Goal: Information Seeking & Learning: Find contact information

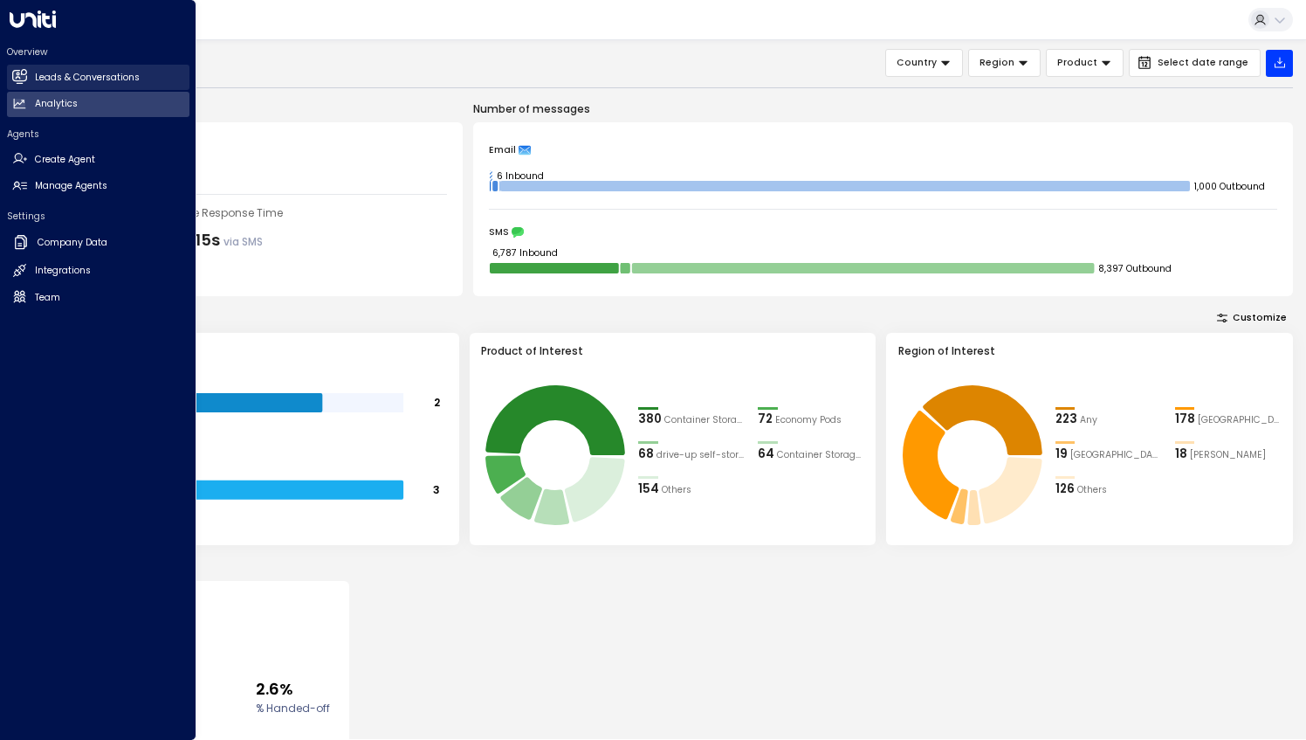
click at [83, 86] on link "Leads & Conversations Leads & Conversations" at bounding box center [98, 77] width 182 height 25
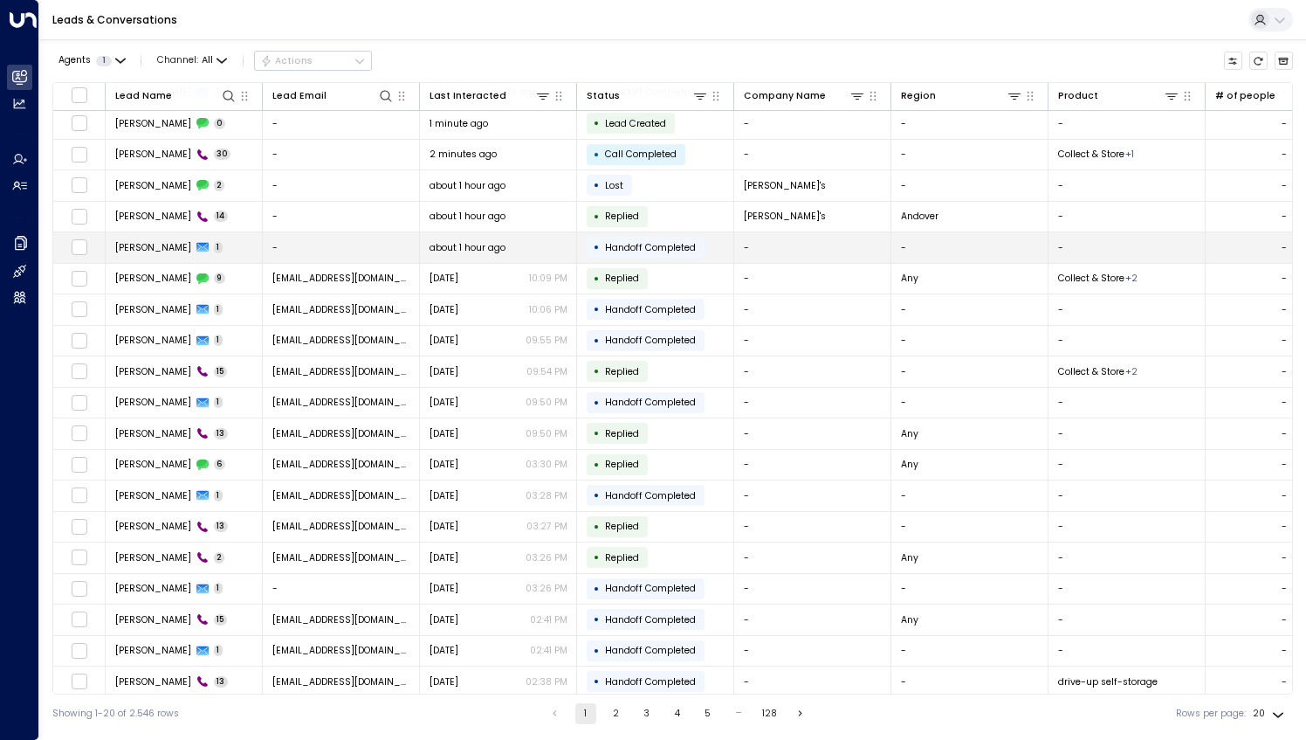
scroll to position [33, 0]
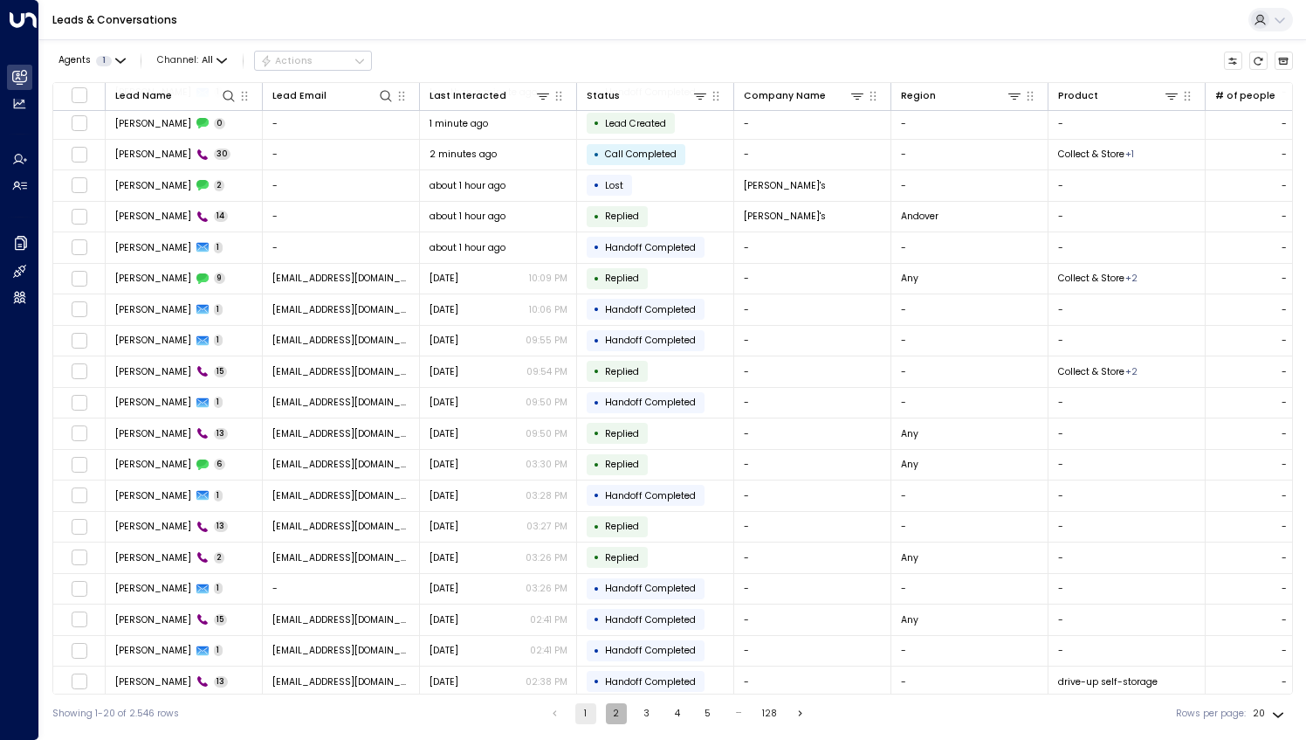
click at [616, 716] on button "2" at bounding box center [616, 713] width 21 height 21
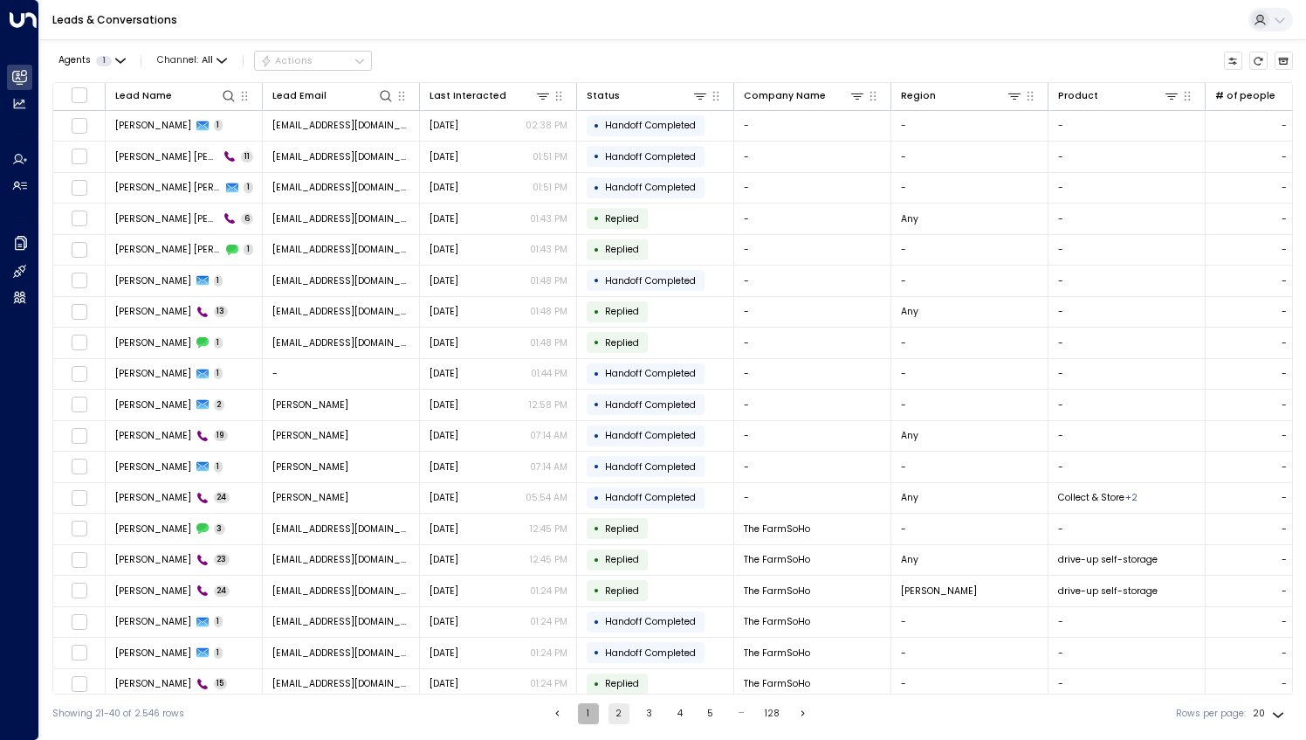
click at [581, 709] on button "1" at bounding box center [588, 713] width 21 height 21
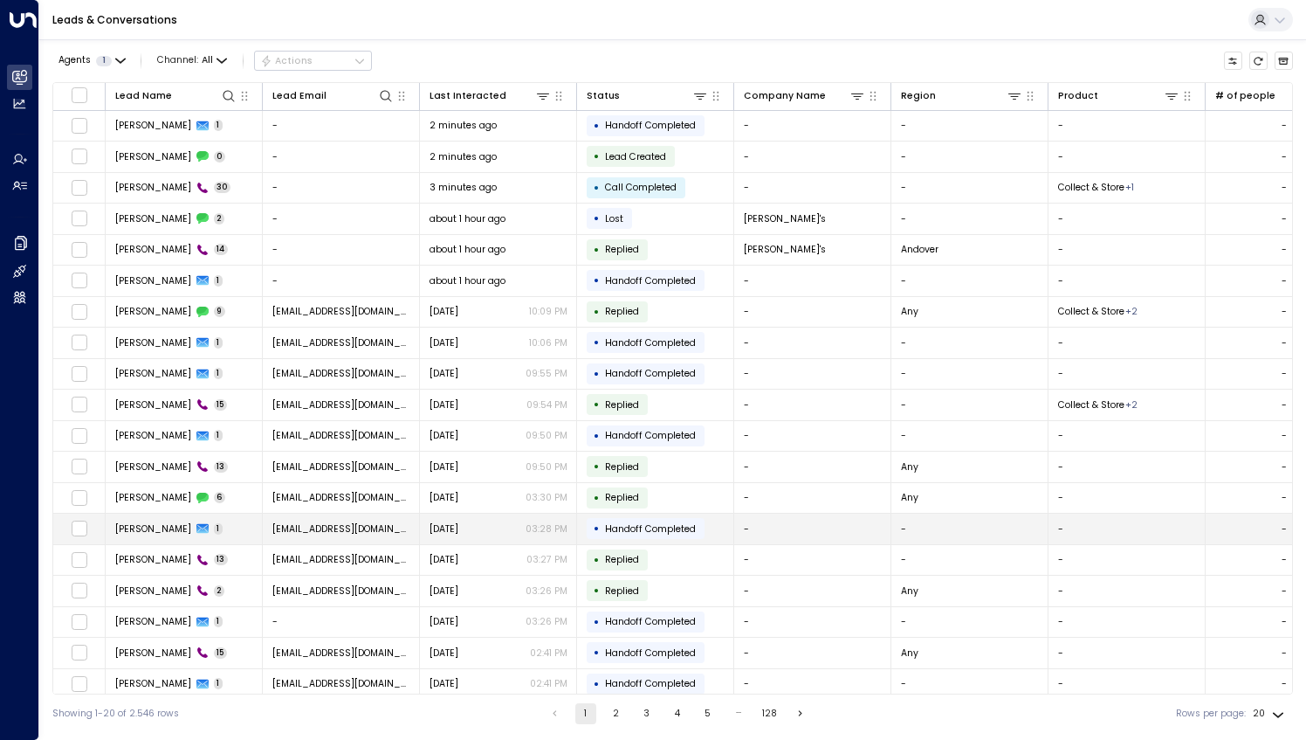
scroll to position [33, 0]
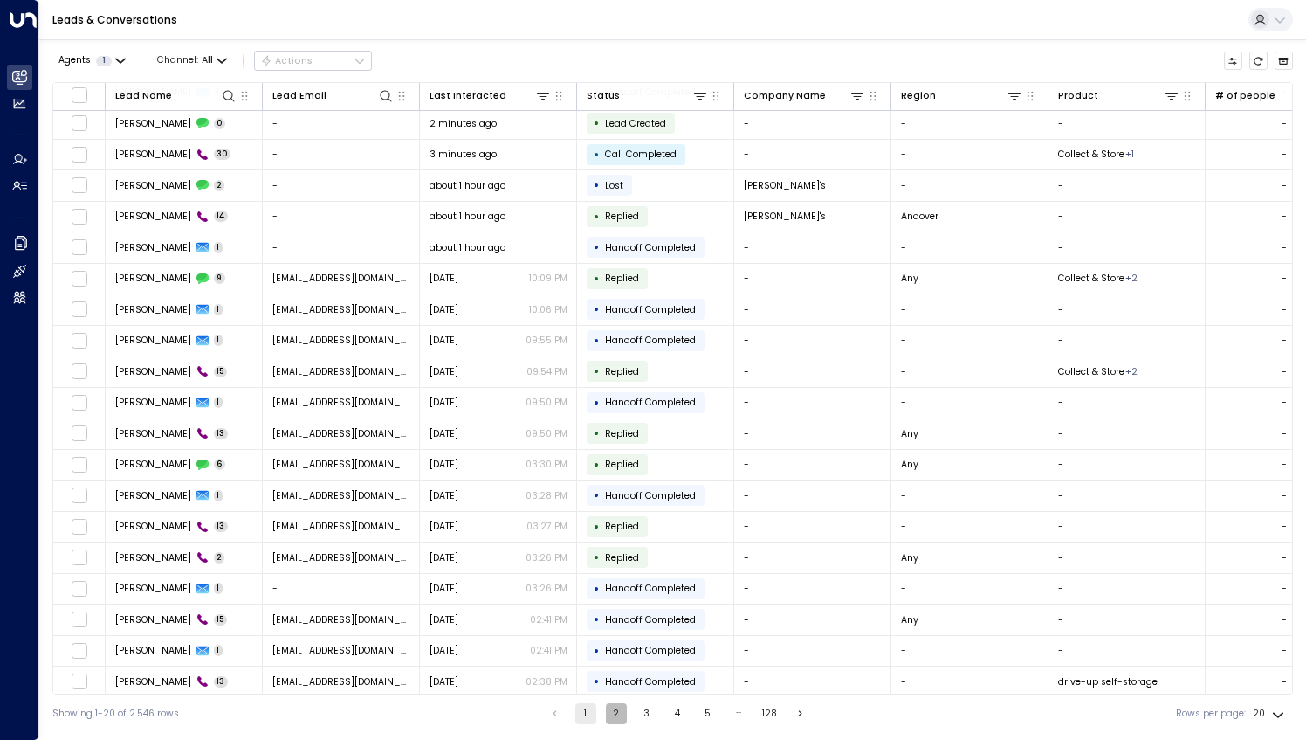
click at [616, 721] on button "2" at bounding box center [616, 713] width 21 height 21
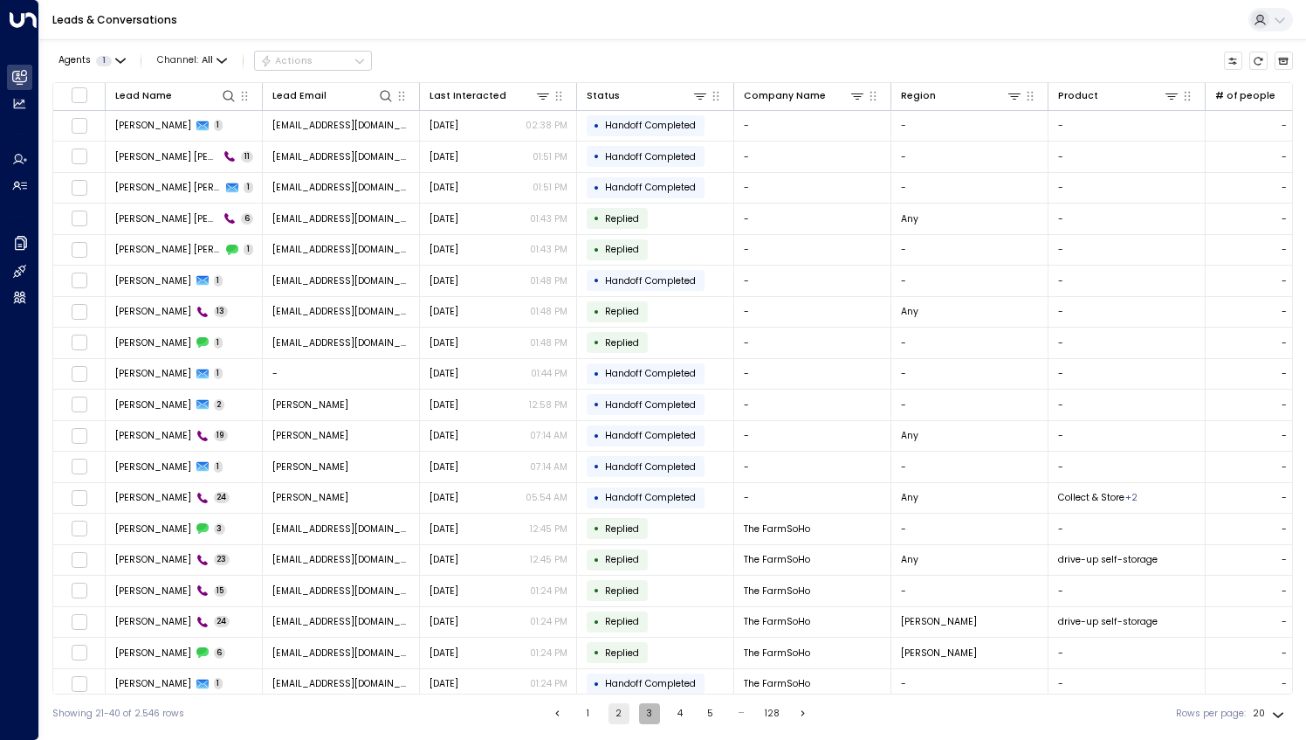
click at [642, 714] on button "3" at bounding box center [649, 713] width 21 height 21
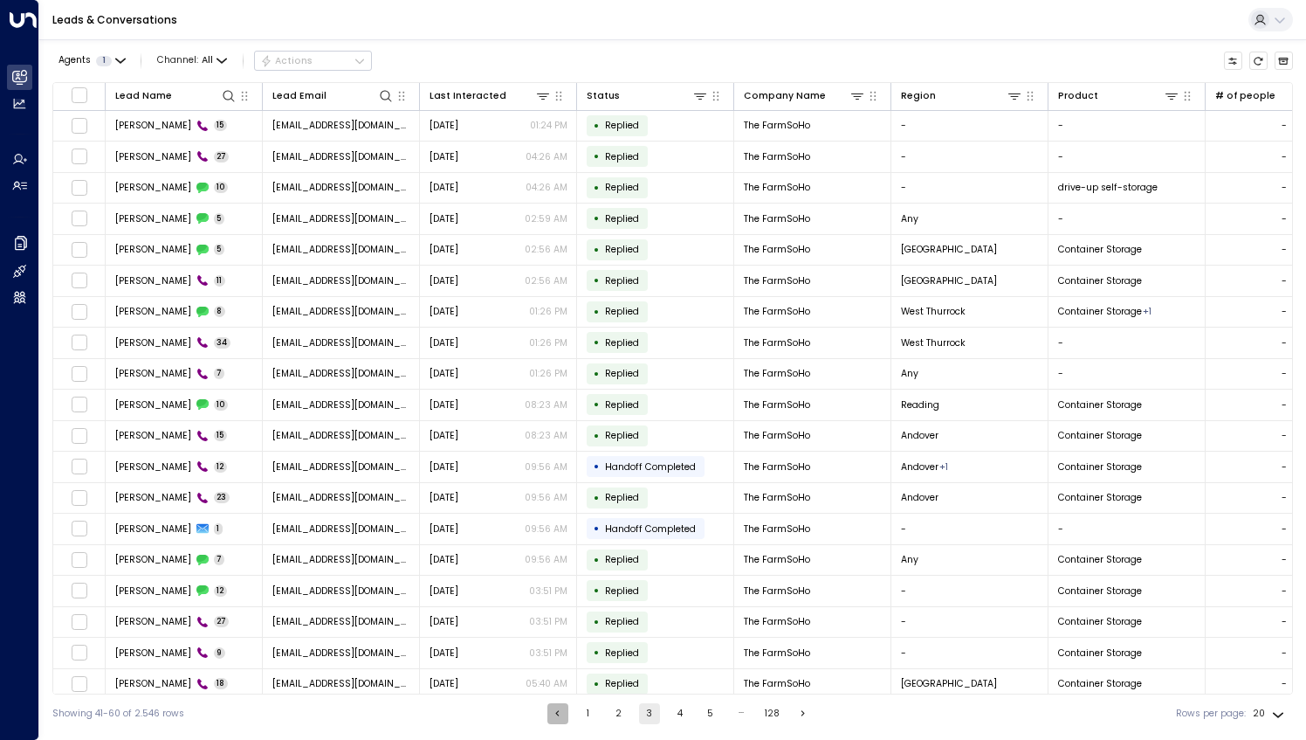
click at [554, 720] on button "Go to previous page" at bounding box center [557, 713] width 21 height 21
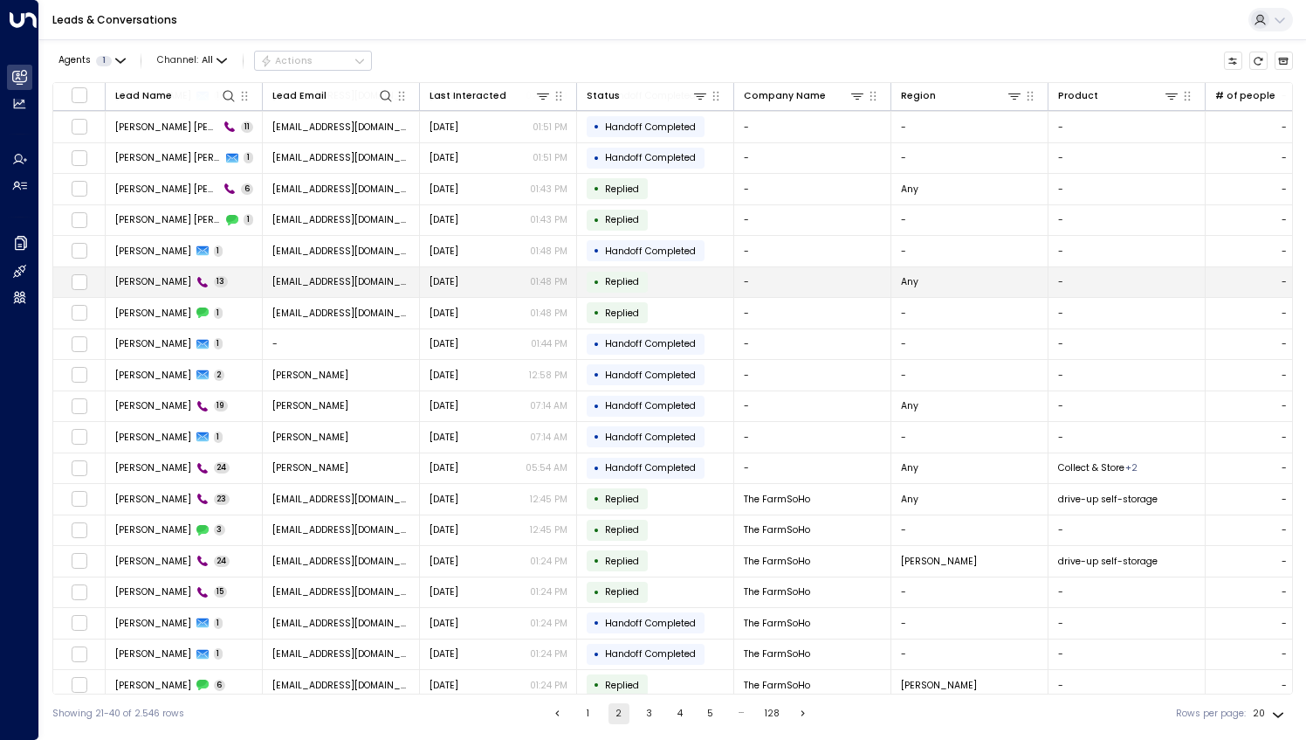
scroll to position [31, 0]
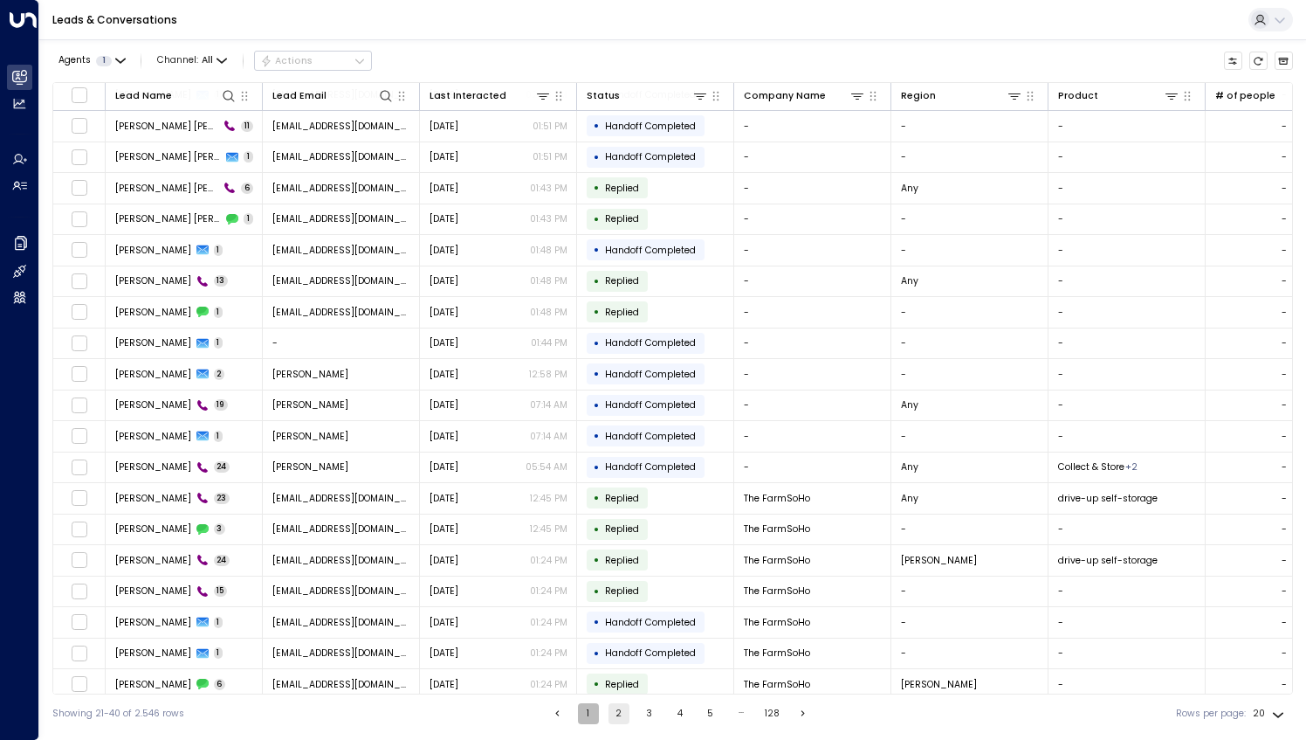
click at [580, 711] on button "1" at bounding box center [588, 713] width 21 height 21
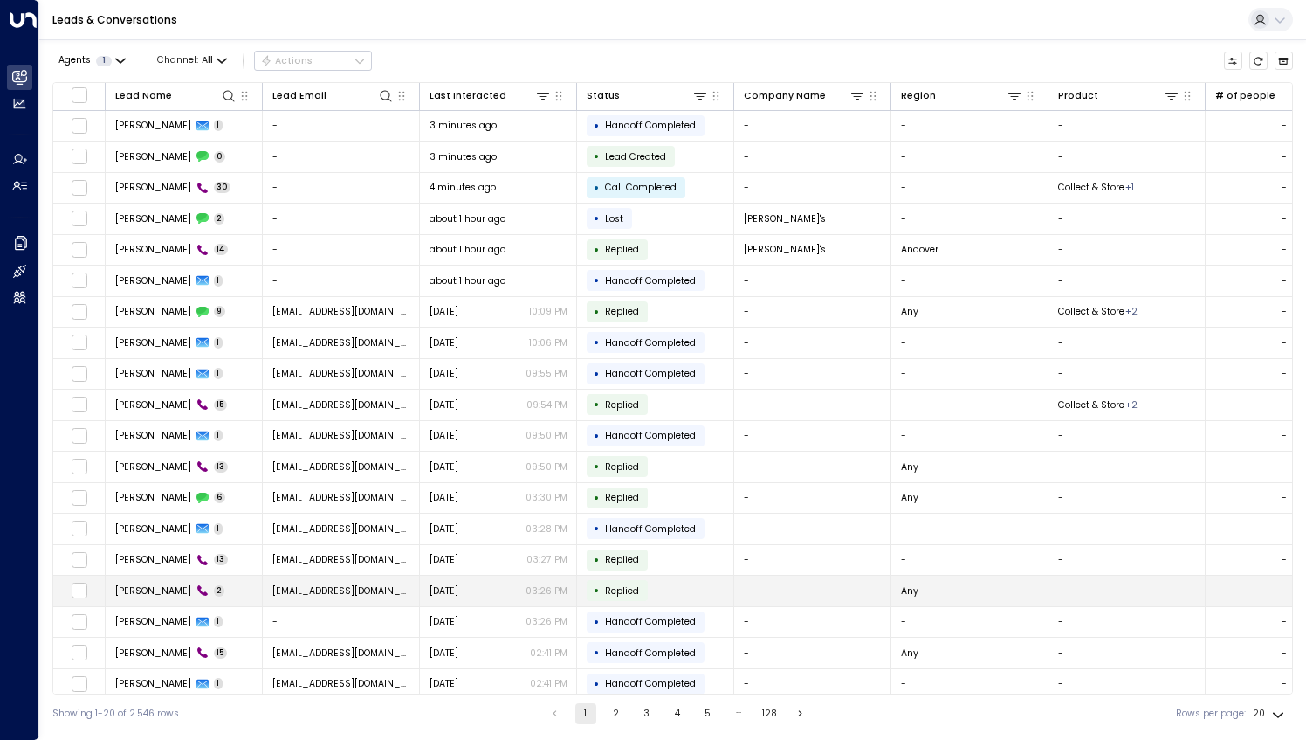
scroll to position [33, 0]
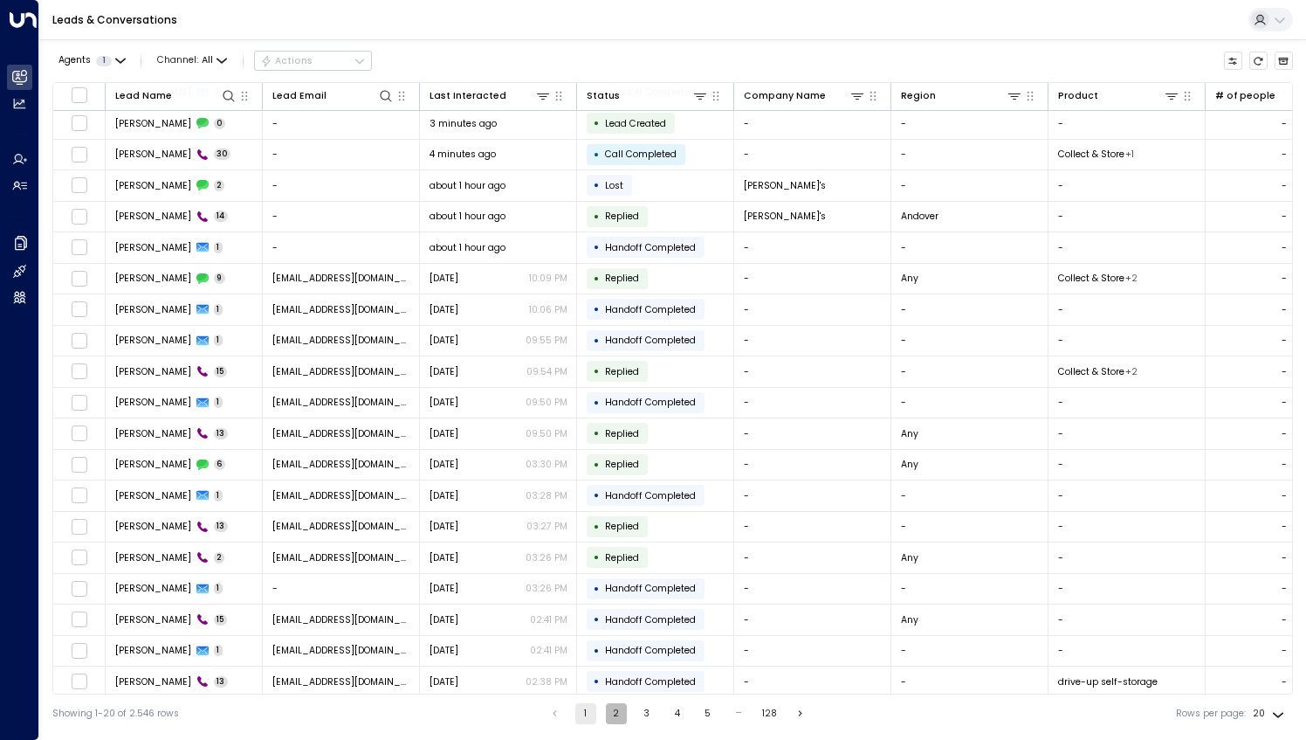
click at [617, 713] on button "2" at bounding box center [616, 713] width 21 height 21
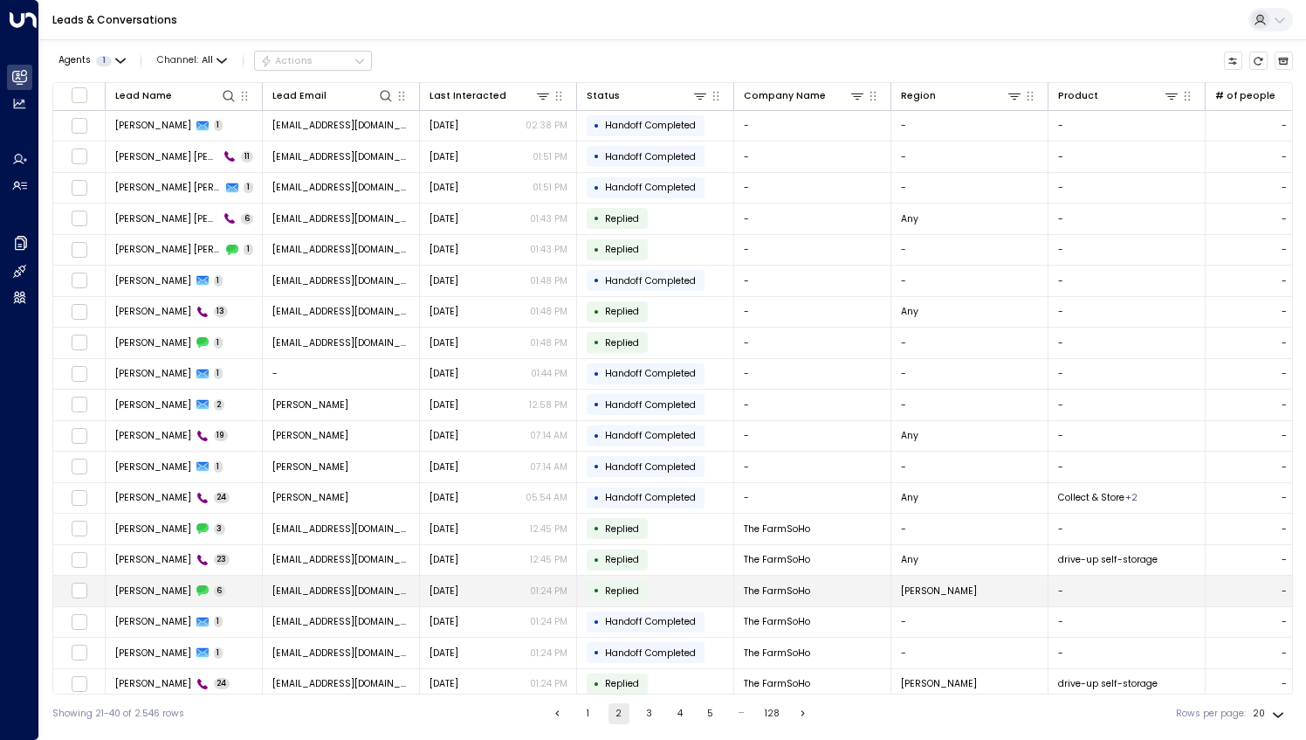
scroll to position [33, 0]
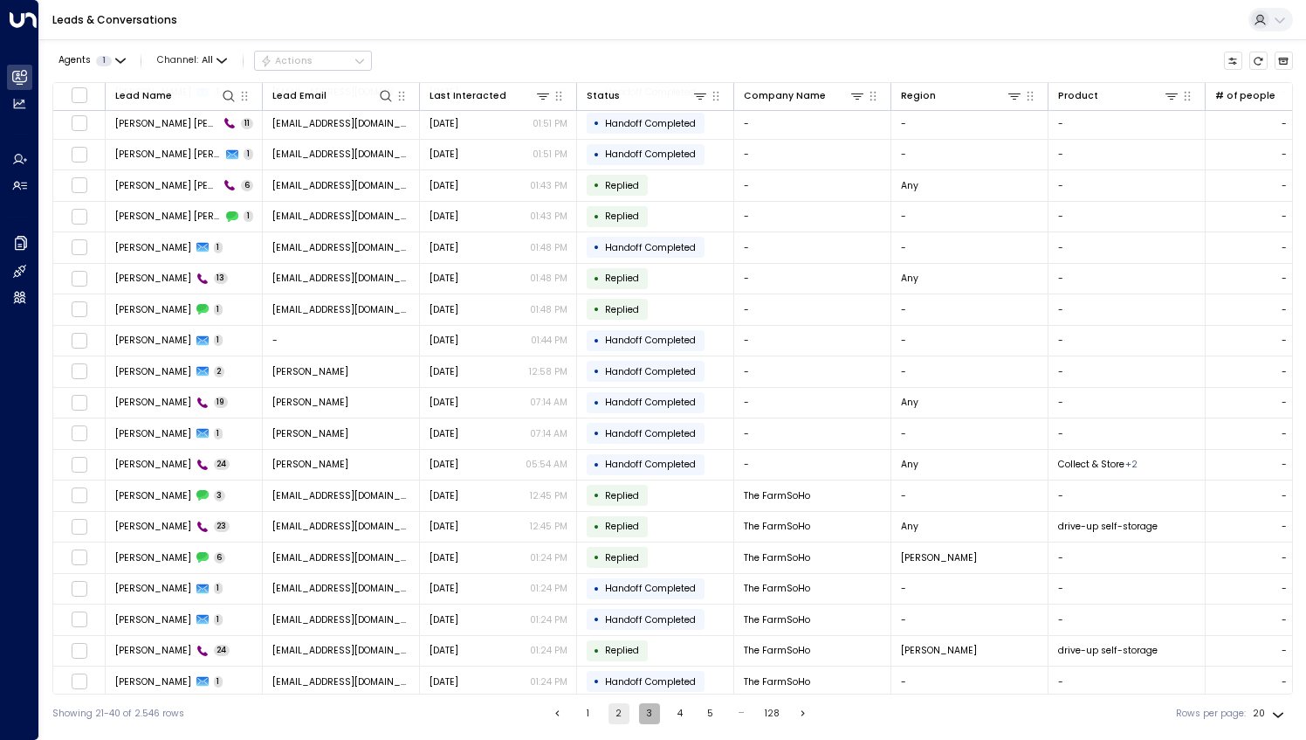
click at [648, 716] on button "3" at bounding box center [649, 713] width 21 height 21
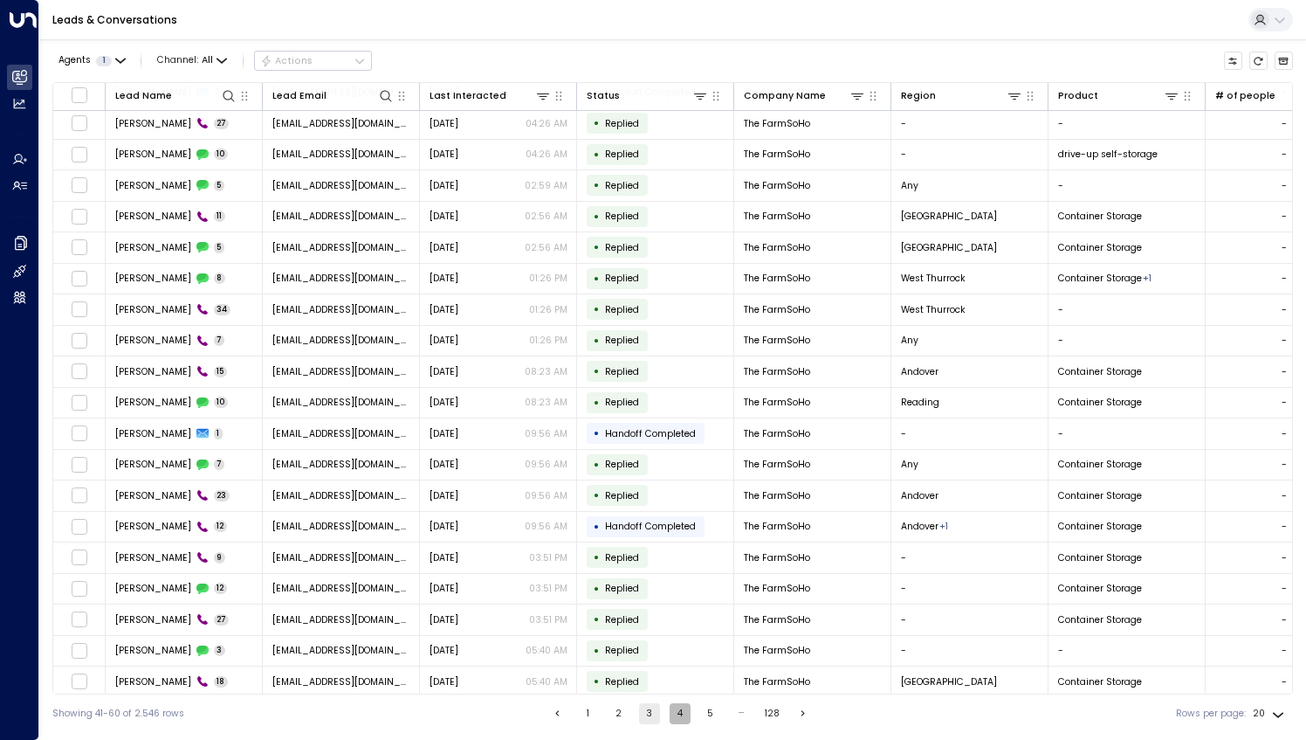
click at [671, 711] on button "4" at bounding box center [680, 713] width 21 height 21
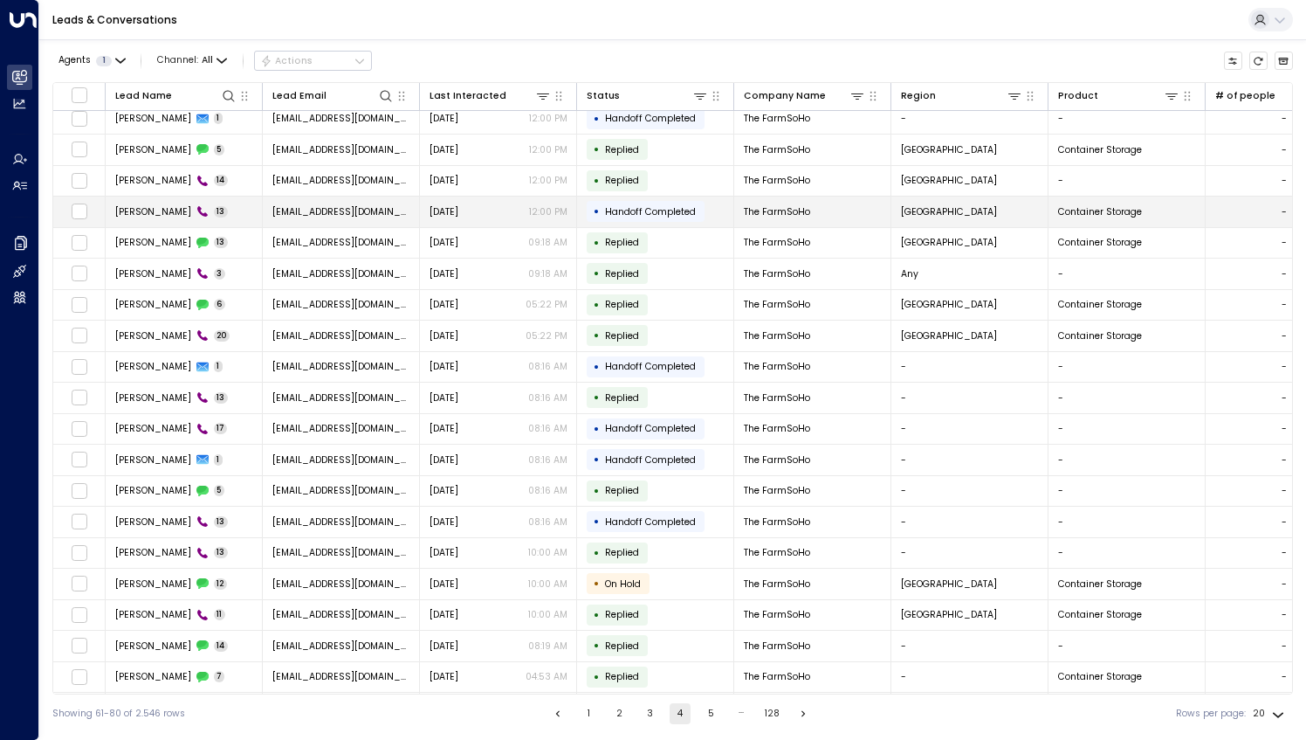
scroll to position [33, 0]
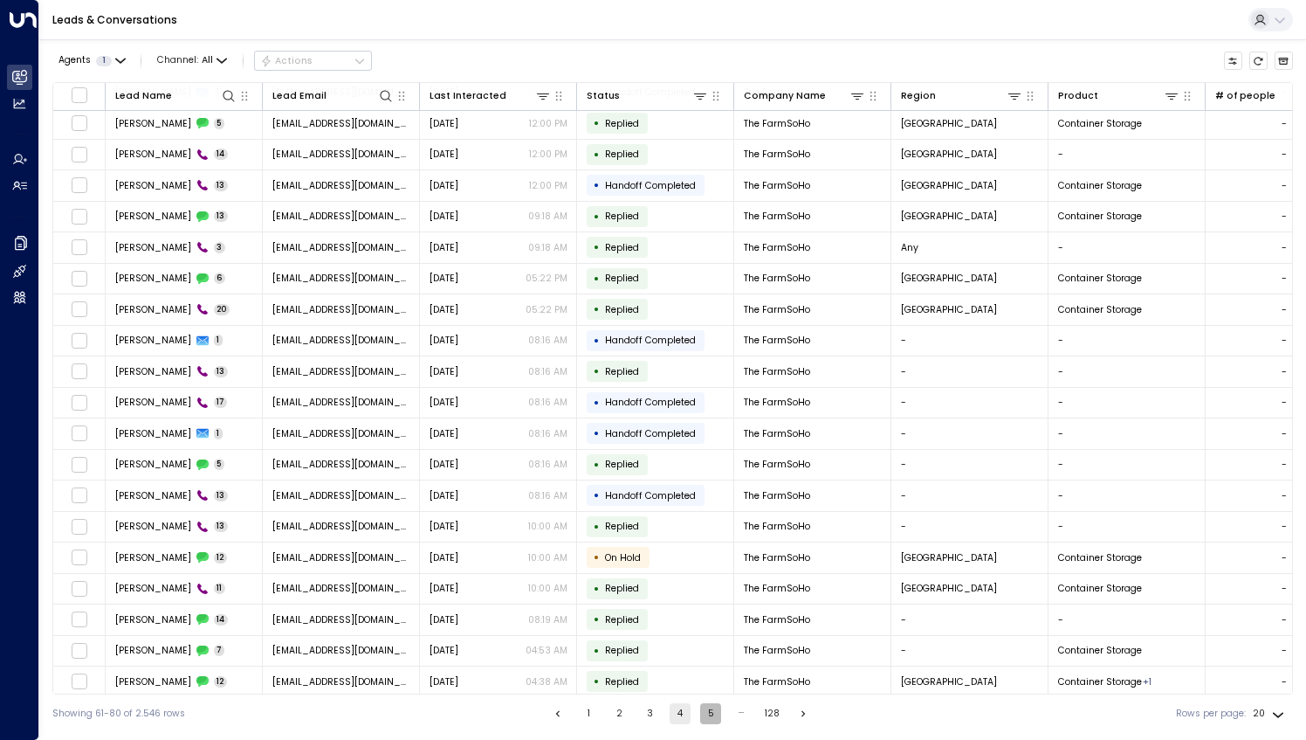
click at [707, 714] on button "5" at bounding box center [710, 713] width 21 height 21
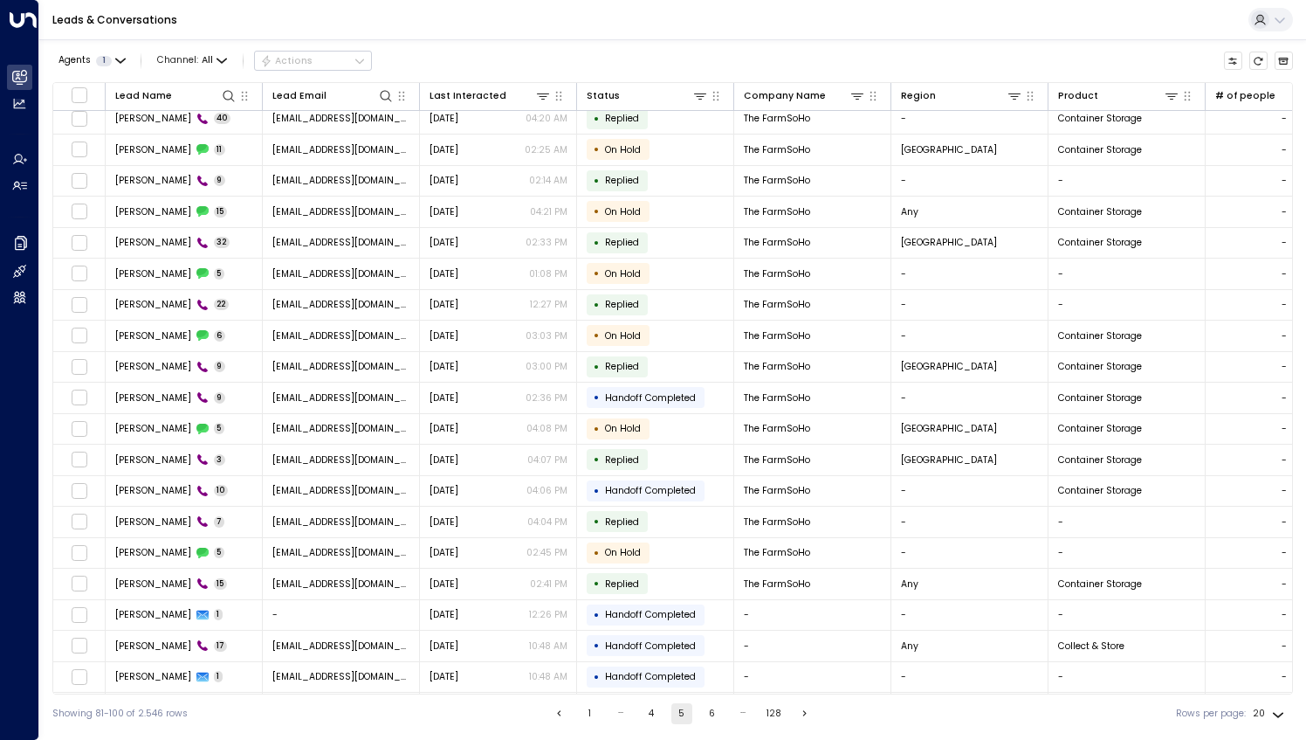
scroll to position [33, 0]
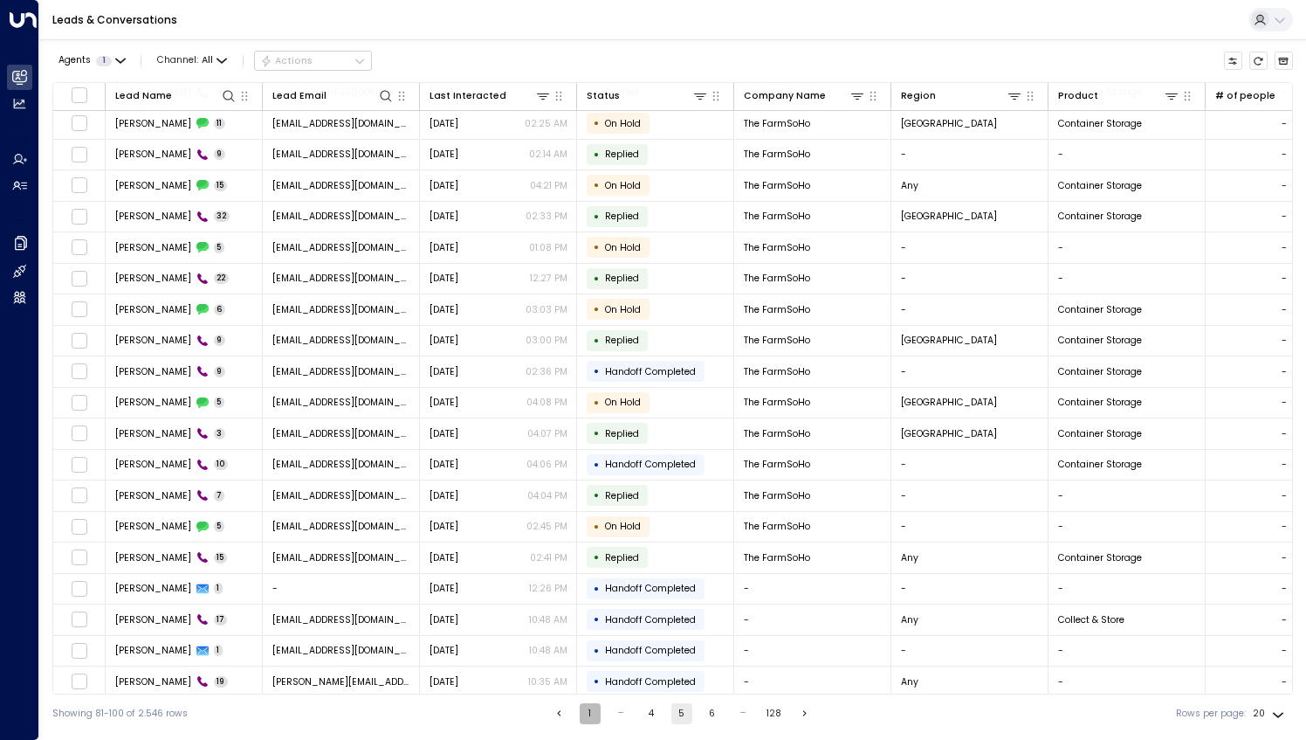
click at [596, 705] on button "1" at bounding box center [590, 713] width 21 height 21
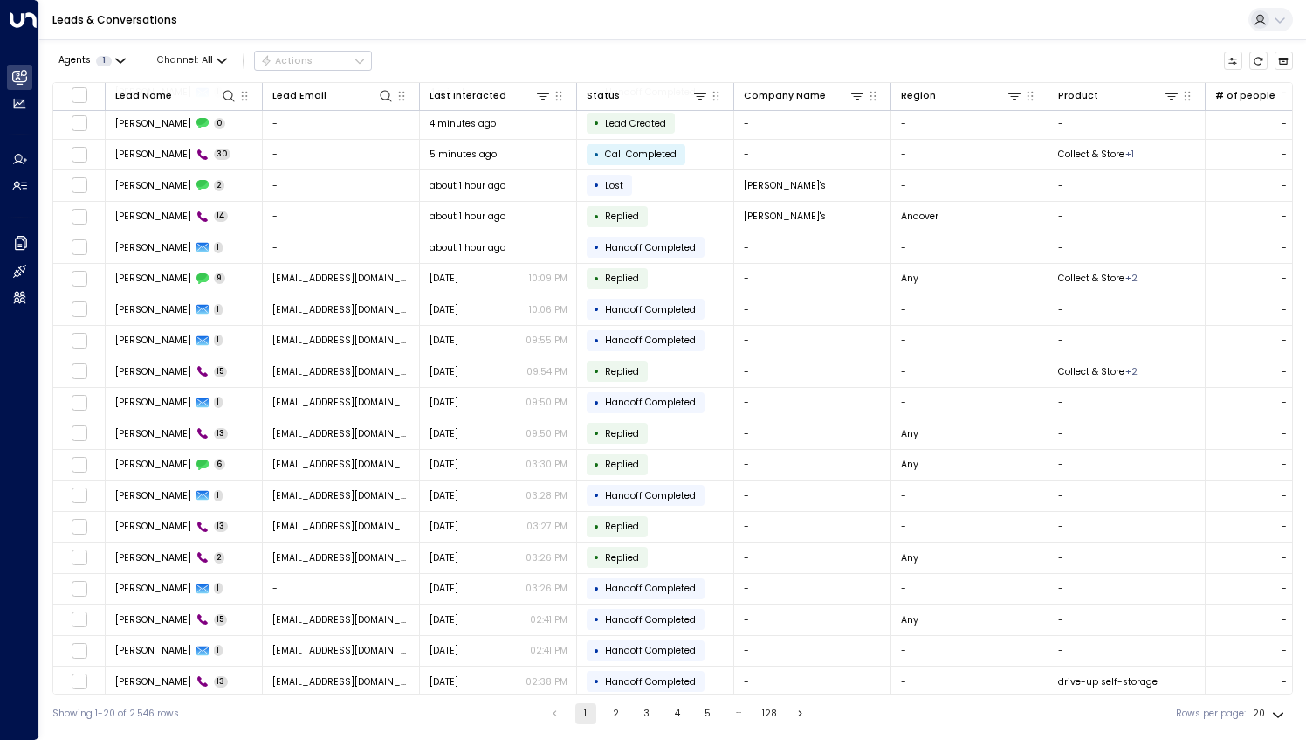
drag, startPoint x: 596, startPoint y: 705, endPoint x: 613, endPoint y: 714, distance: 19.9
click at [613, 714] on ul "1 2 3 4 5 … 128" at bounding box center [678, 713] width 268 height 21
click at [613, 714] on button "2" at bounding box center [616, 713] width 21 height 21
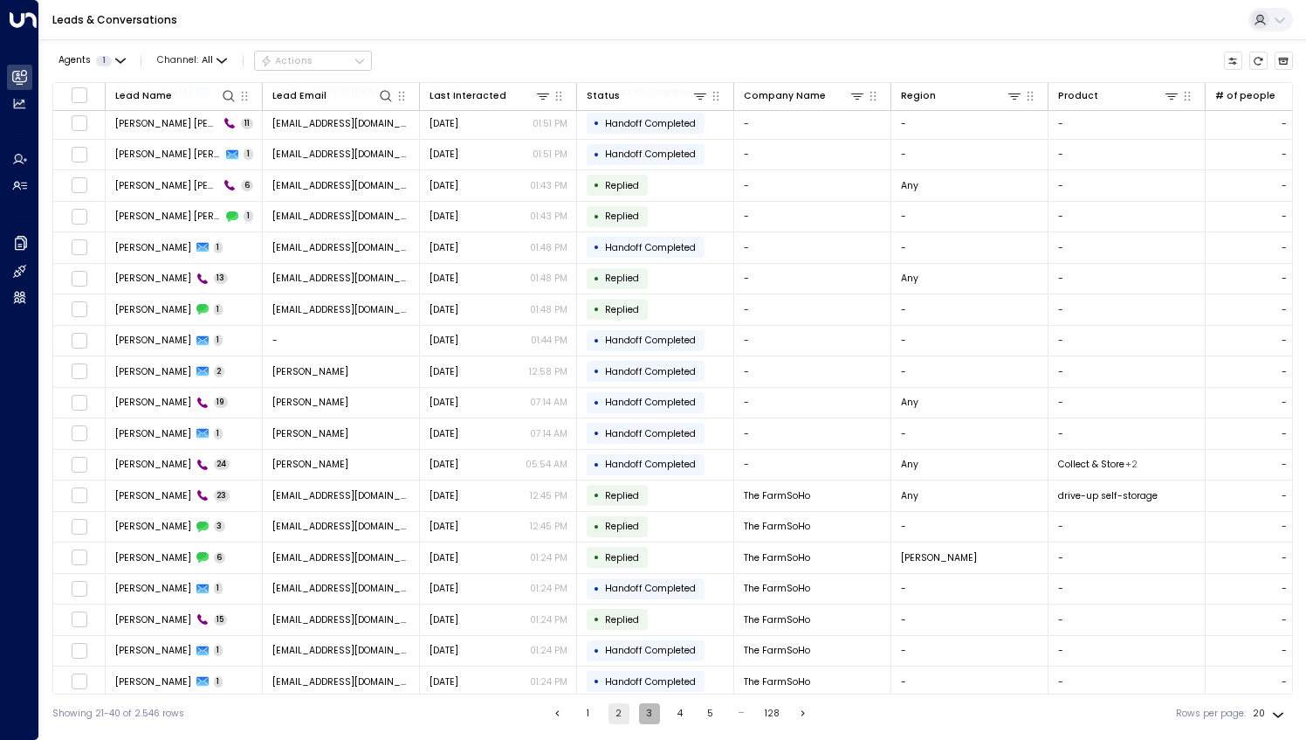
click at [643, 715] on button "3" at bounding box center [649, 713] width 21 height 21
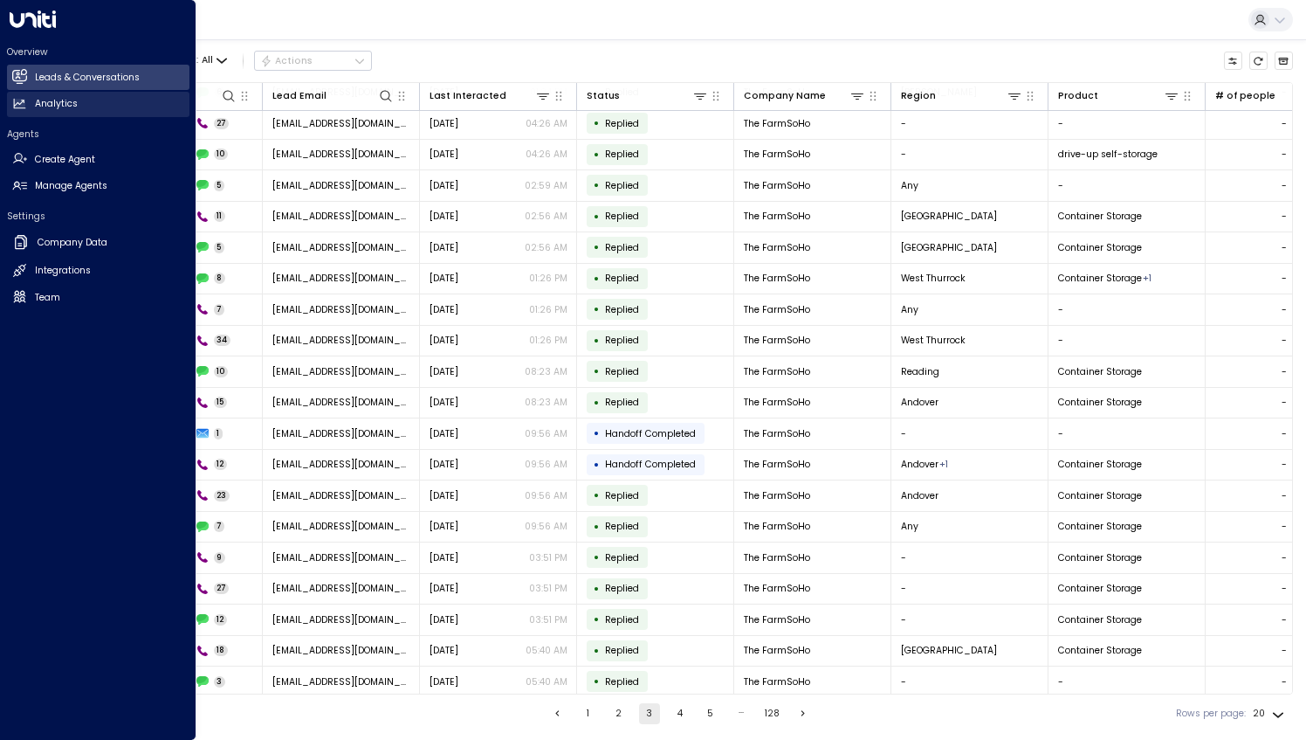
click at [10, 108] on link "Analytics Analytics" at bounding box center [98, 104] width 182 height 25
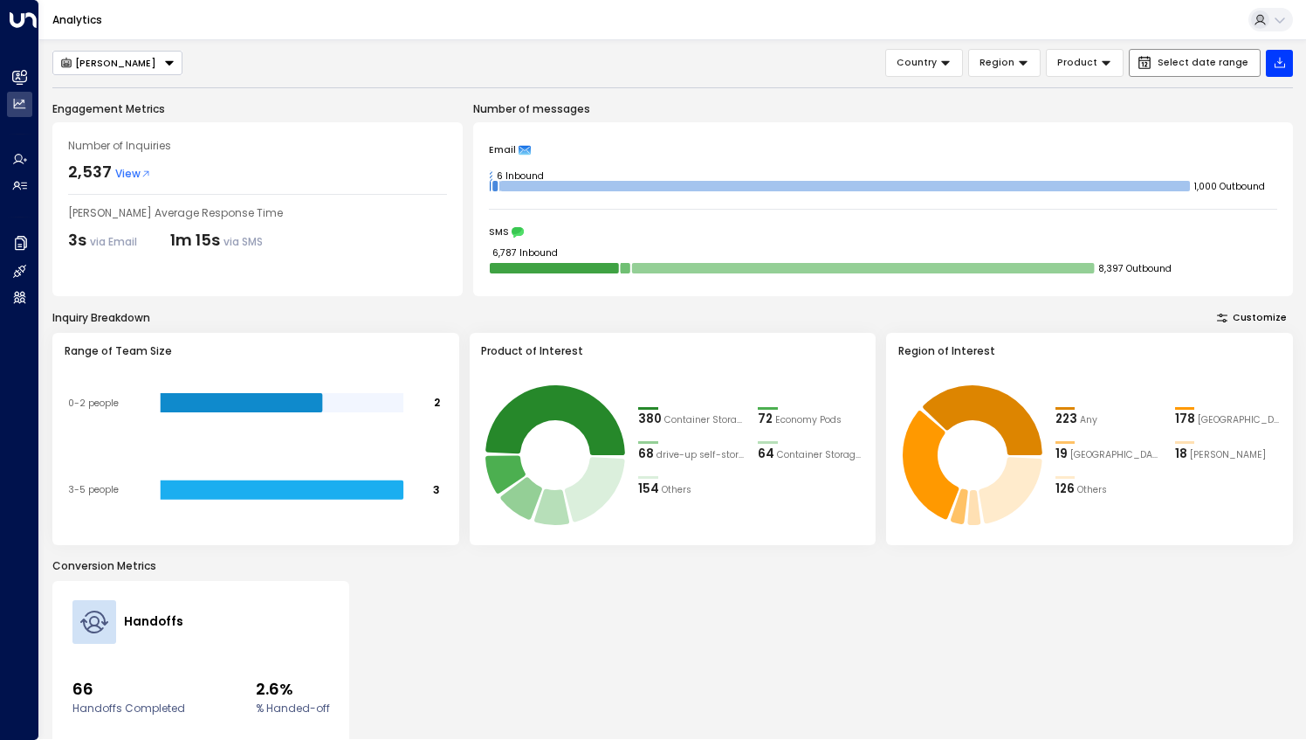
click at [1193, 62] on span "Select date range" at bounding box center [1203, 63] width 91 height 10
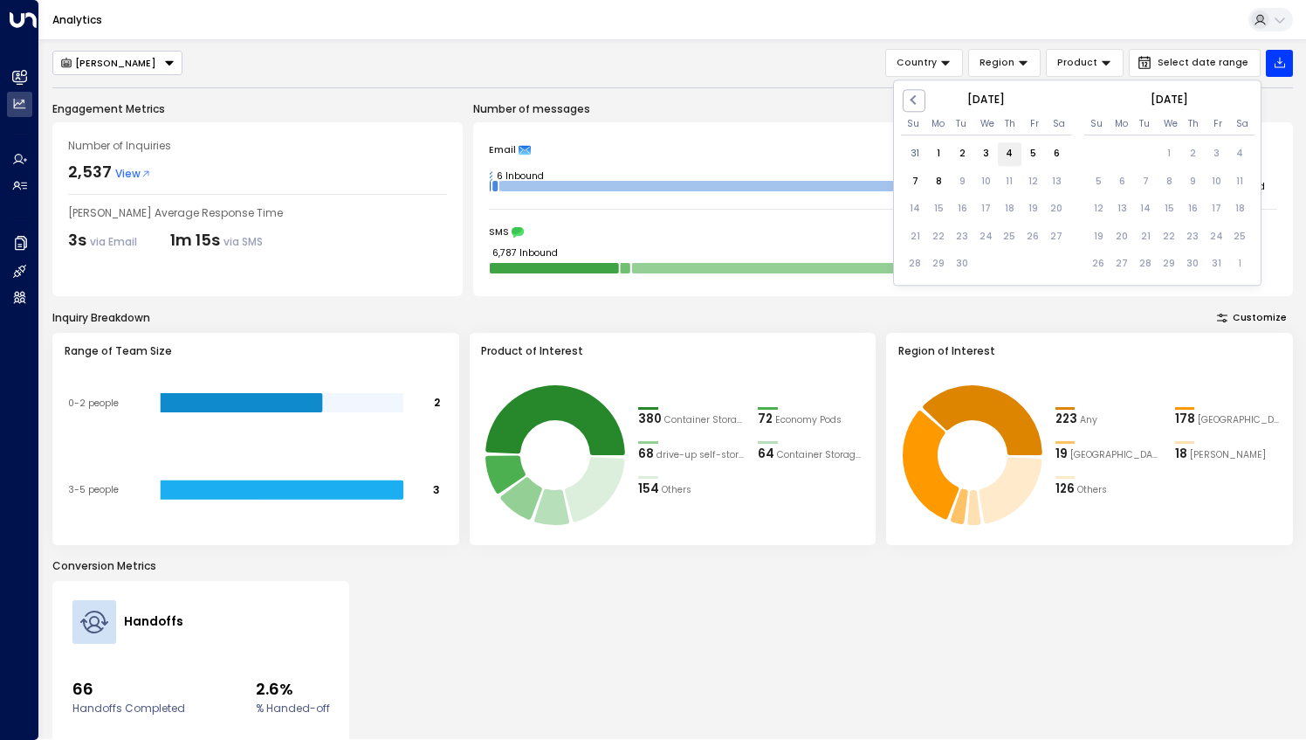
click at [1011, 157] on div "4" at bounding box center [1010, 154] width 24 height 24
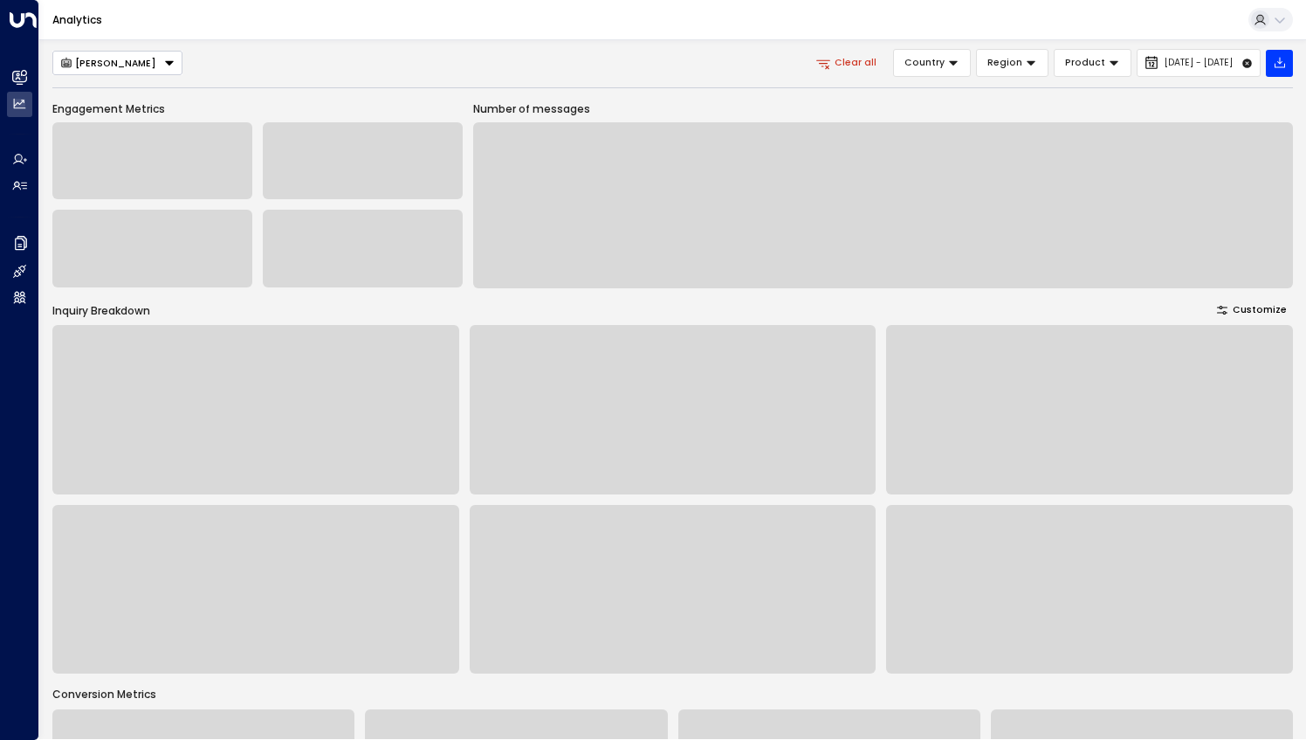
click at [725, 38] on div "Analytics" at bounding box center [672, 20] width 1267 height 40
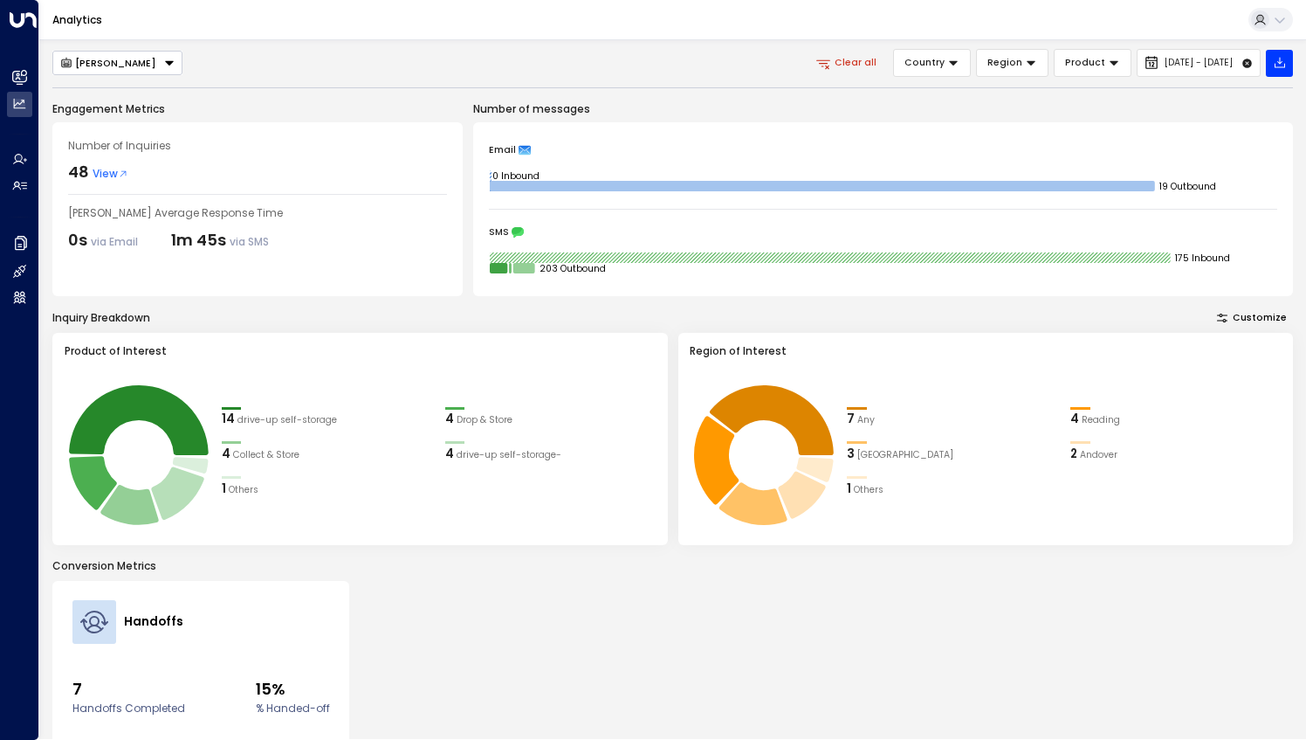
click at [79, 173] on div "48" at bounding box center [78, 172] width 21 height 24
click at [103, 166] on span "View" at bounding box center [111, 174] width 36 height 16
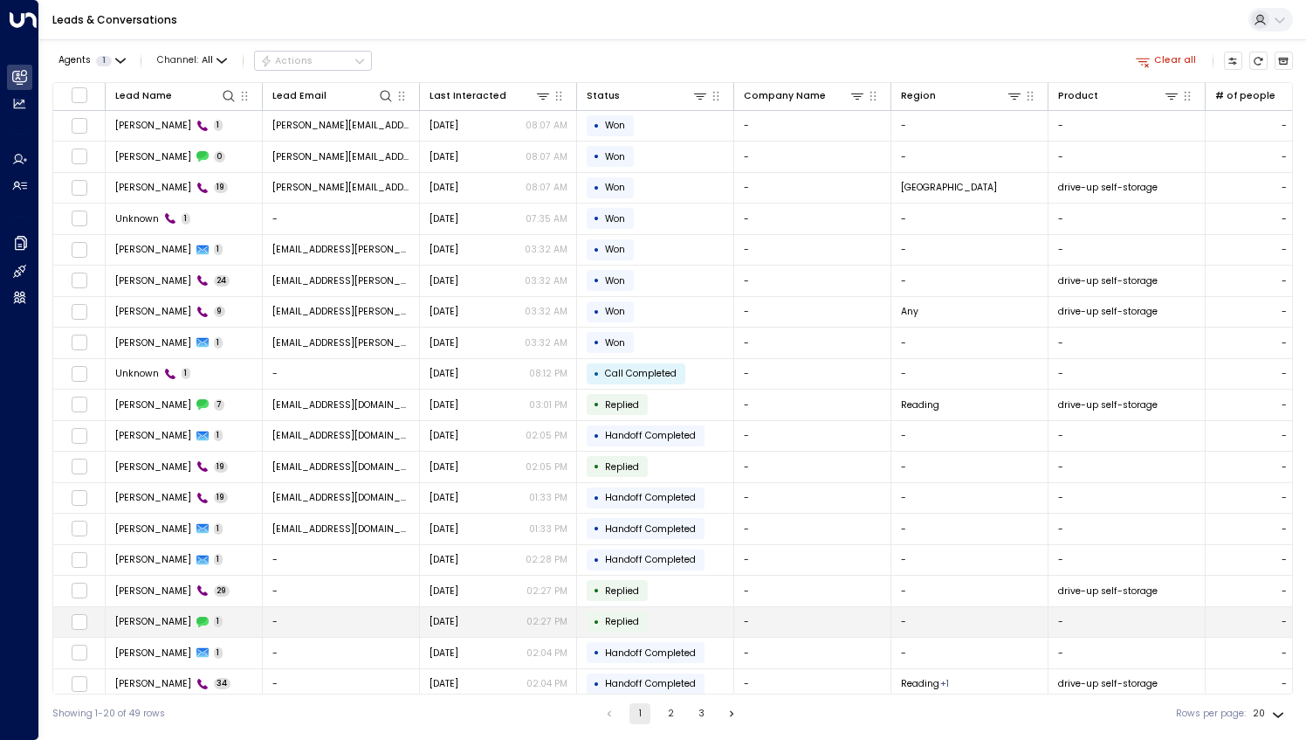
scroll to position [33, 0]
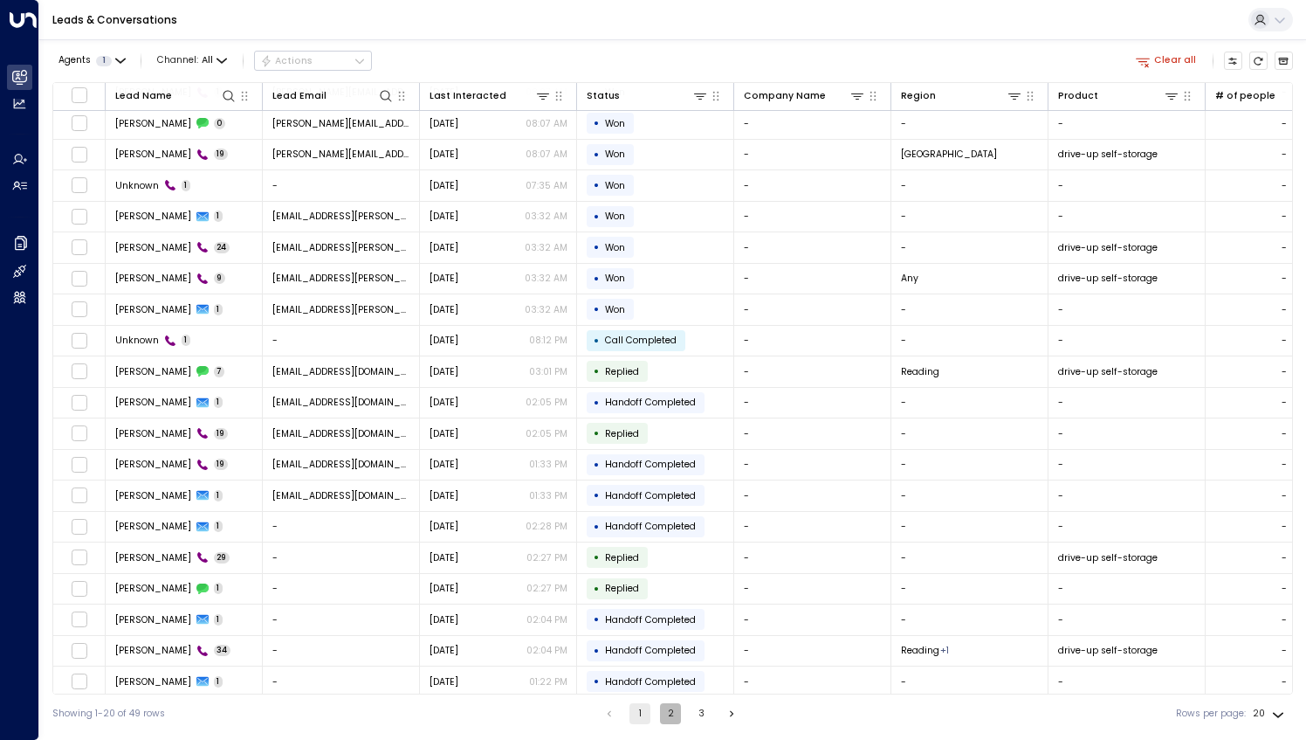
click at [677, 716] on button "2" at bounding box center [670, 713] width 21 height 21
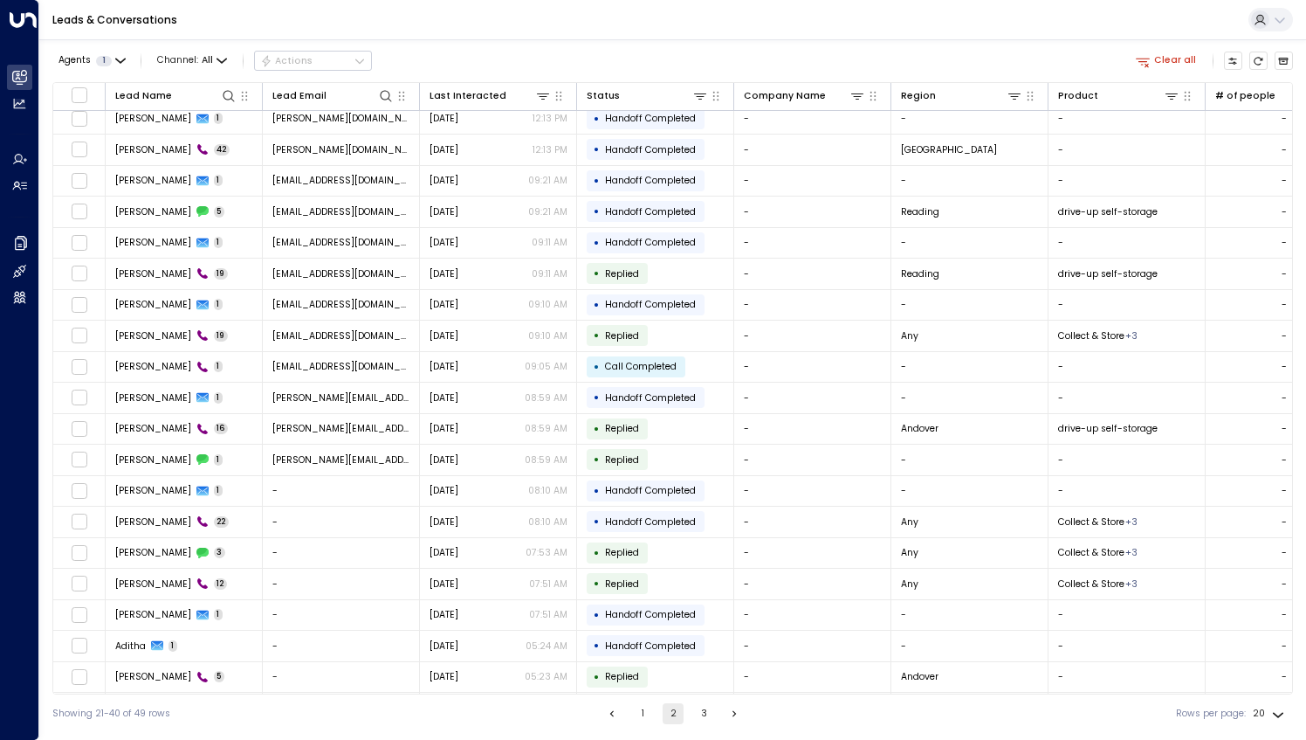
scroll to position [33, 0]
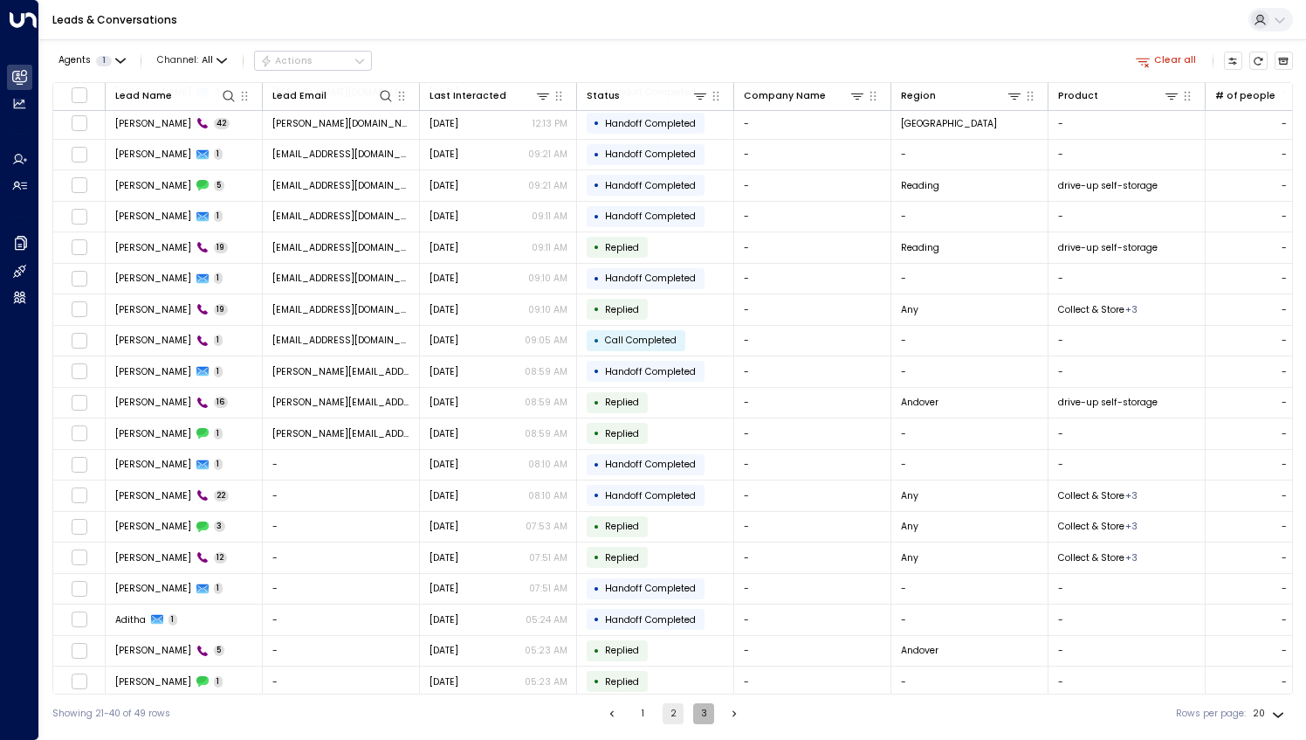
click at [703, 718] on button "3" at bounding box center [703, 713] width 21 height 21
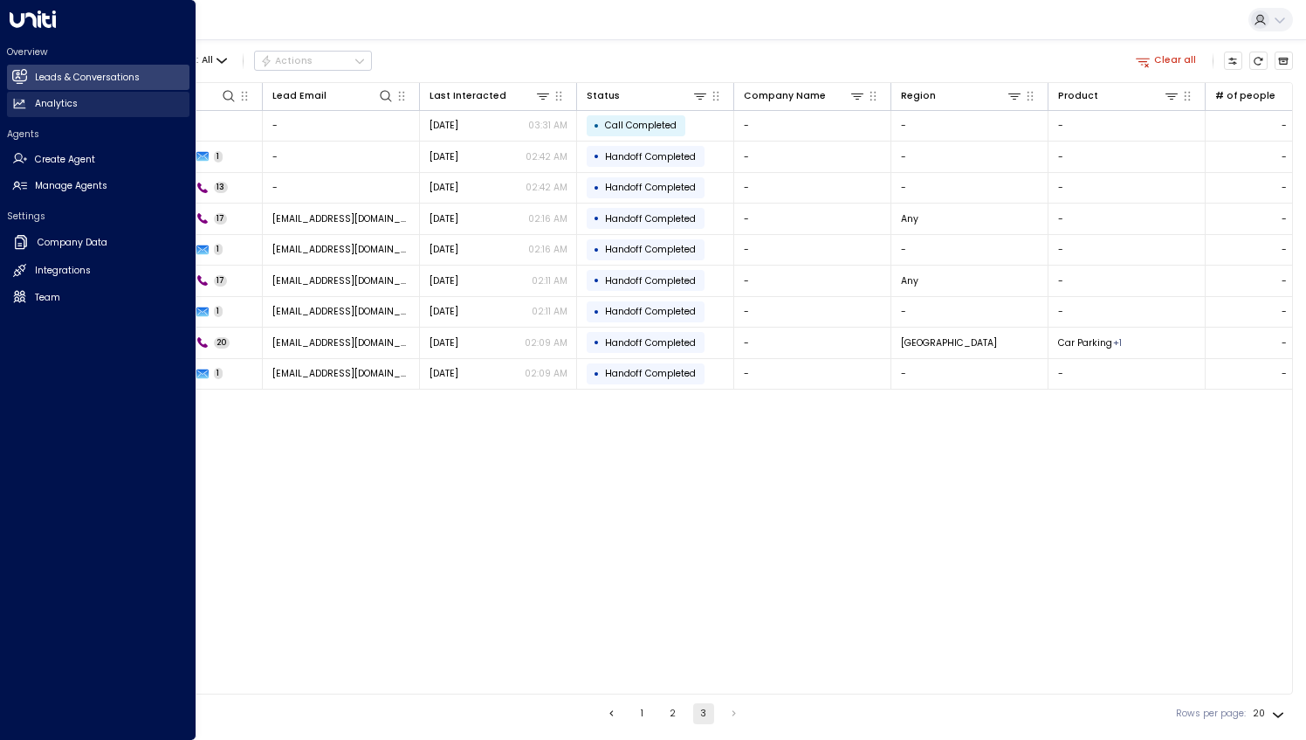
click at [38, 102] on h2 "Analytics" at bounding box center [56, 104] width 43 height 14
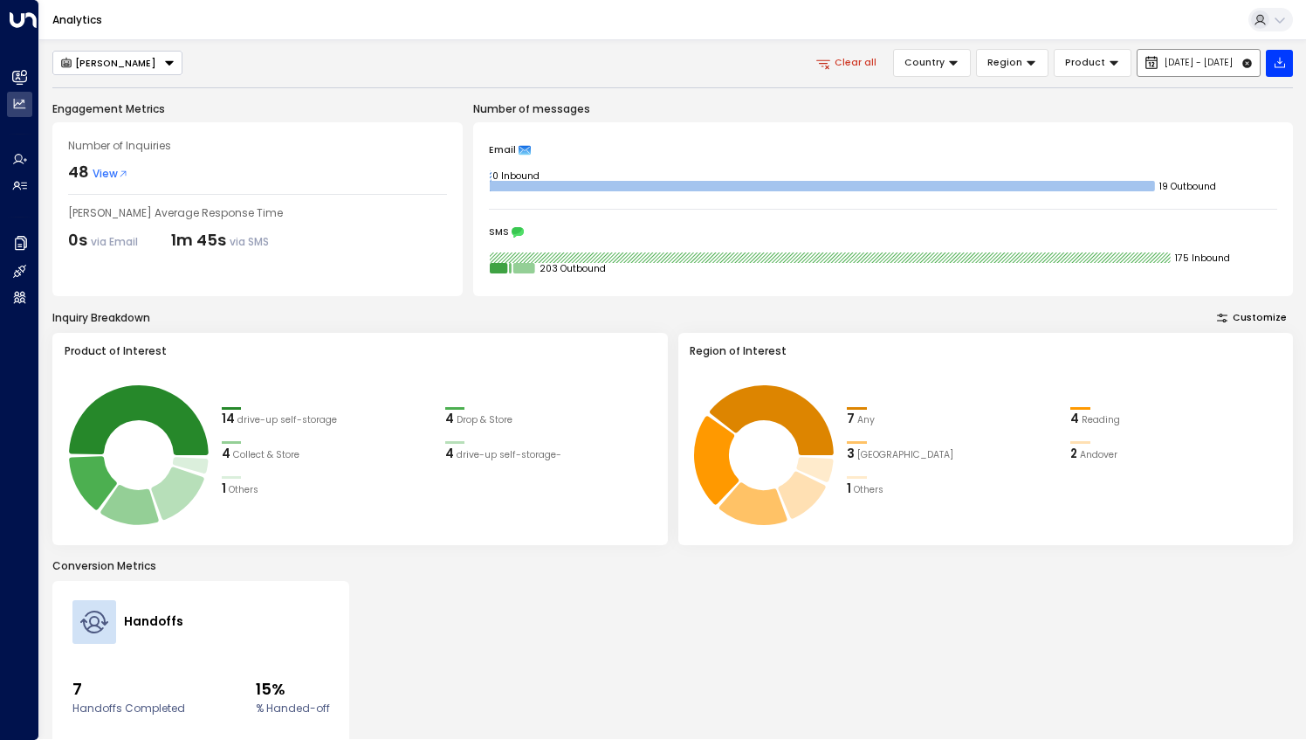
click at [1143, 72] on button "[DATE] - [DATE]" at bounding box center [1199, 63] width 124 height 28
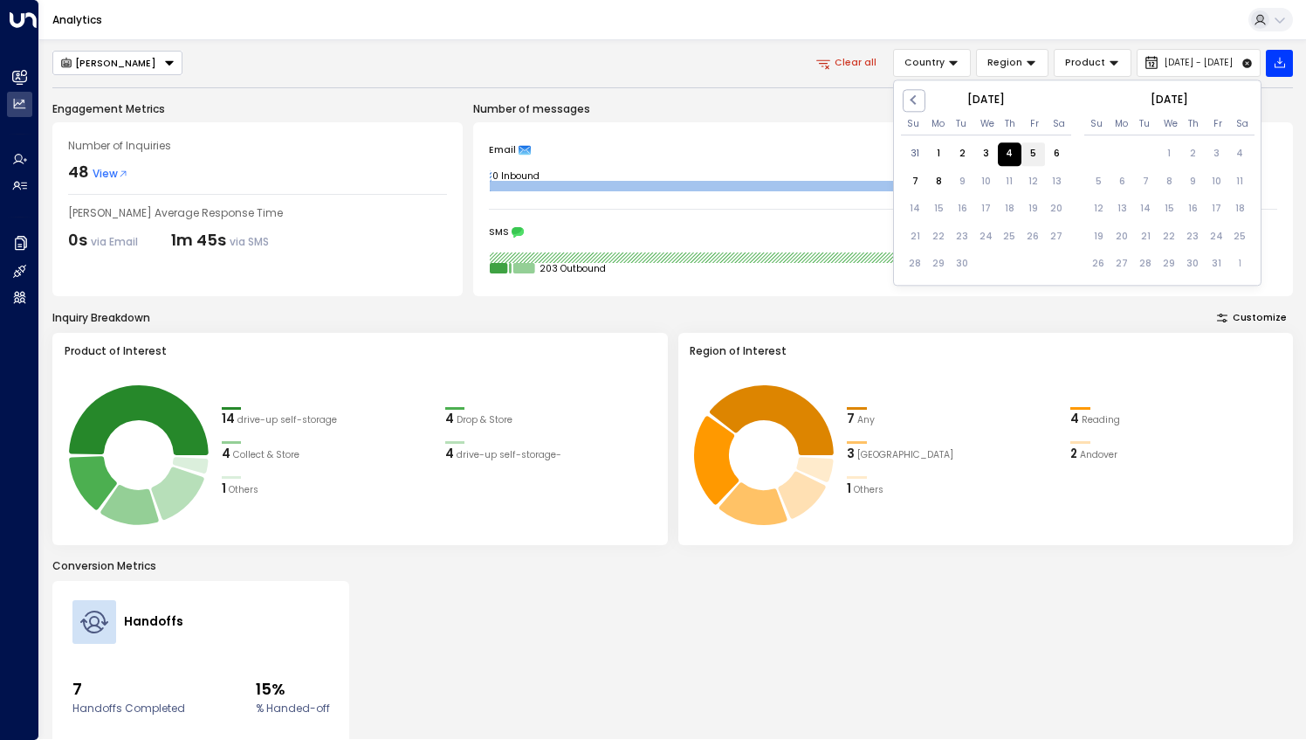
click at [1037, 148] on div "5" at bounding box center [1034, 154] width 24 height 24
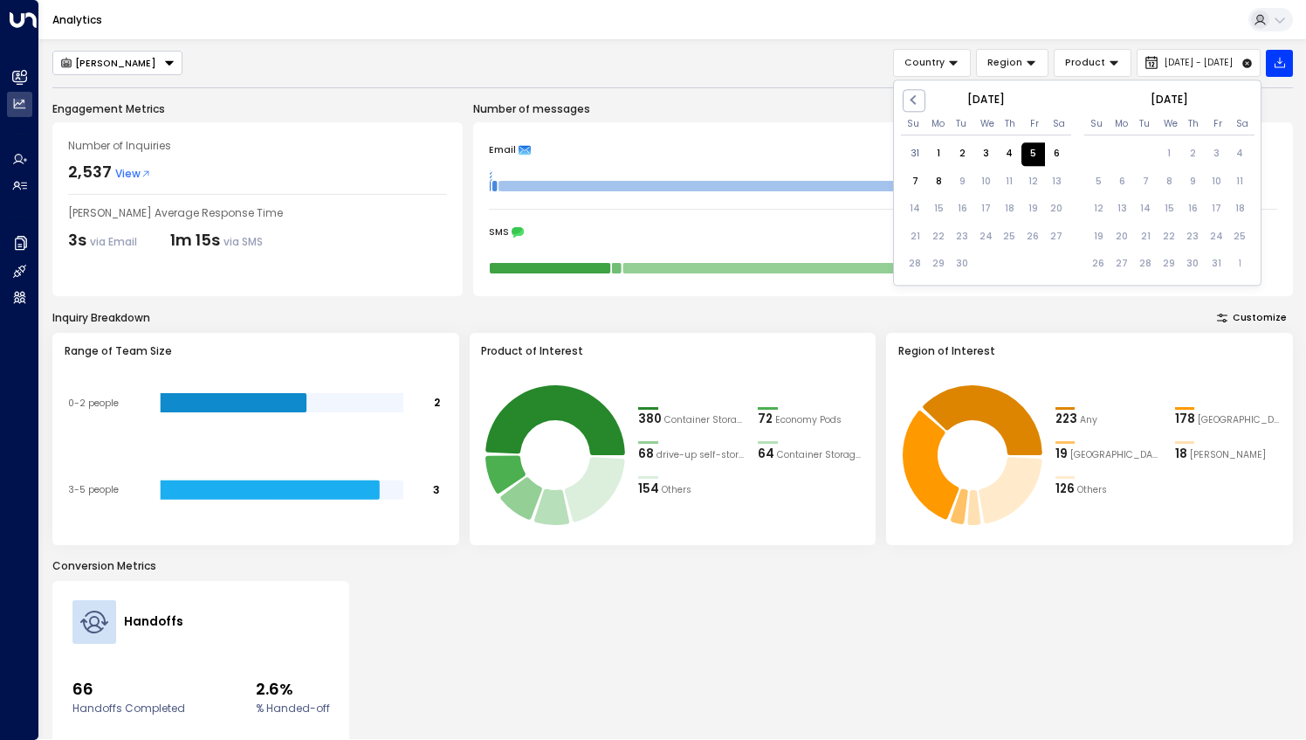
click at [1037, 148] on div "5" at bounding box center [1034, 154] width 24 height 24
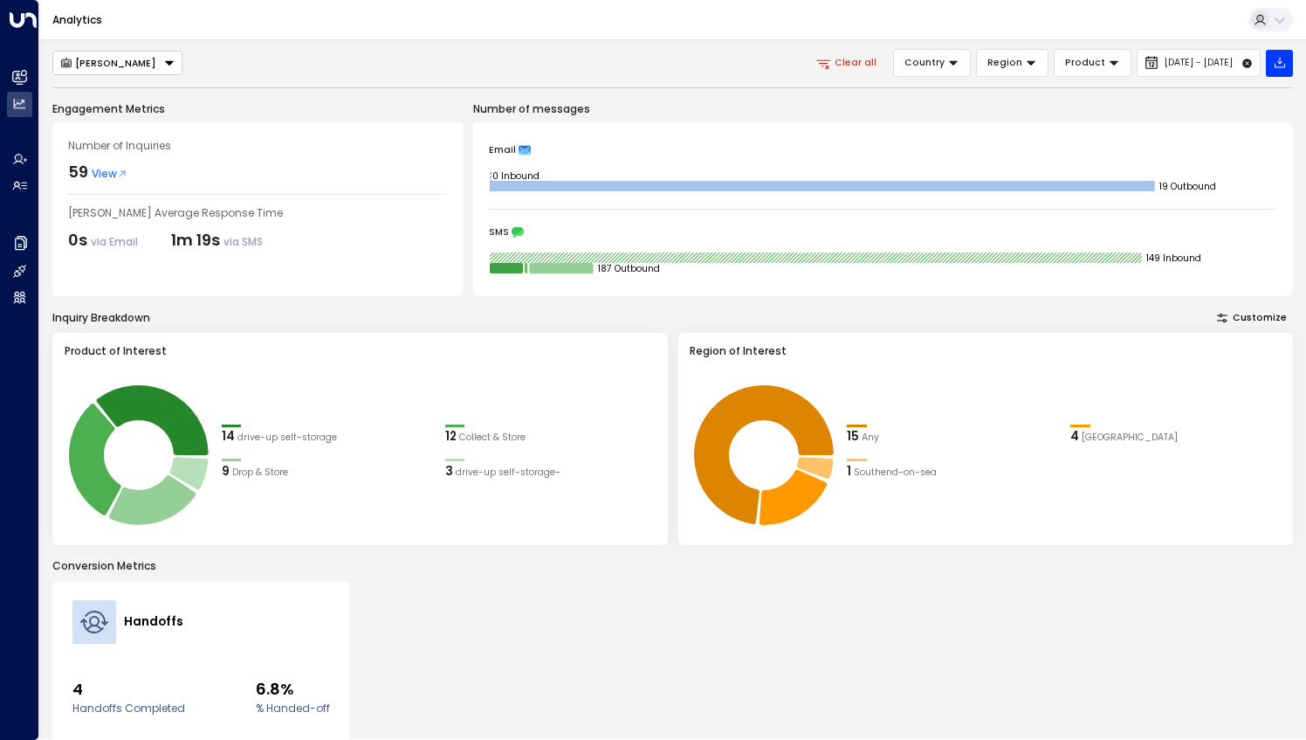
click at [94, 171] on span "View" at bounding box center [110, 174] width 36 height 16
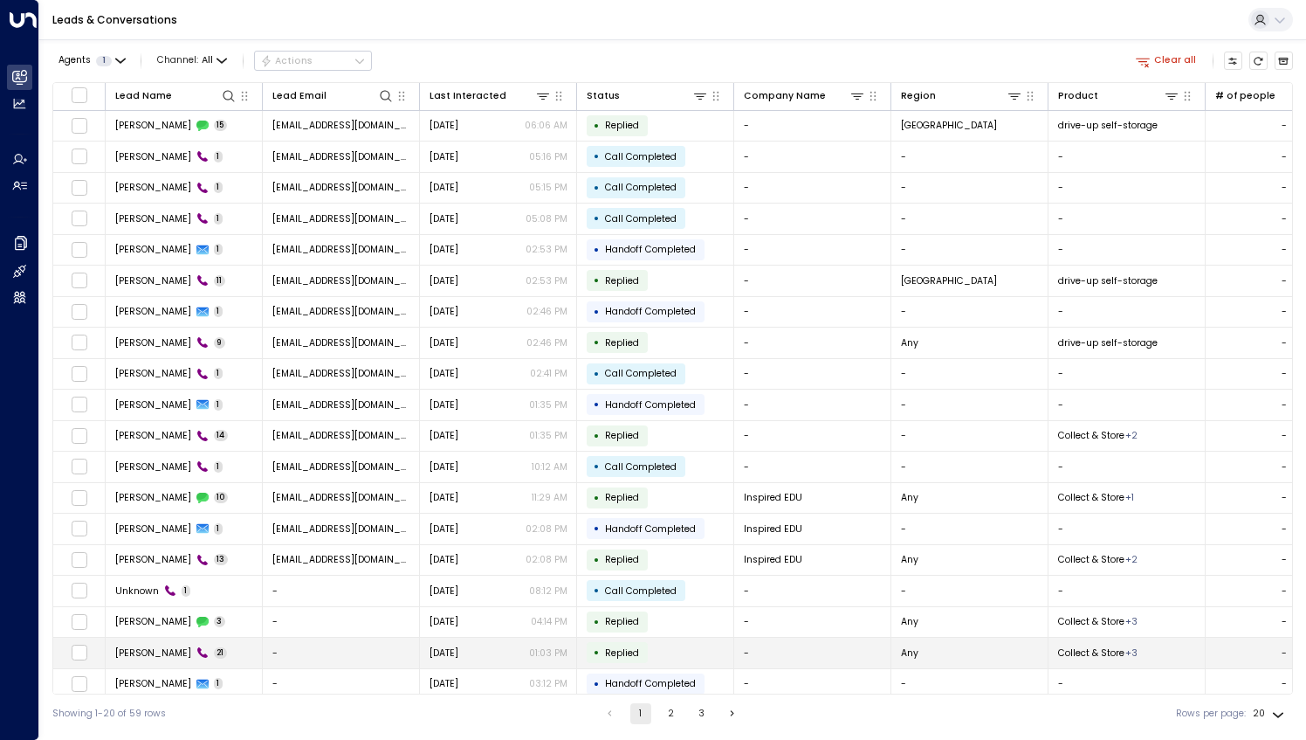
scroll to position [33, 0]
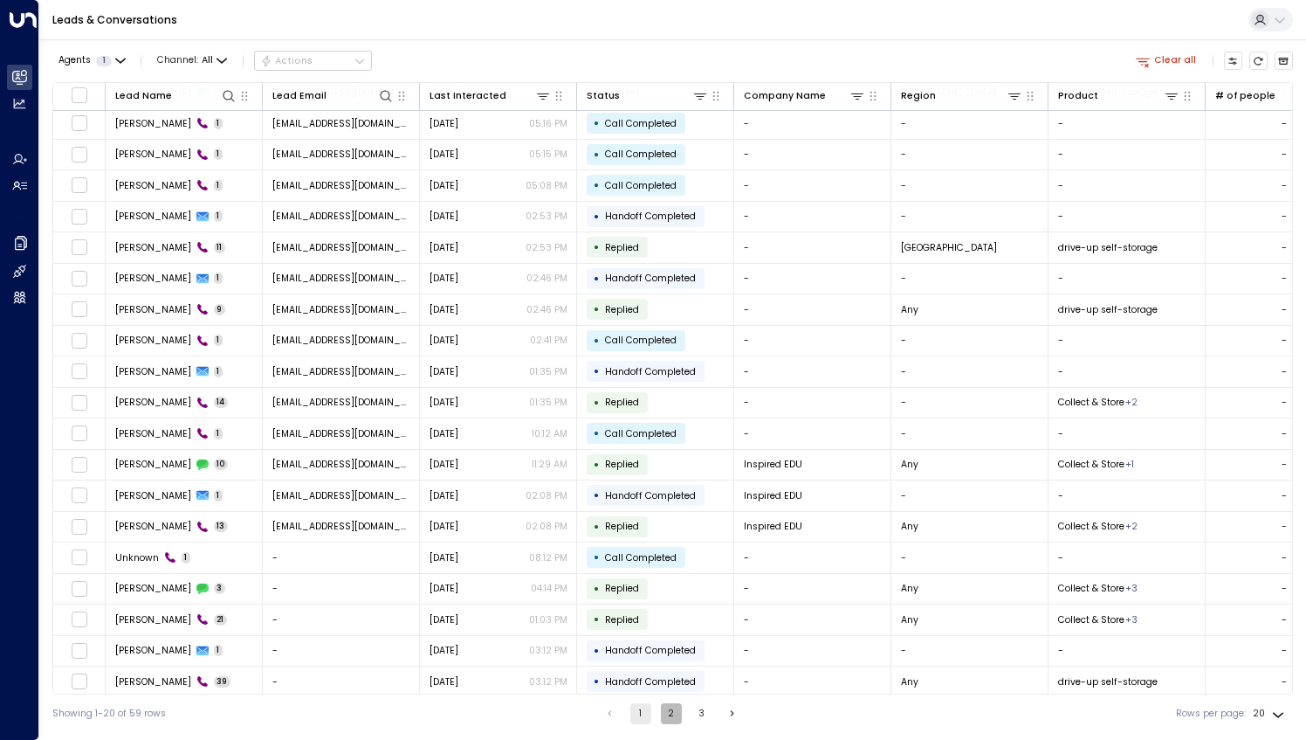
click at [674, 709] on button "2" at bounding box center [671, 713] width 21 height 21
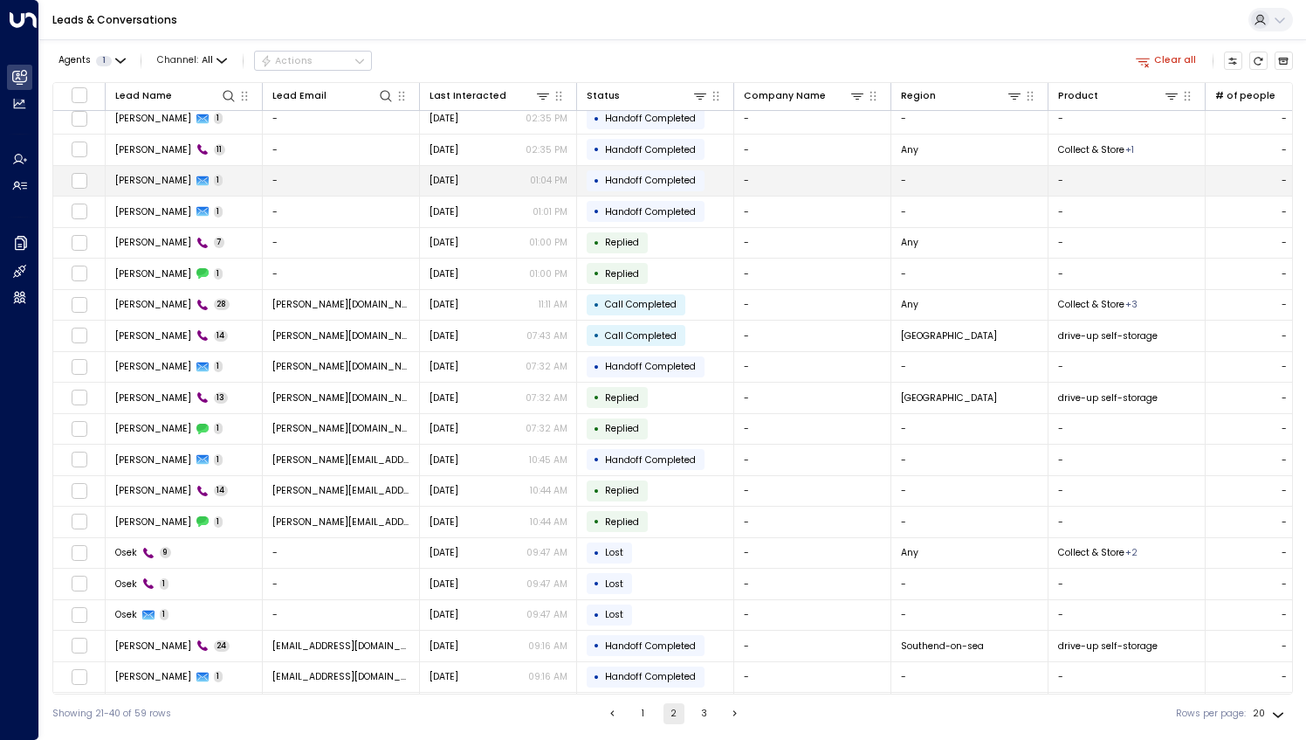
scroll to position [33, 0]
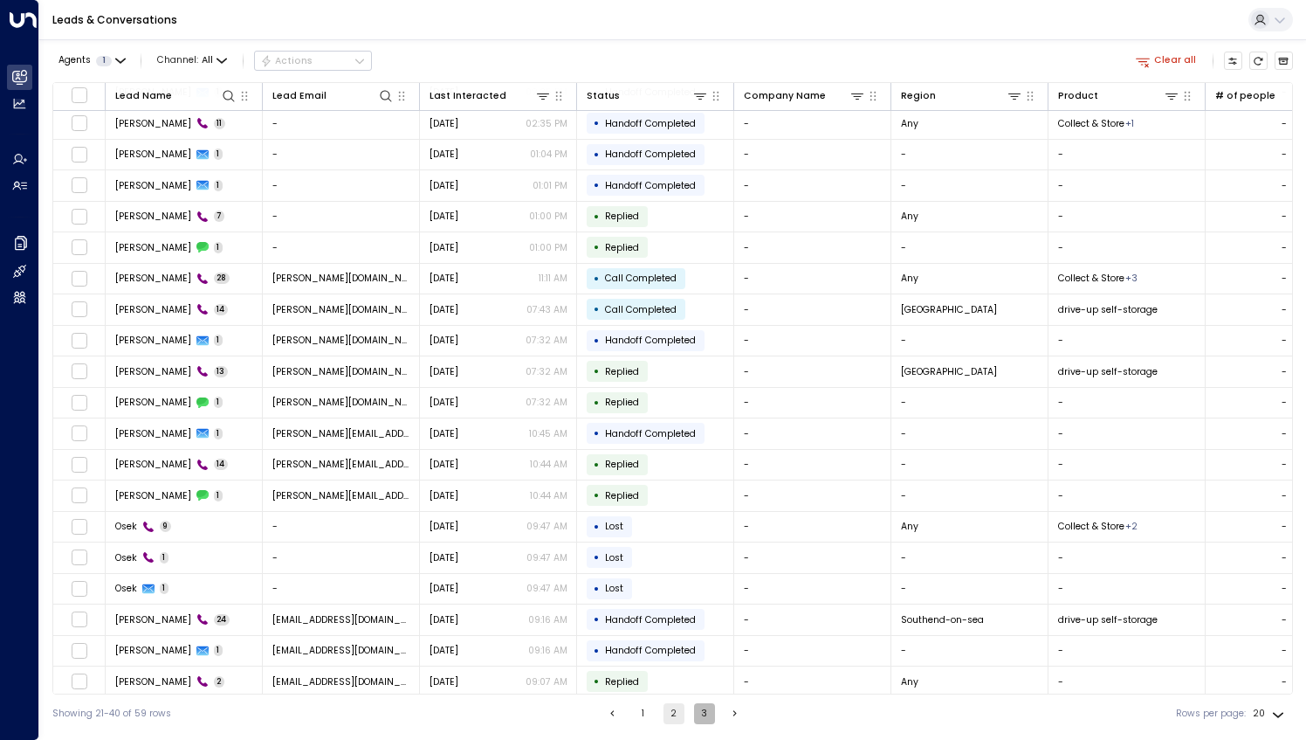
click at [708, 713] on button "3" at bounding box center [704, 713] width 21 height 21
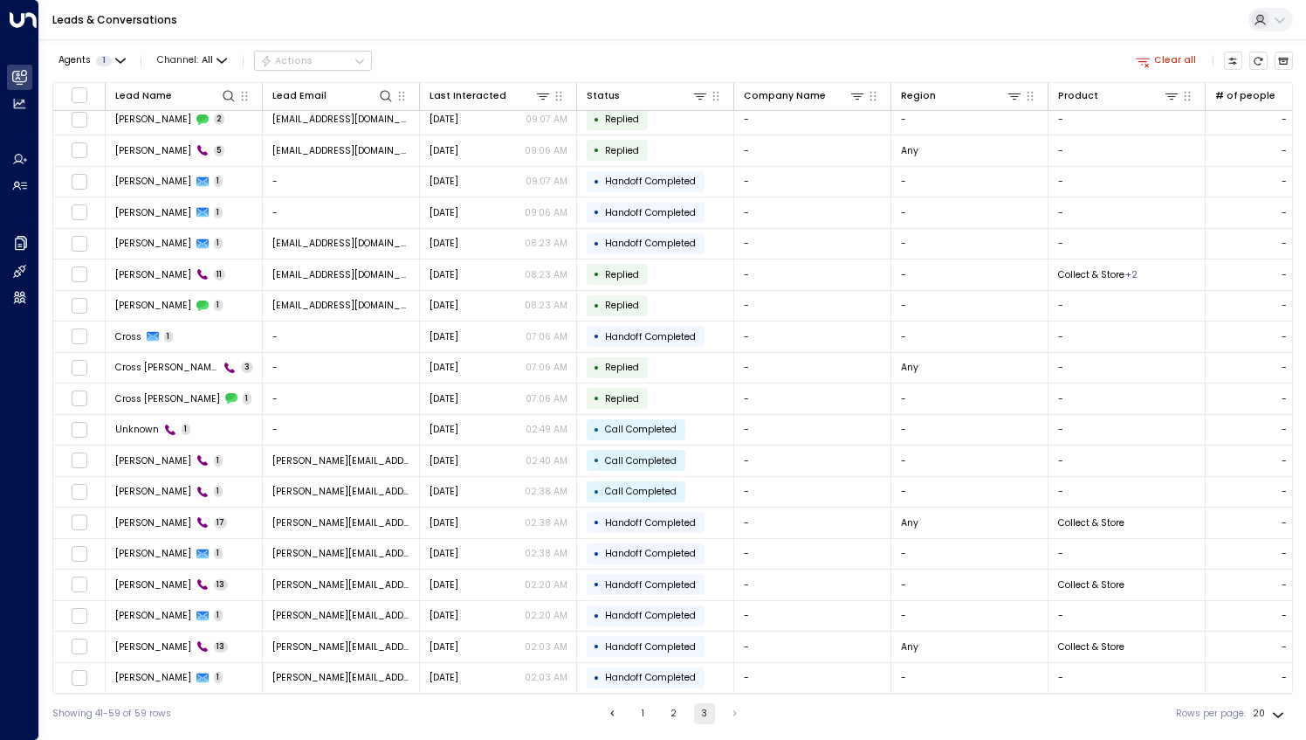
scroll to position [3, 0]
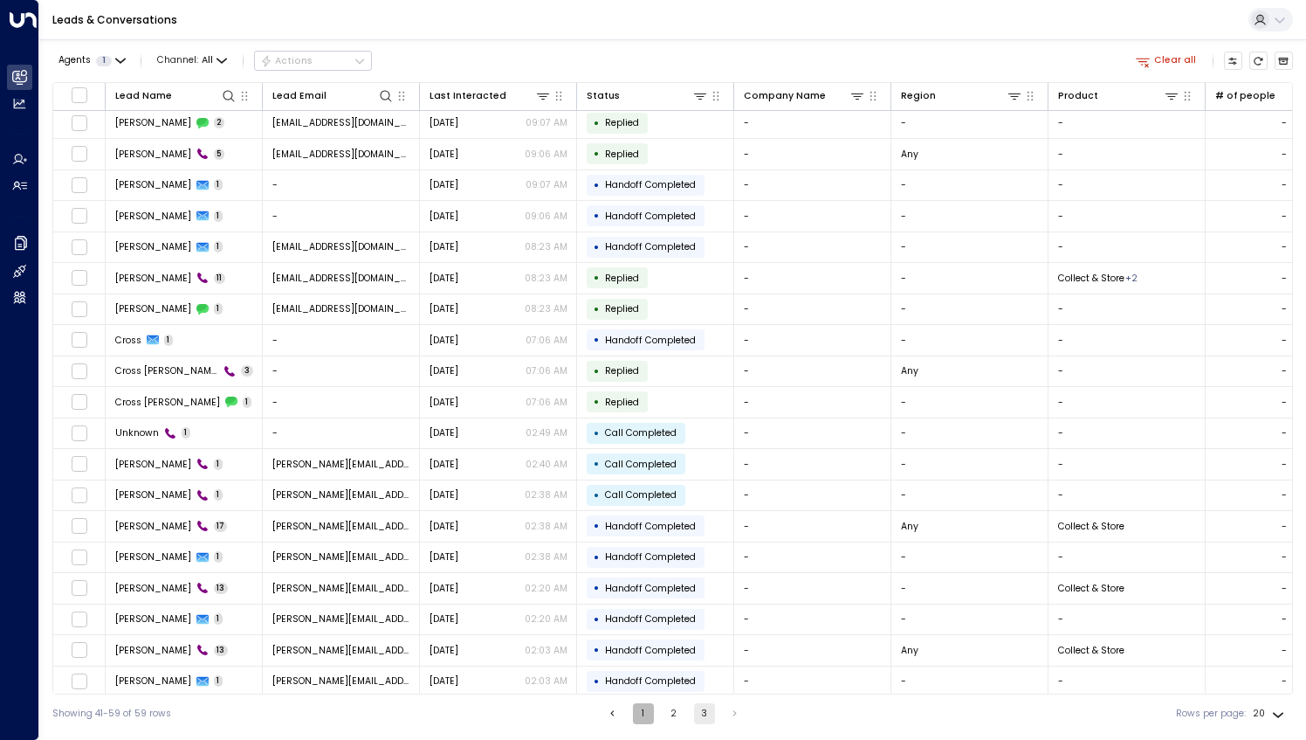
click at [643, 707] on button "1" at bounding box center [643, 713] width 21 height 21
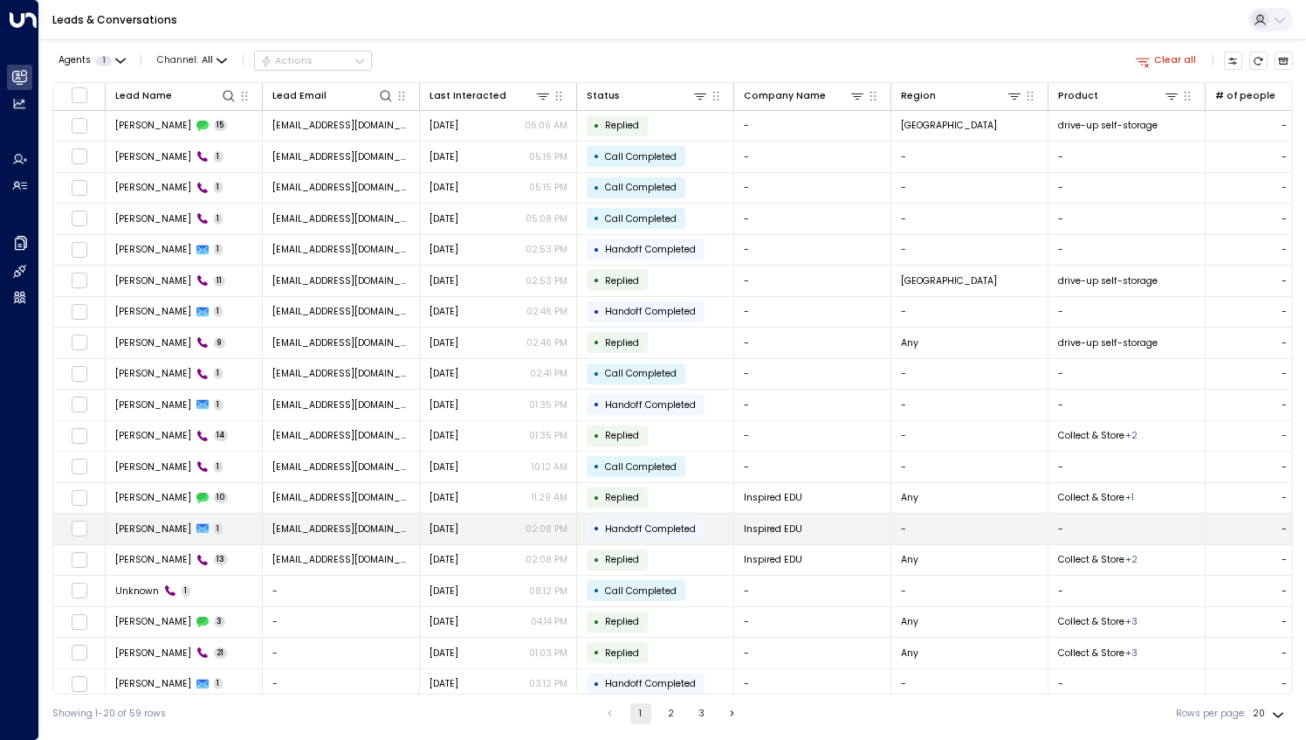
scroll to position [33, 0]
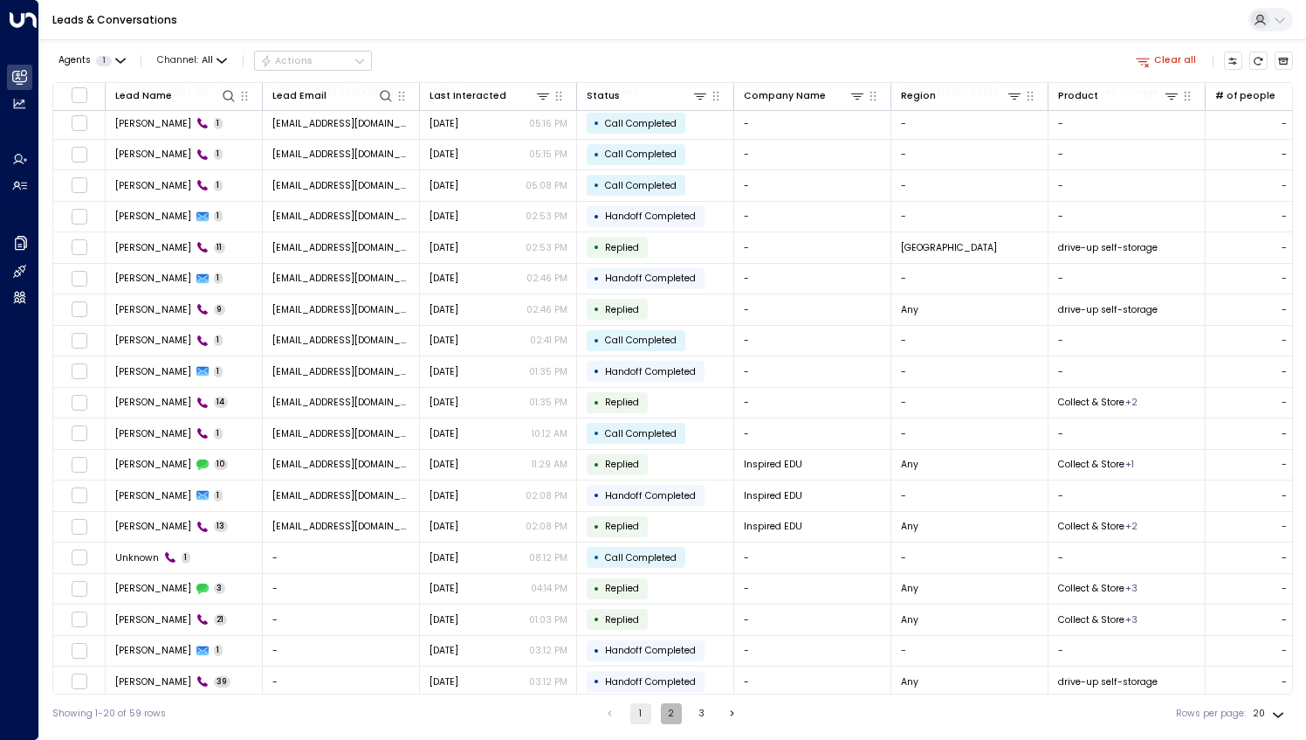
click at [674, 707] on button "2" at bounding box center [671, 713] width 21 height 21
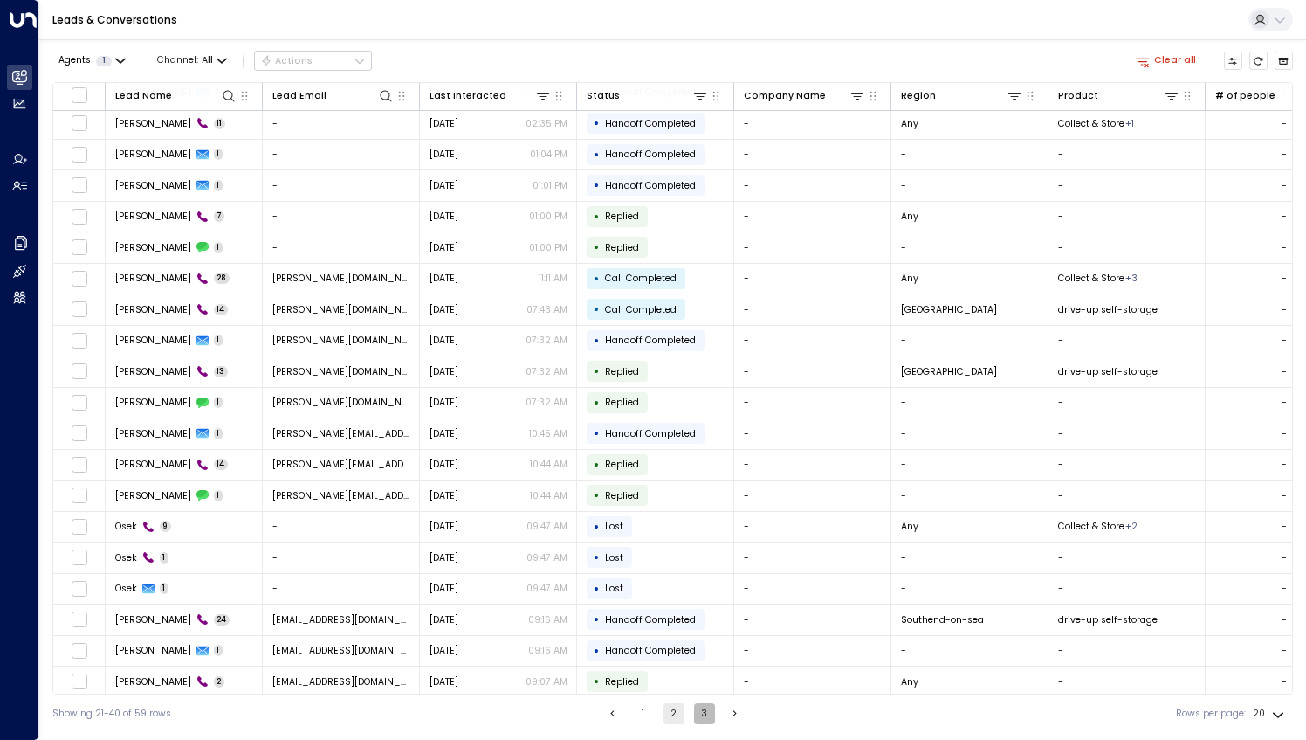
click at [694, 723] on button "3" at bounding box center [704, 713] width 21 height 21
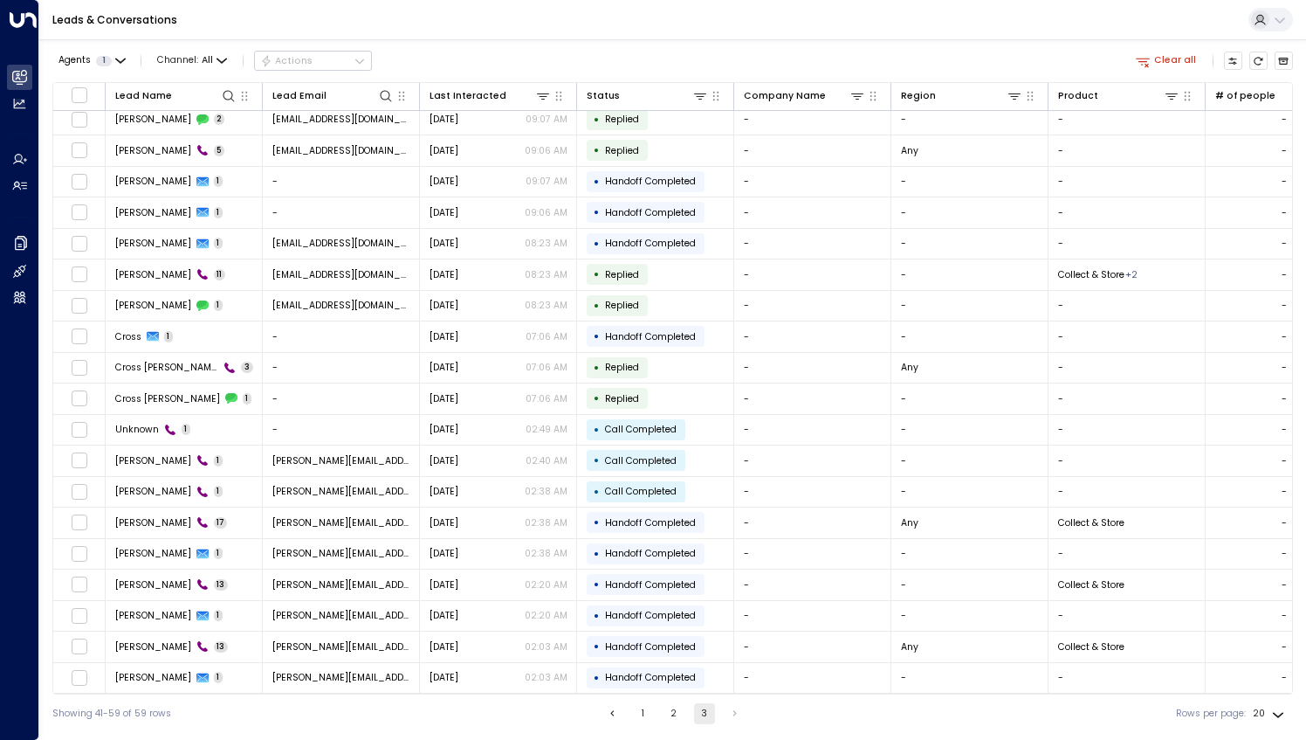
scroll to position [3, 0]
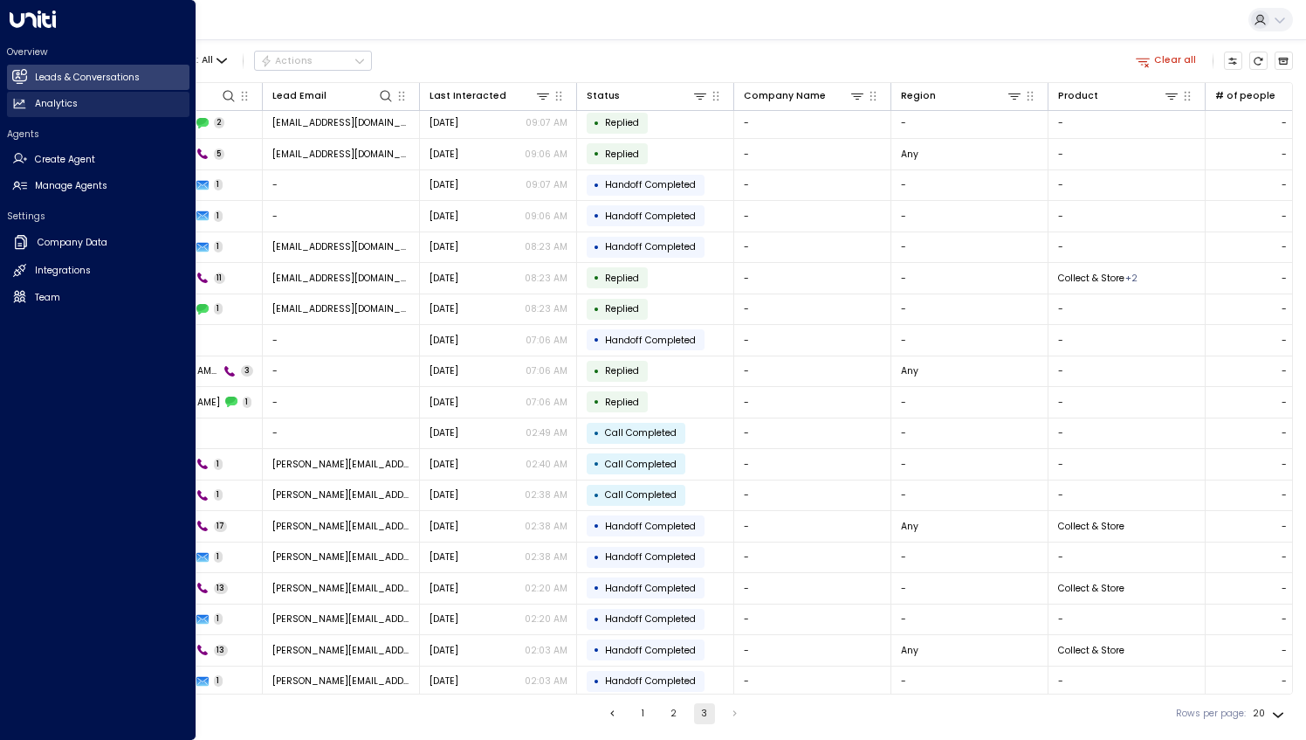
click at [17, 112] on link "Analytics Analytics" at bounding box center [98, 104] width 182 height 25
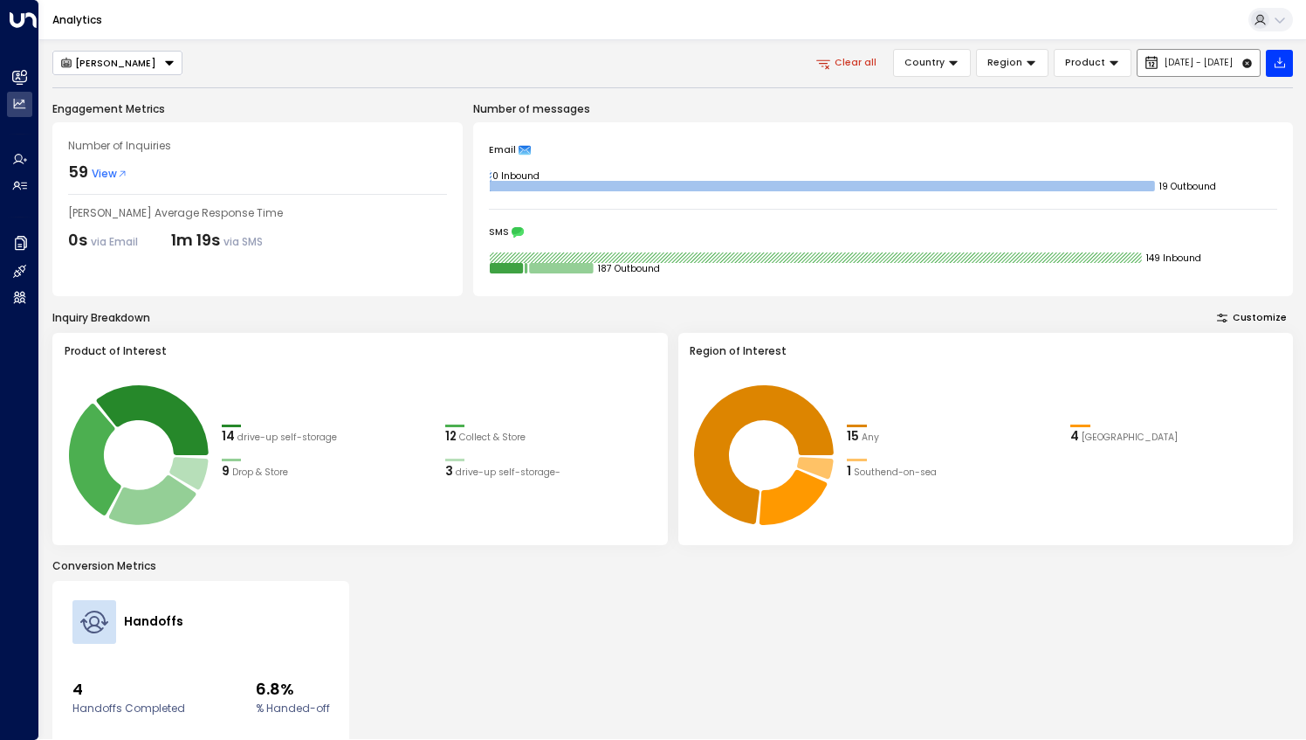
click at [1137, 72] on button "[DATE] - [DATE]" at bounding box center [1199, 63] width 124 height 28
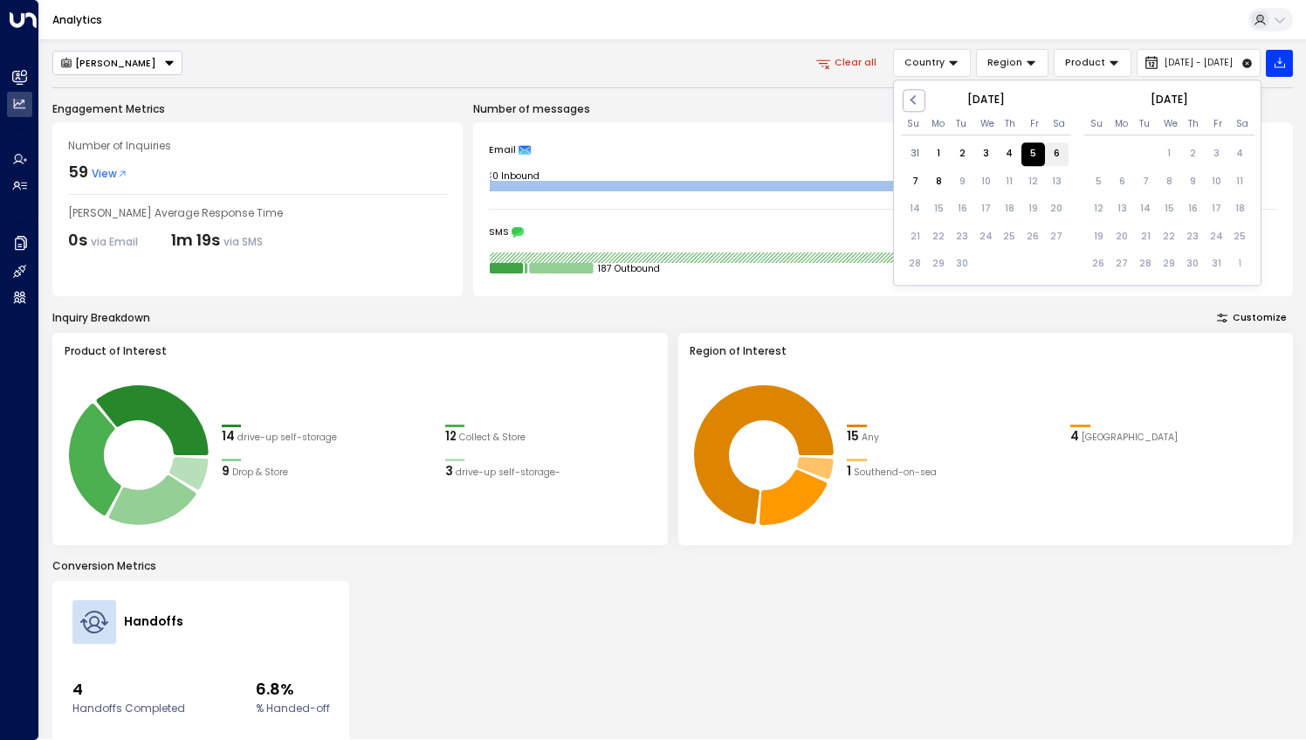
click at [1057, 155] on div "6" at bounding box center [1057, 154] width 24 height 24
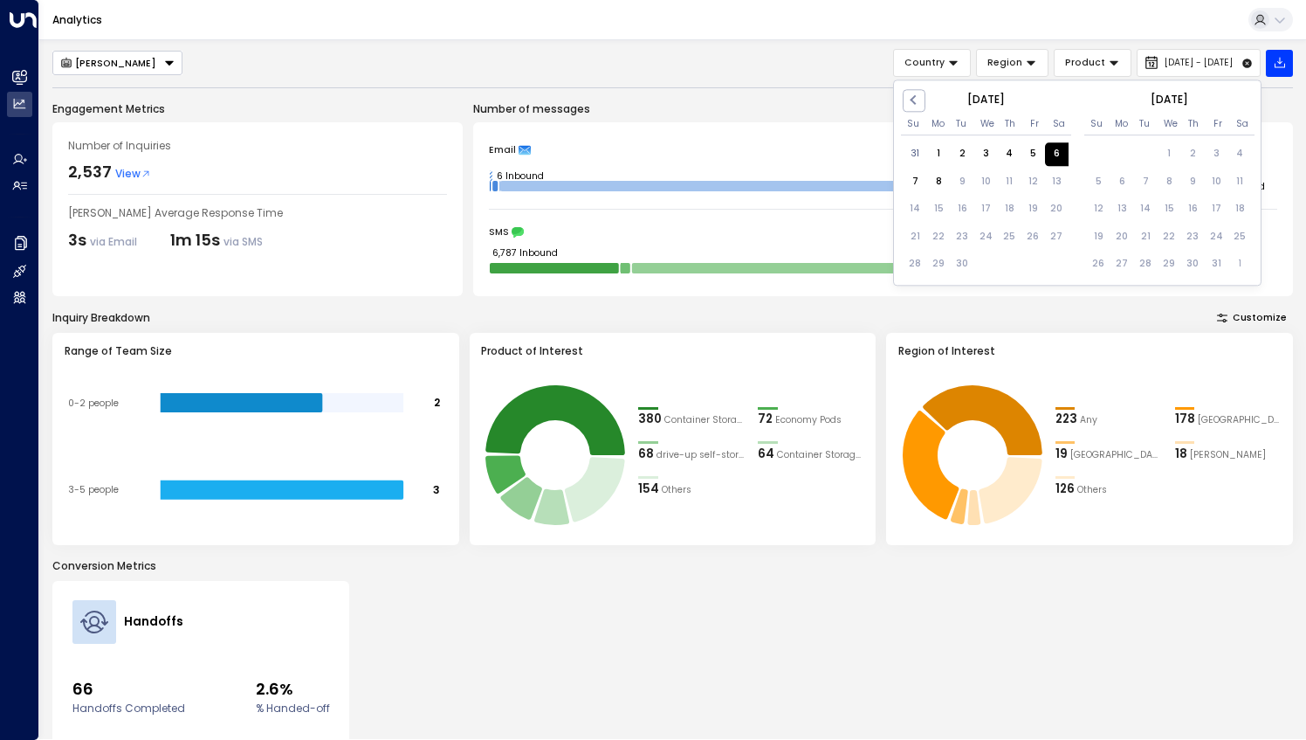
click at [1057, 155] on div "6" at bounding box center [1057, 154] width 24 height 24
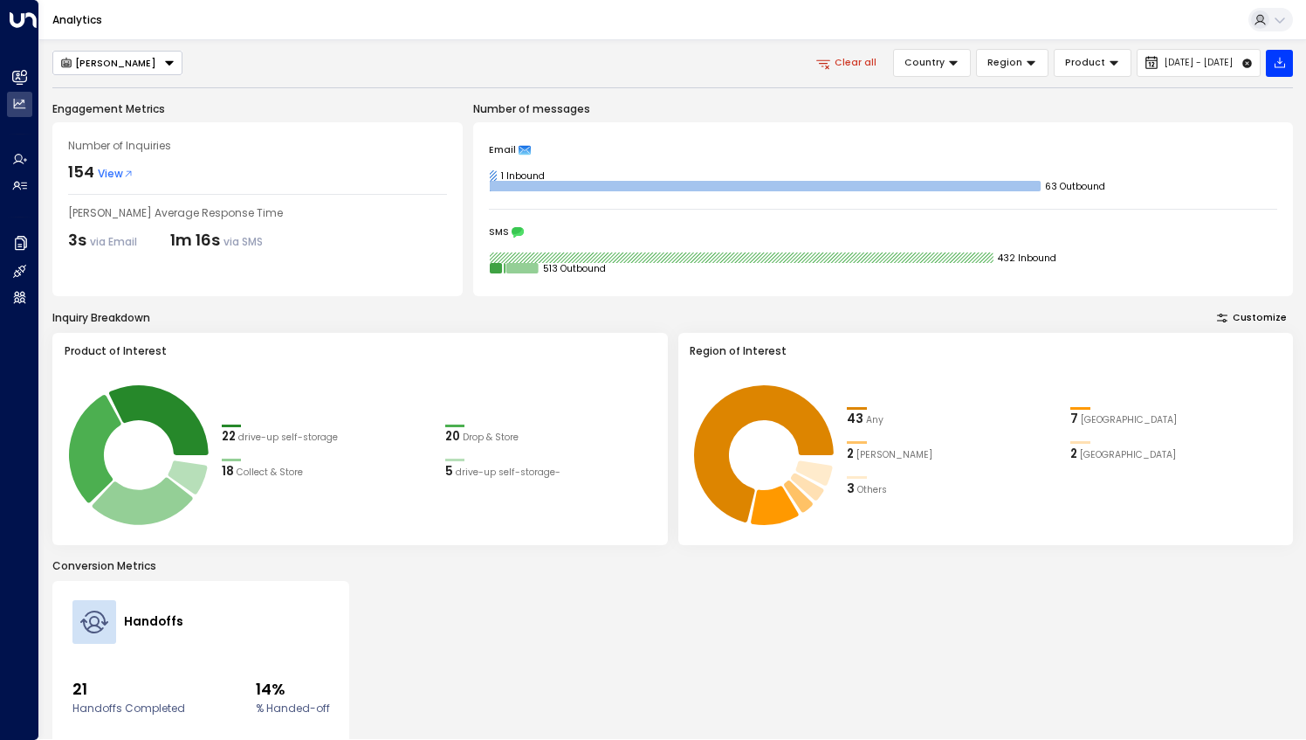
click at [107, 176] on span "View" at bounding box center [116, 174] width 36 height 16
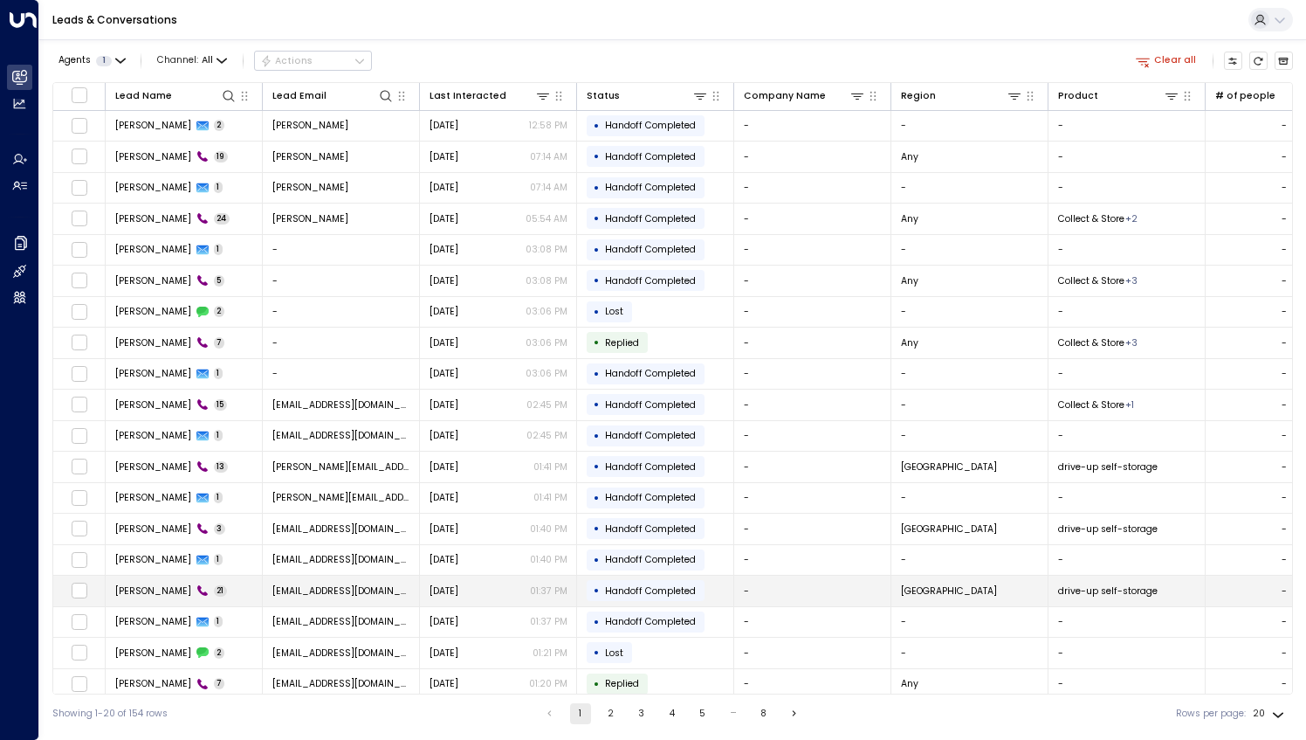
scroll to position [33, 0]
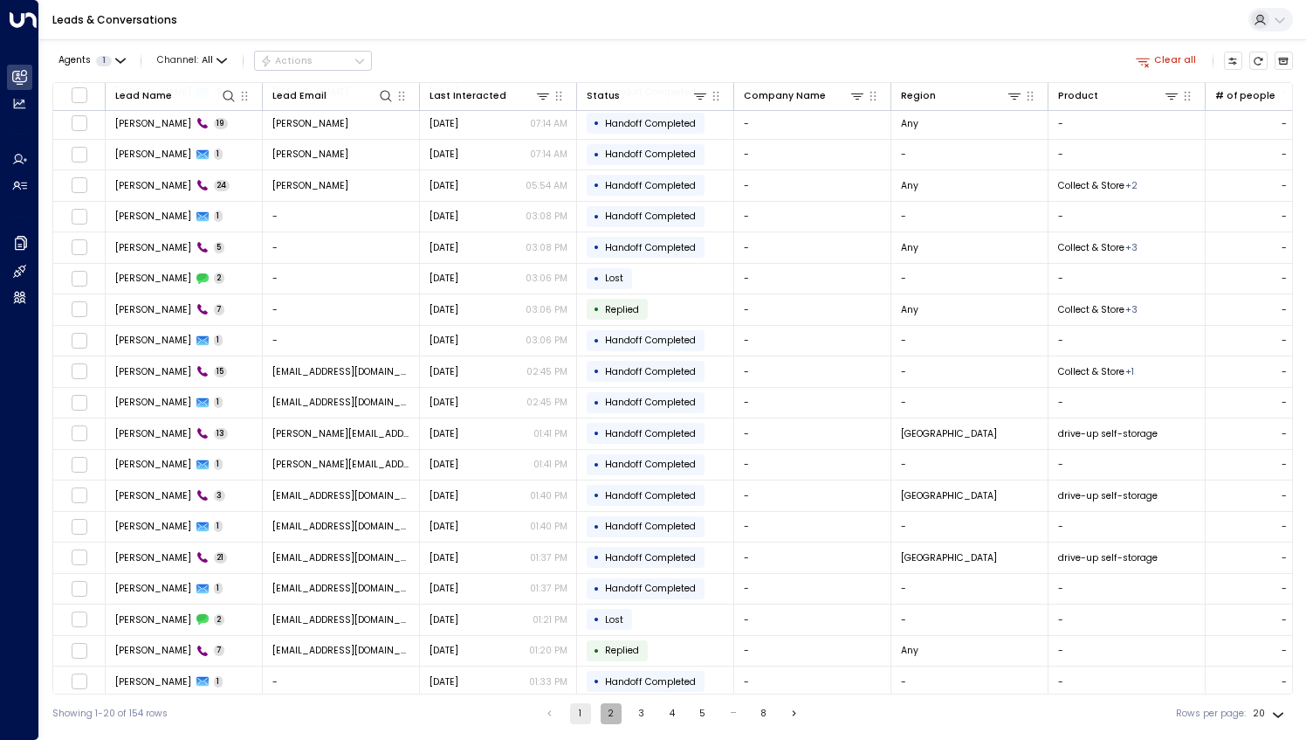
click at [609, 707] on button "2" at bounding box center [611, 713] width 21 height 21
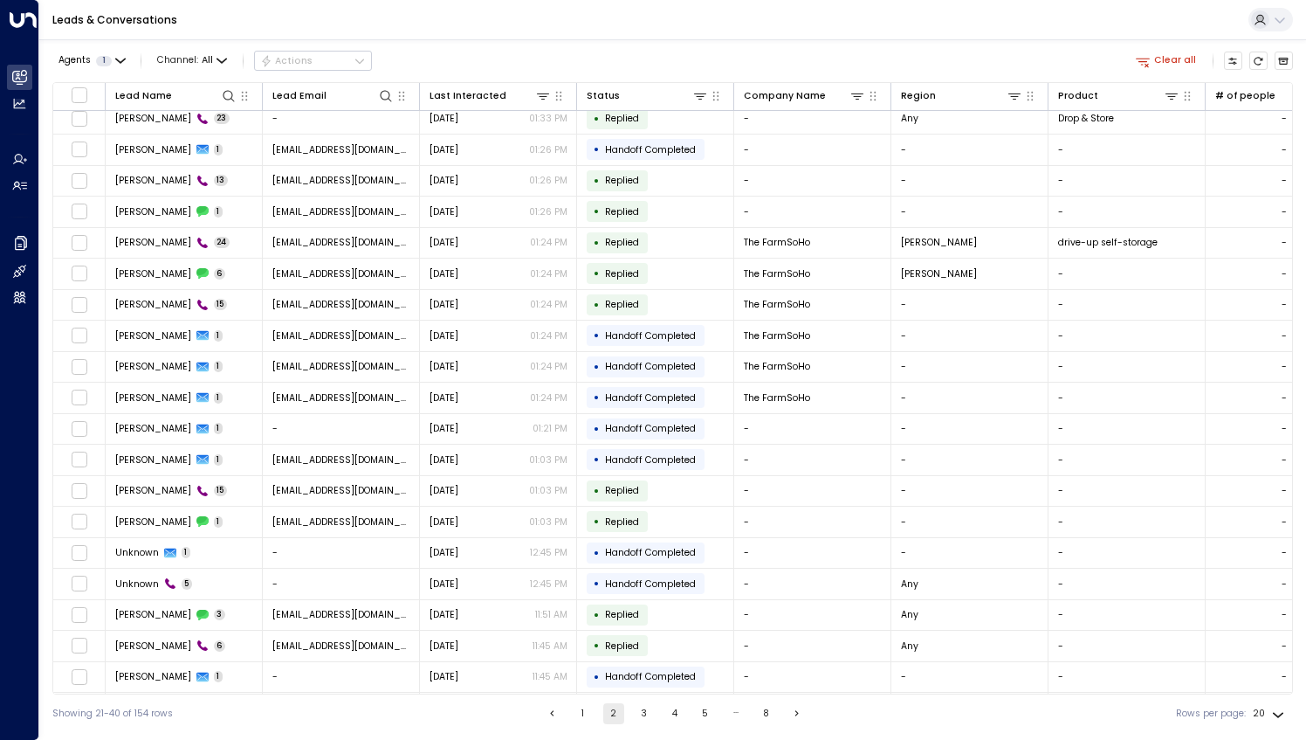
scroll to position [33, 0]
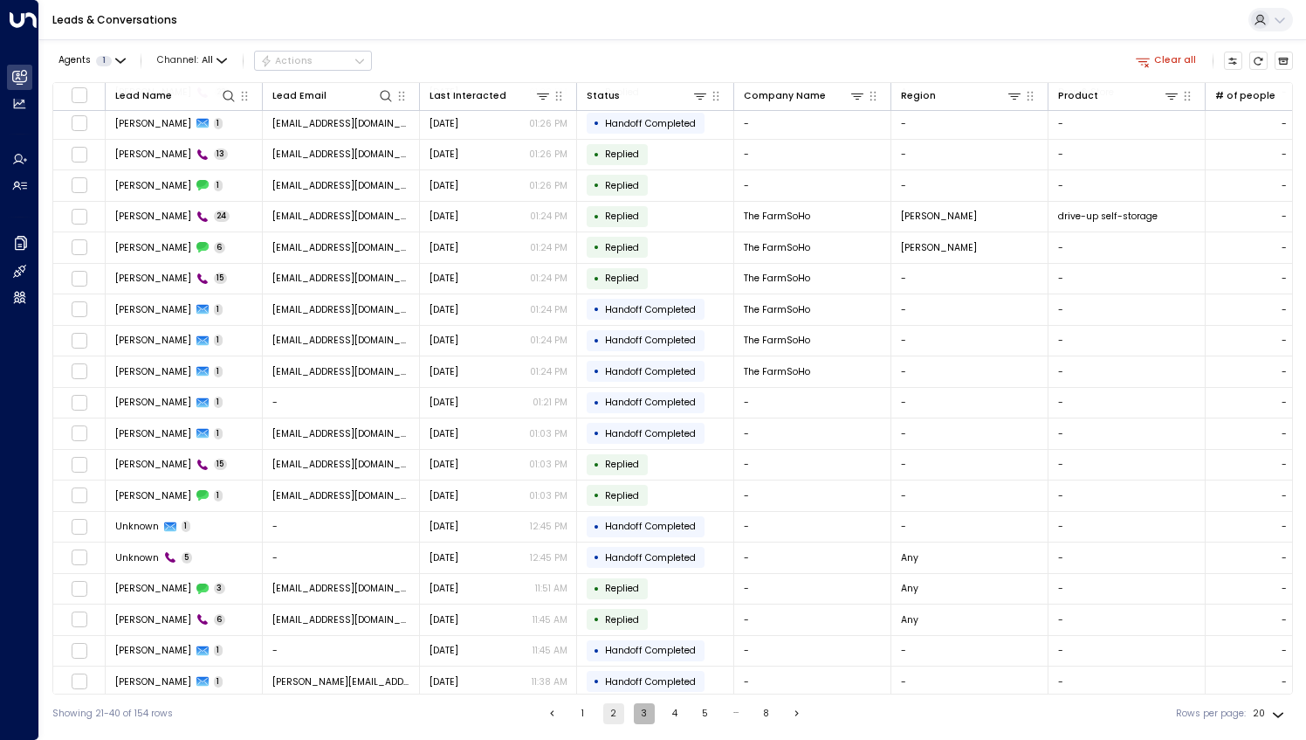
click at [644, 718] on button "3" at bounding box center [644, 713] width 21 height 21
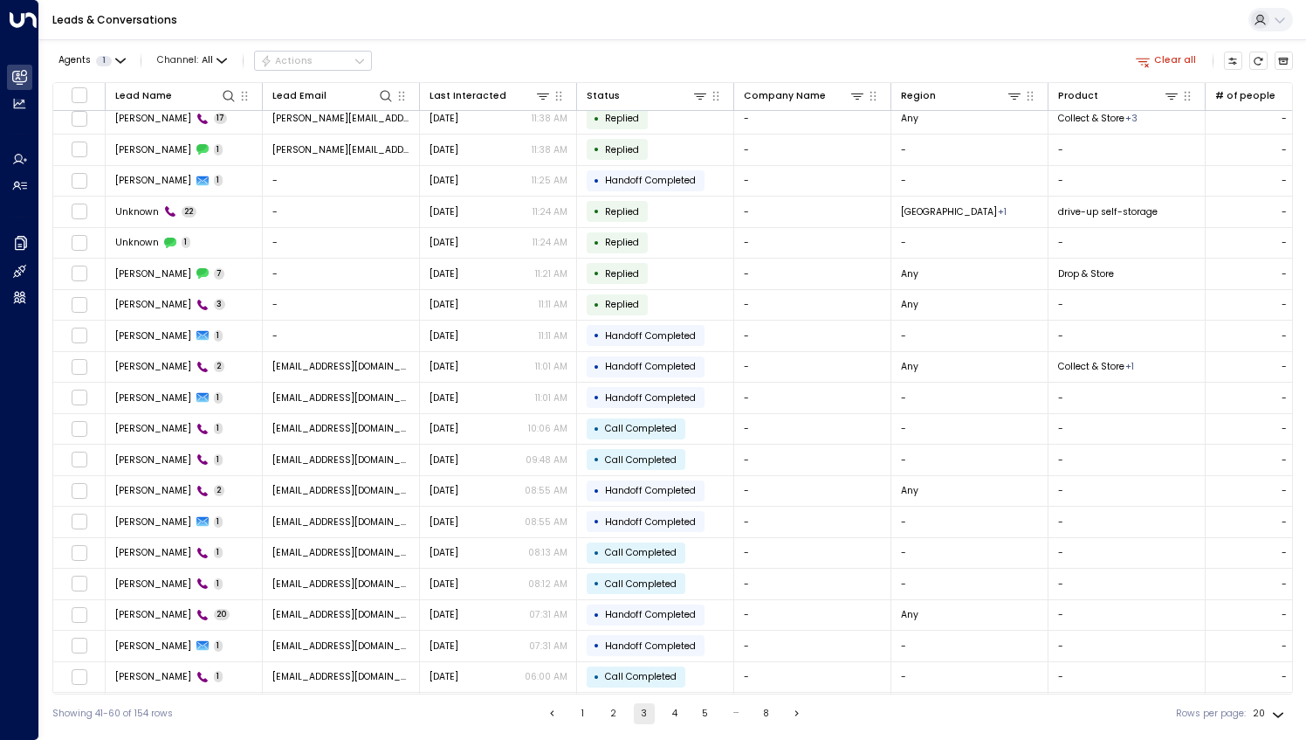
scroll to position [33, 0]
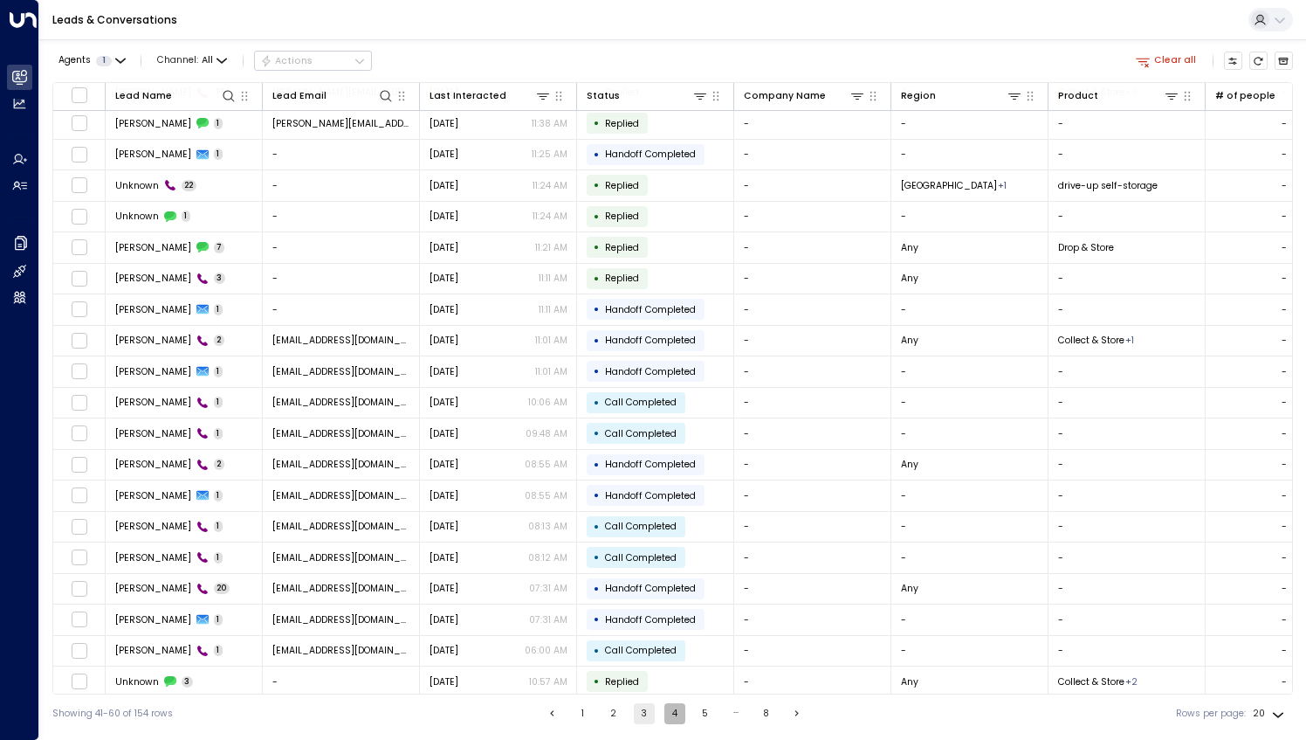
click at [681, 707] on button "4" at bounding box center [675, 713] width 21 height 21
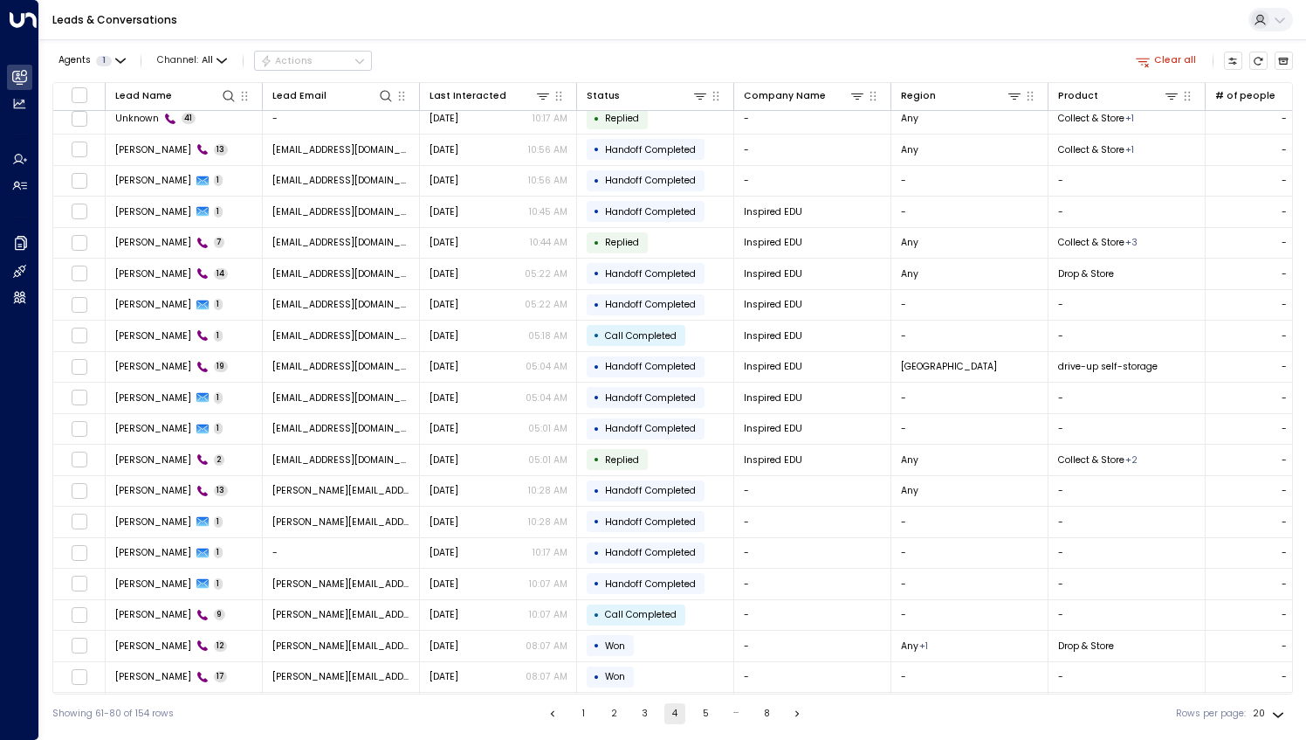
scroll to position [33, 0]
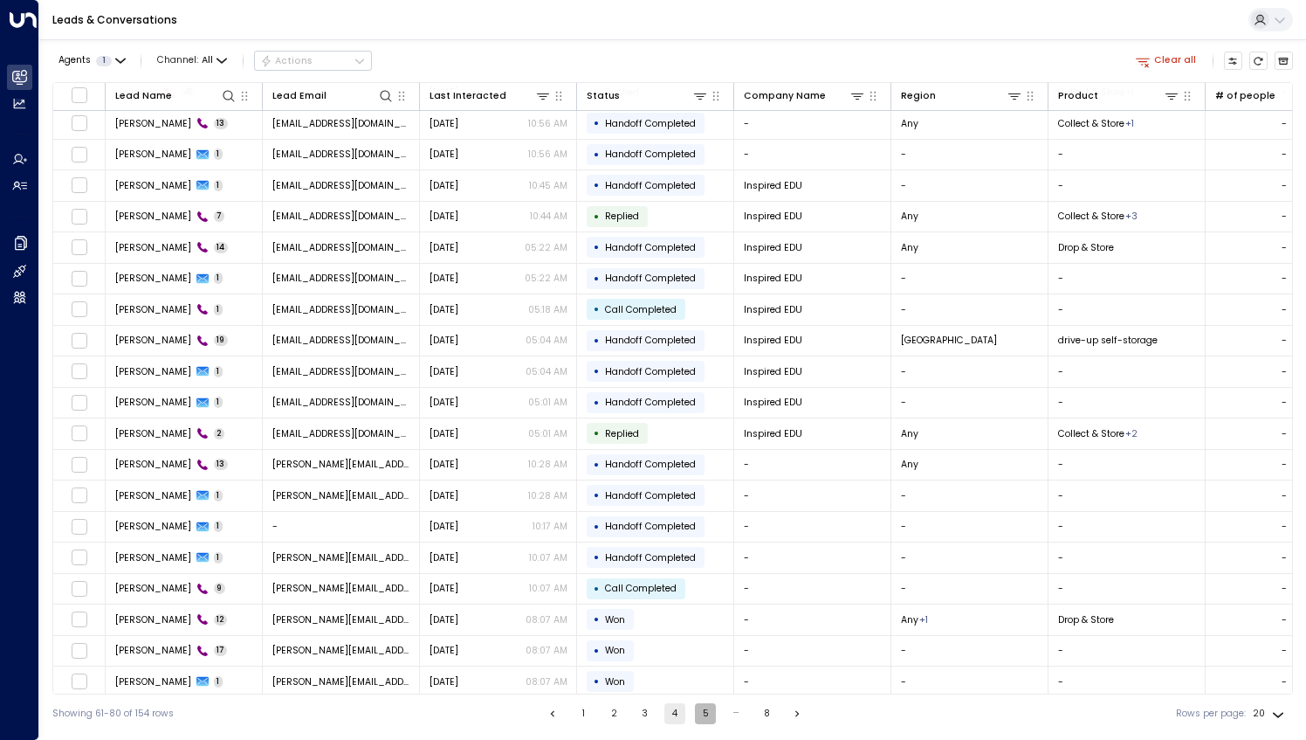
click at [709, 720] on button "5" at bounding box center [705, 713] width 21 height 21
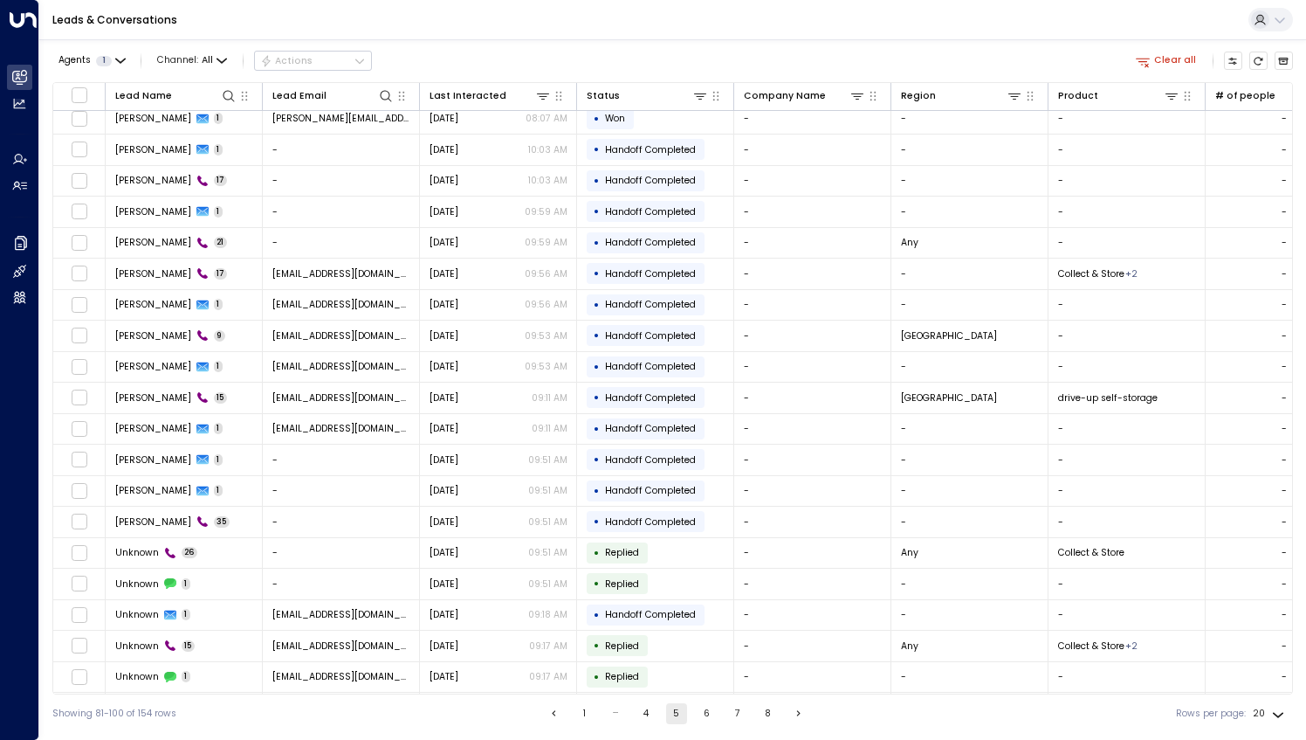
scroll to position [33, 0]
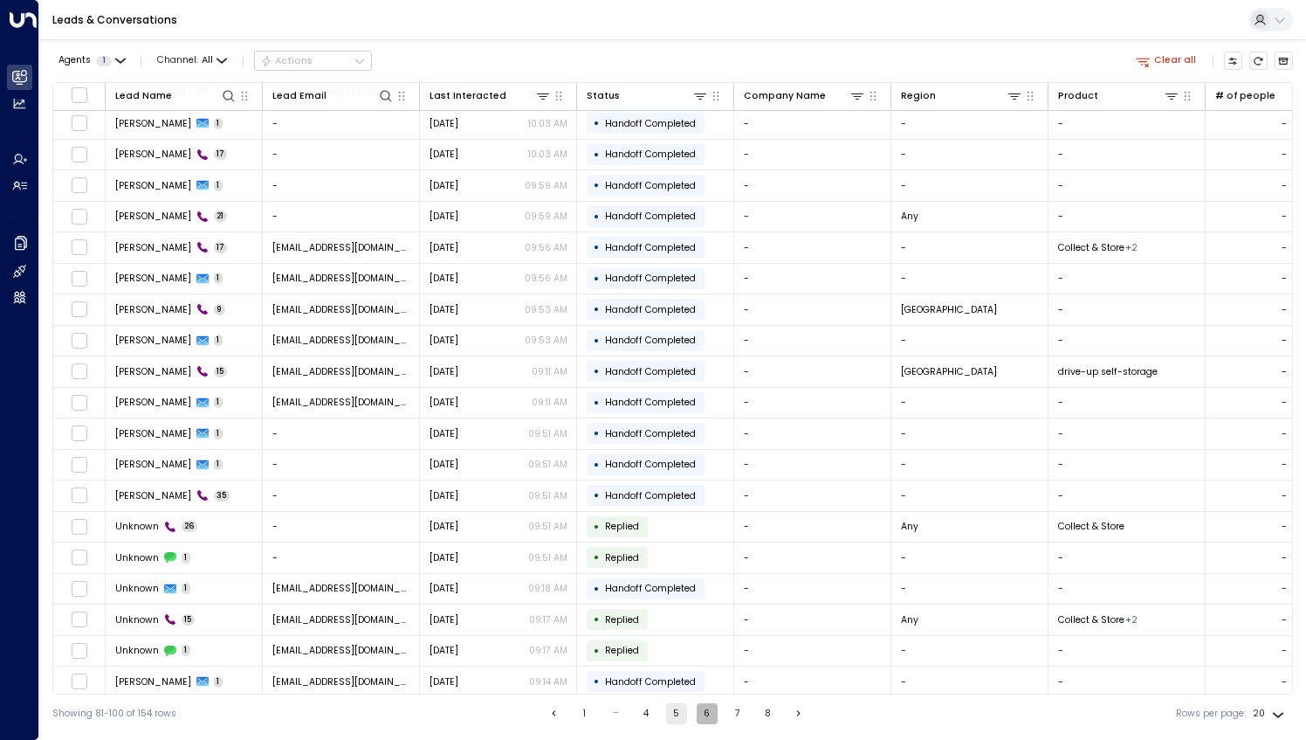
click at [702, 713] on button "6" at bounding box center [707, 713] width 21 height 21
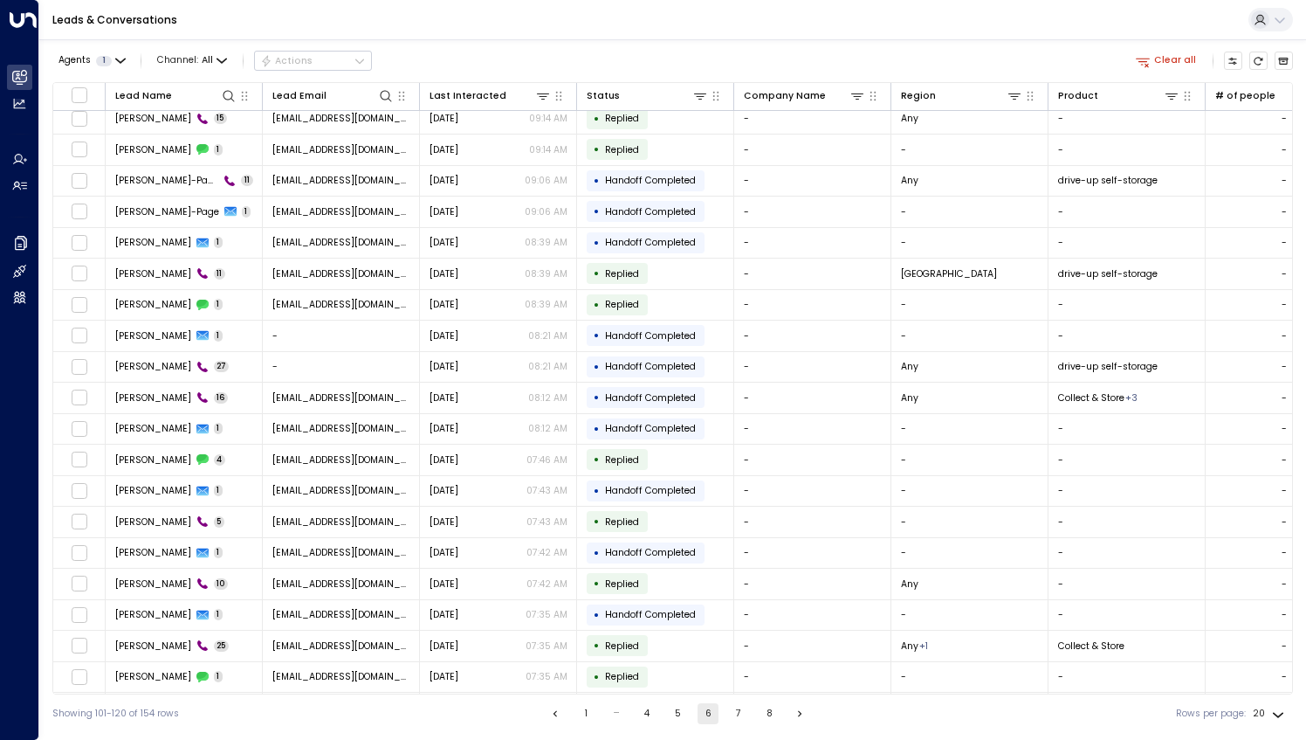
scroll to position [33, 0]
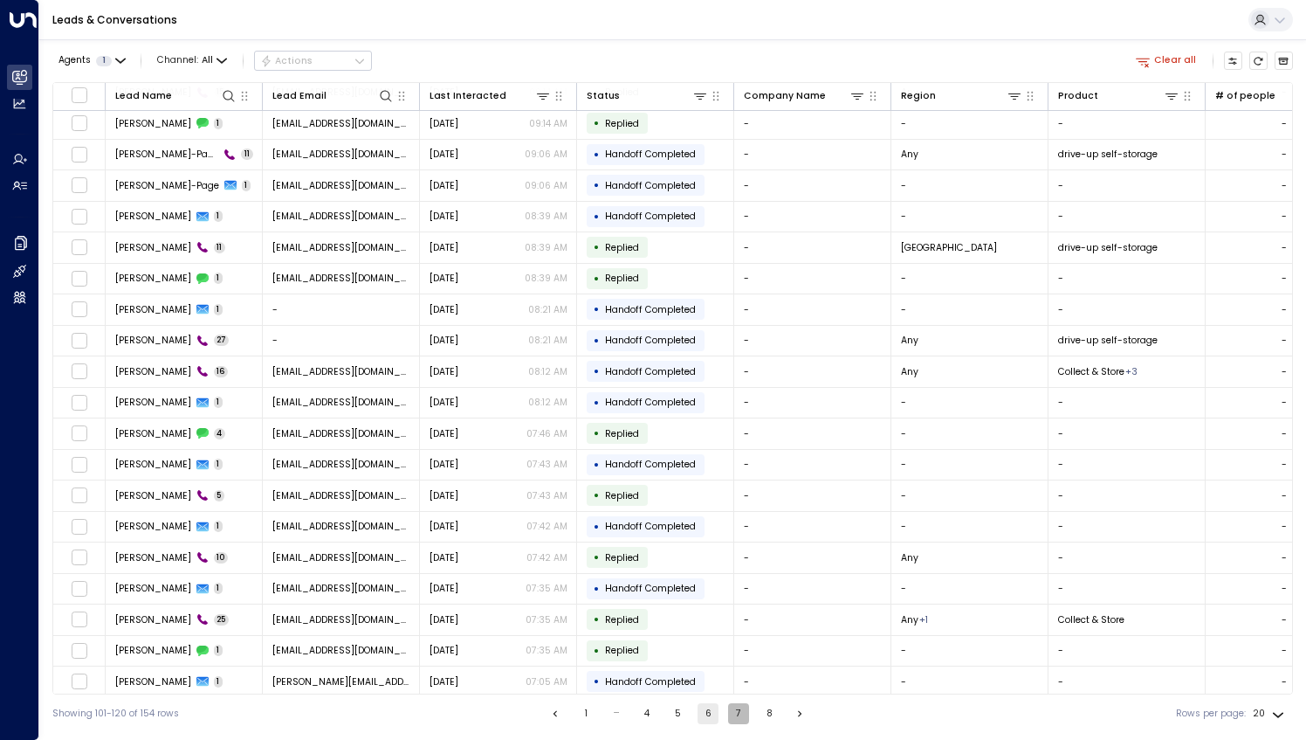
click at [741, 711] on button "7" at bounding box center [738, 713] width 21 height 21
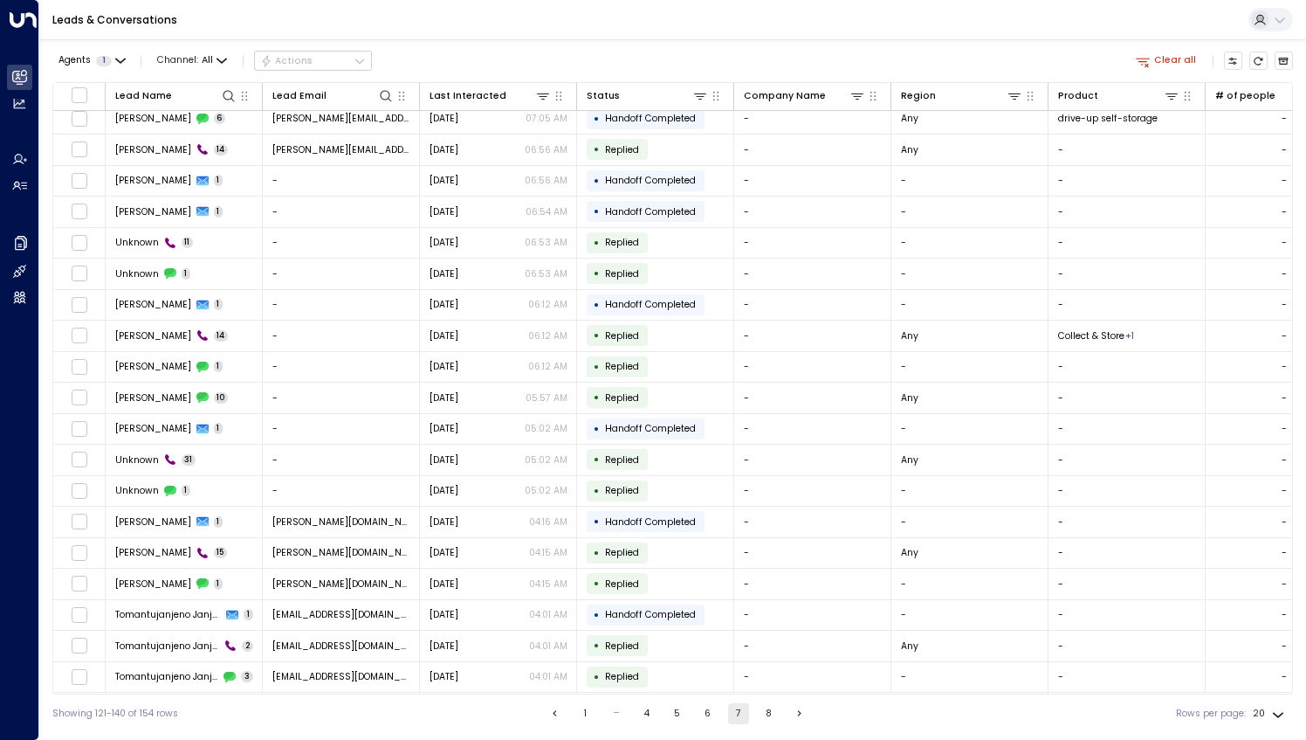
scroll to position [33, 0]
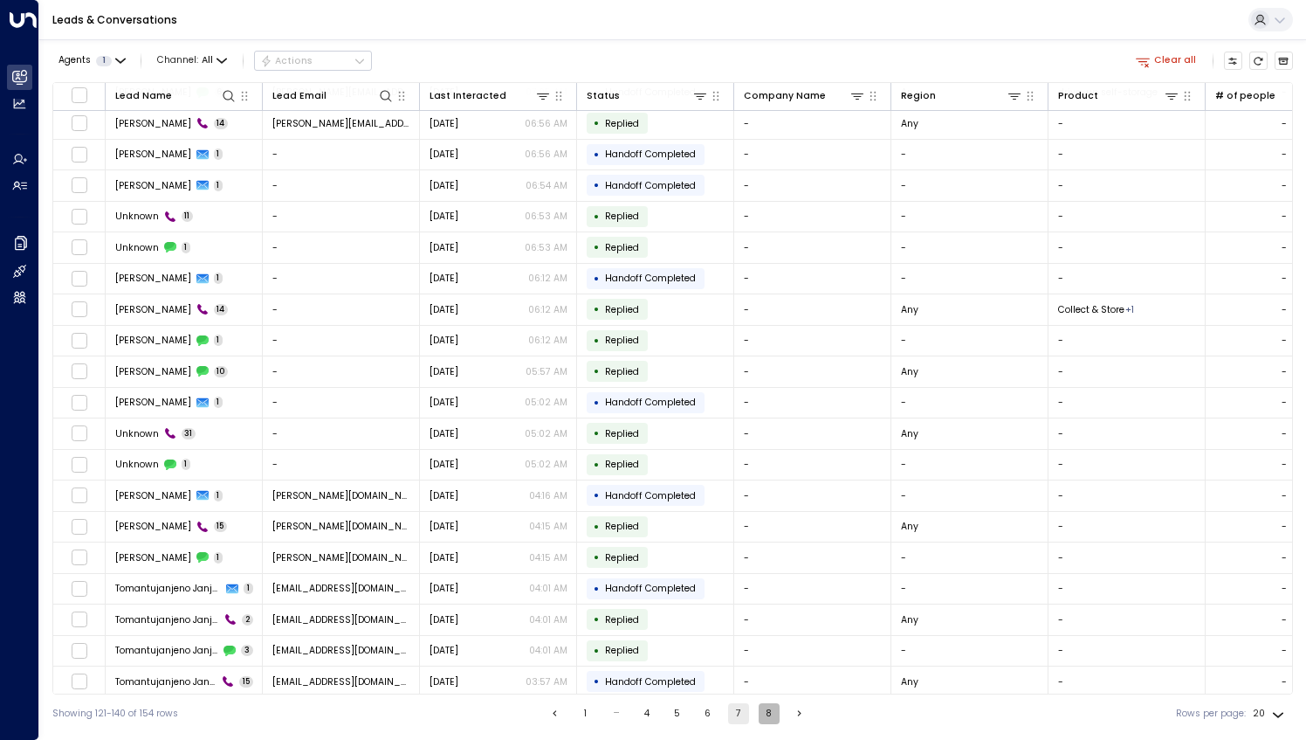
click at [767, 714] on button "8" at bounding box center [769, 713] width 21 height 21
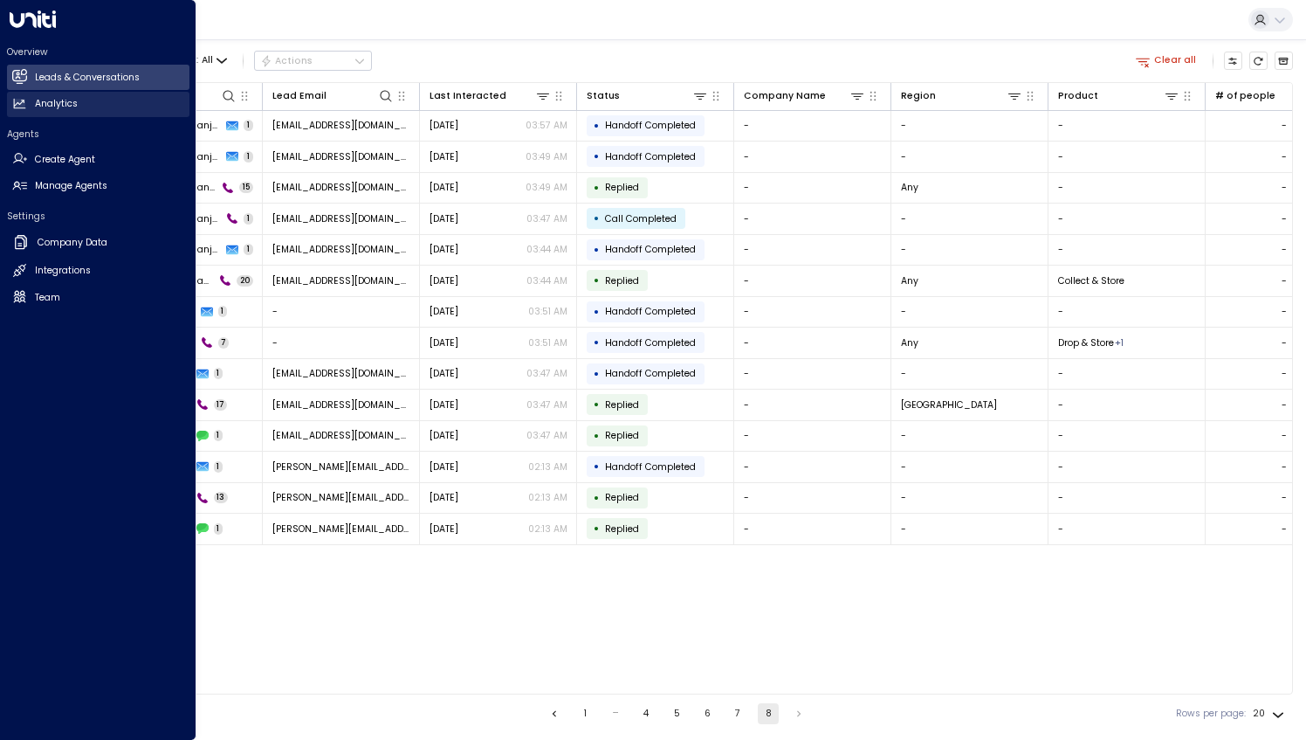
click at [55, 103] on h2 "Analytics" at bounding box center [56, 104] width 43 height 14
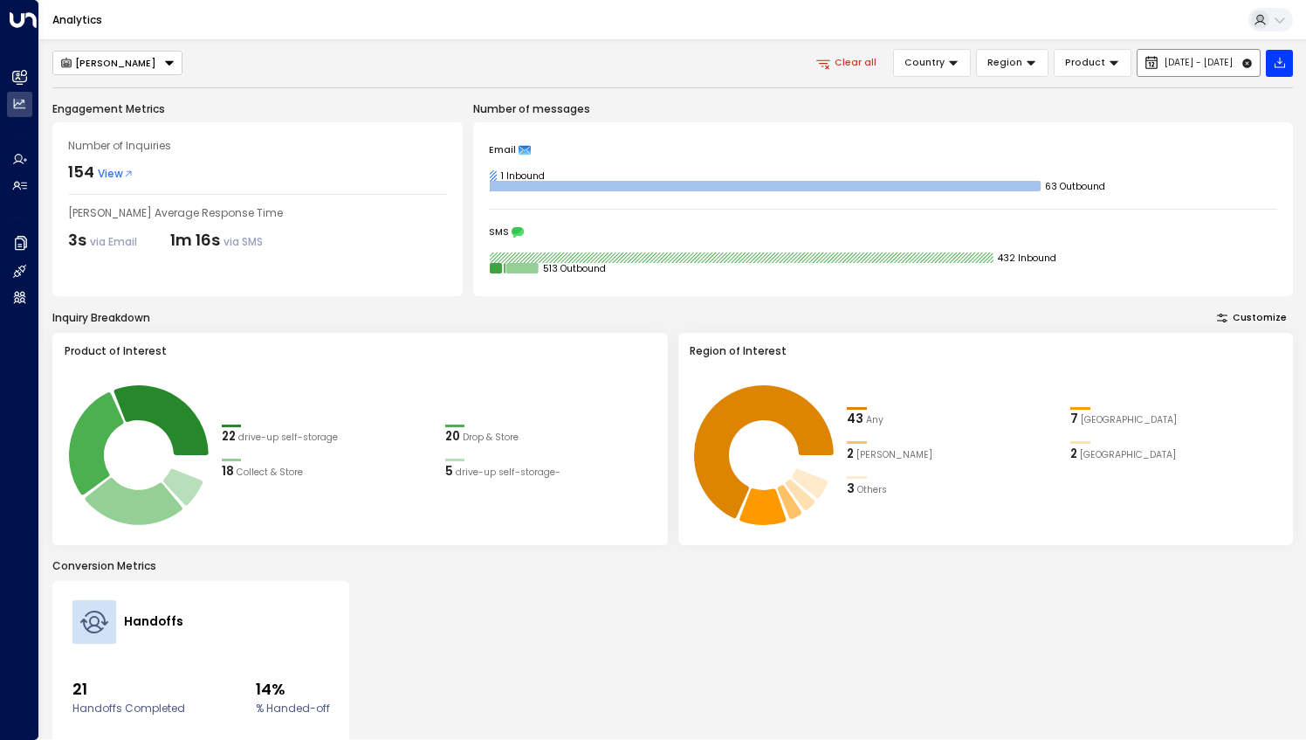
click at [1203, 54] on button "[DATE] - [DATE]" at bounding box center [1199, 63] width 124 height 28
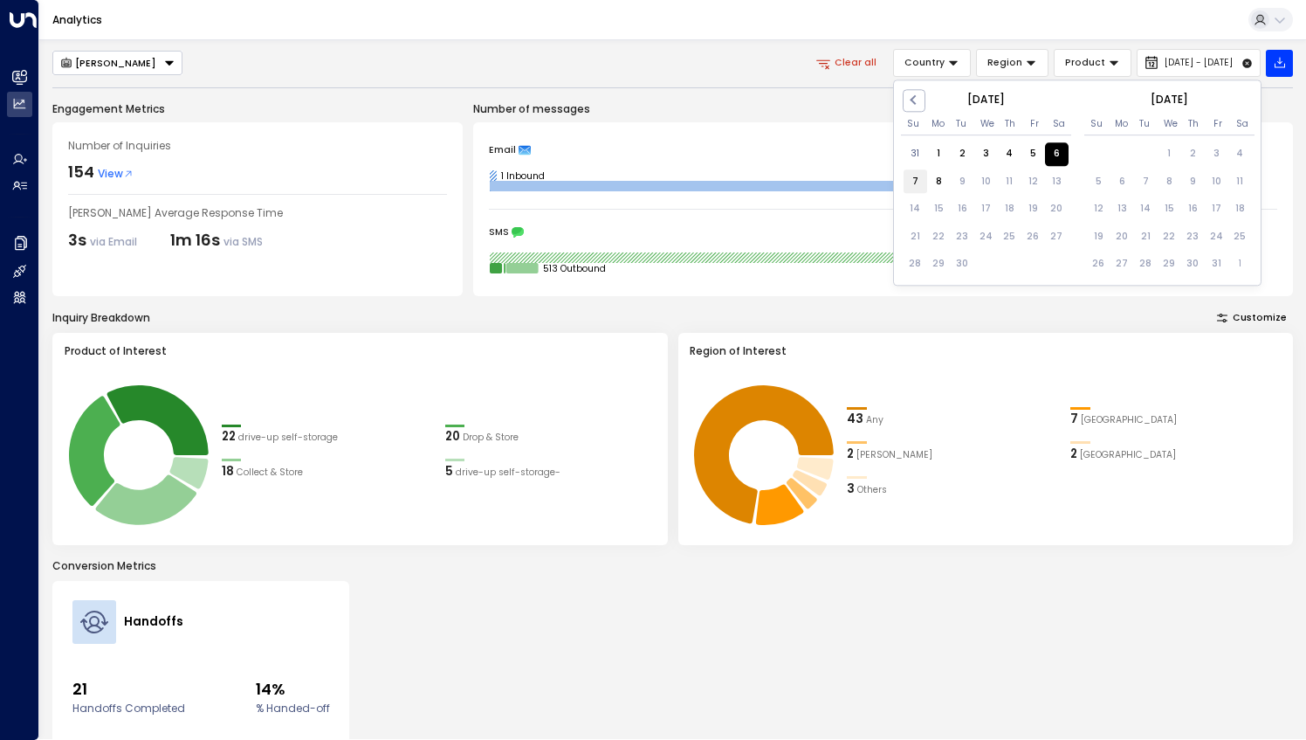
click at [910, 187] on div "7" at bounding box center [916, 182] width 24 height 24
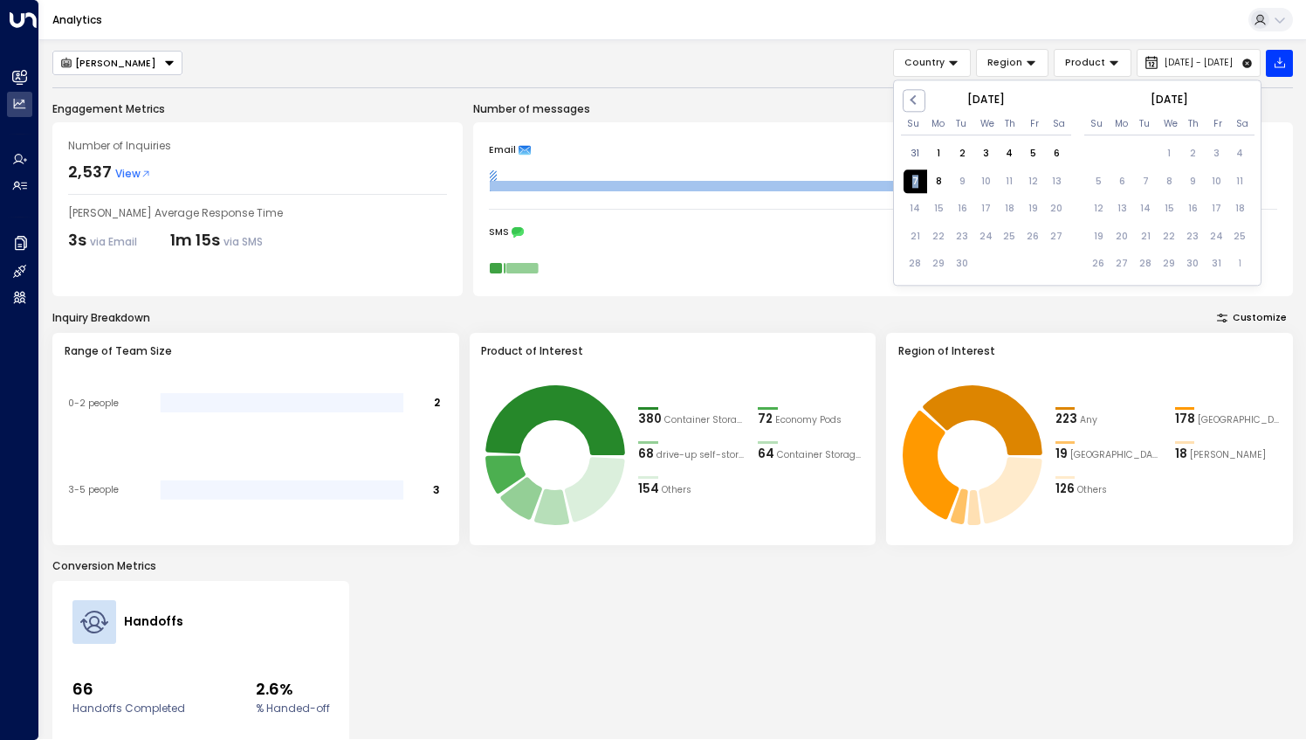
click at [910, 187] on div "7" at bounding box center [916, 182] width 24 height 24
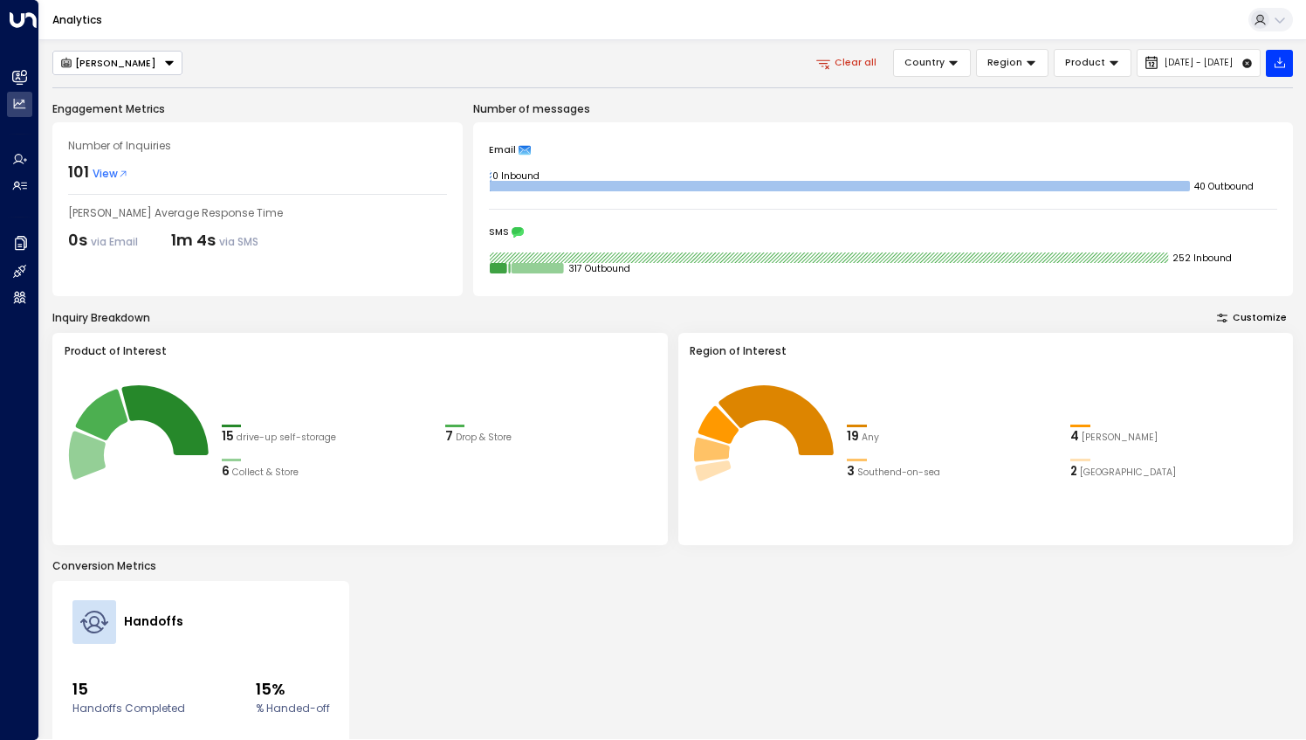
click at [102, 169] on span "View" at bounding box center [111, 174] width 36 height 16
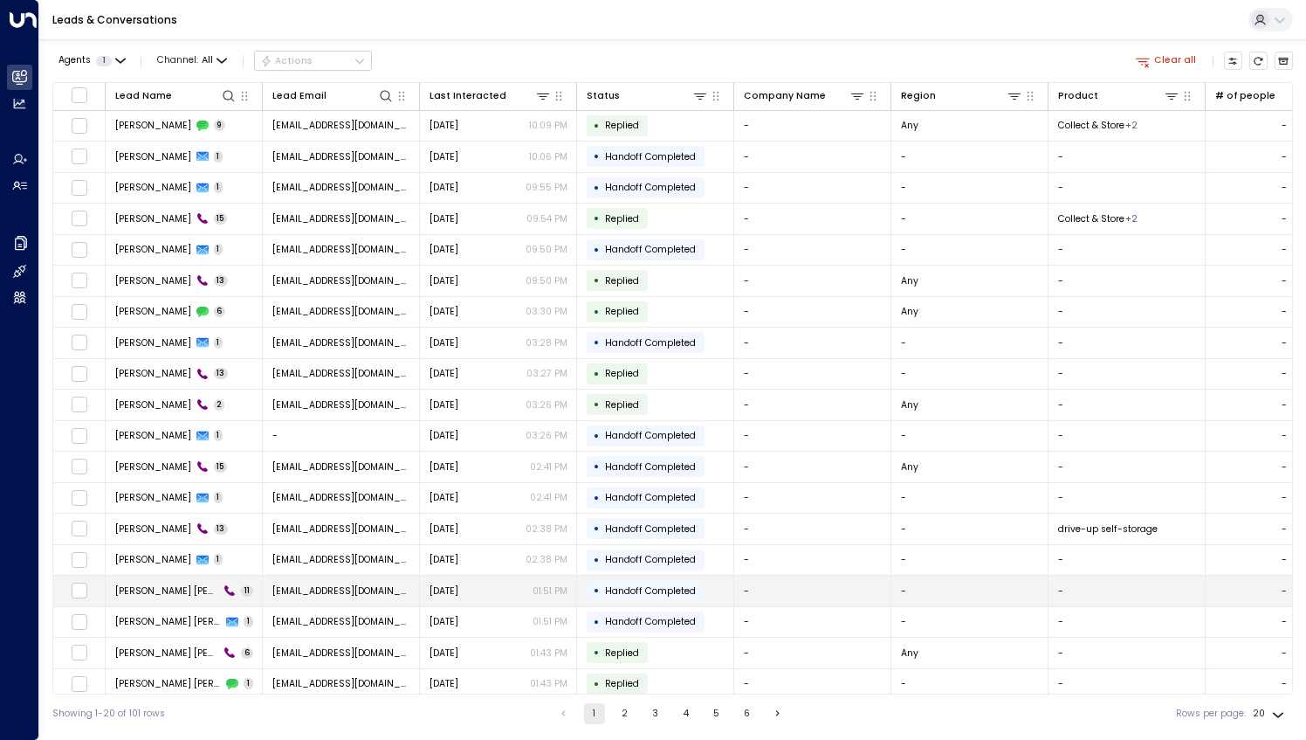
scroll to position [33, 0]
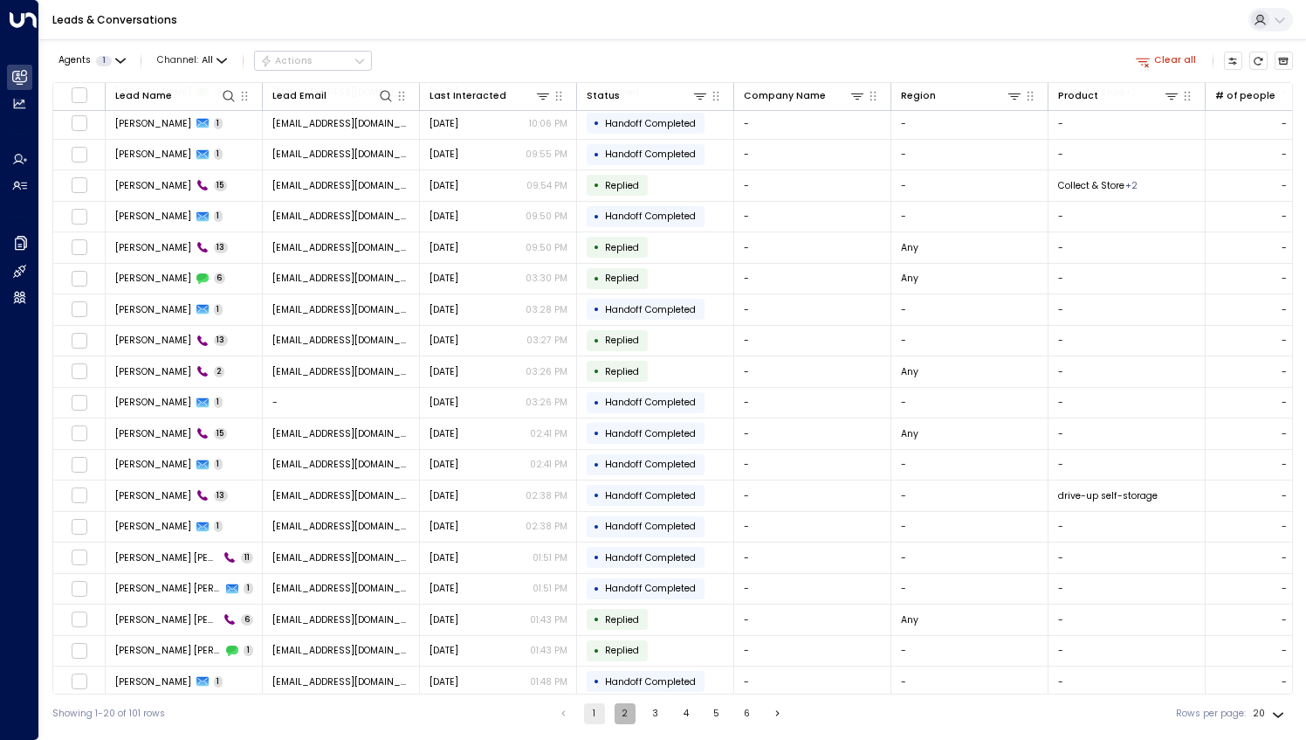
click at [630, 714] on button "2" at bounding box center [625, 713] width 21 height 21
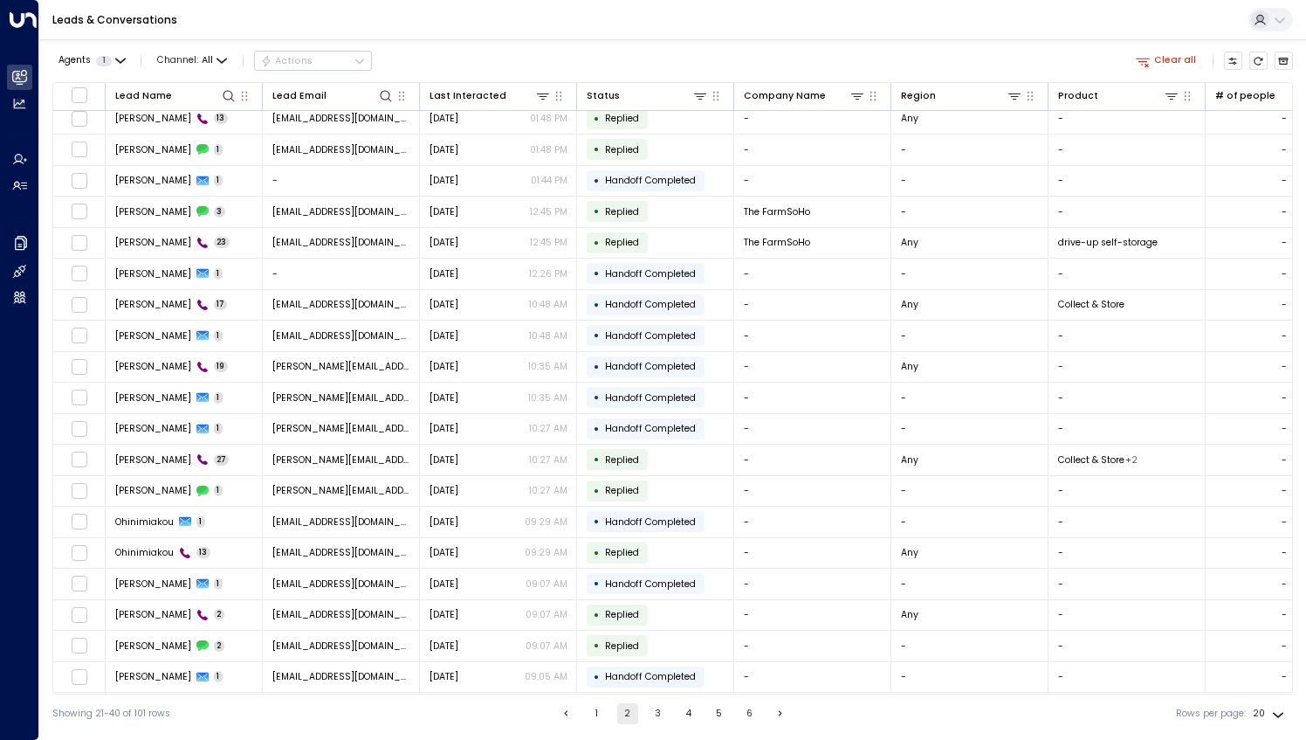
scroll to position [33, 0]
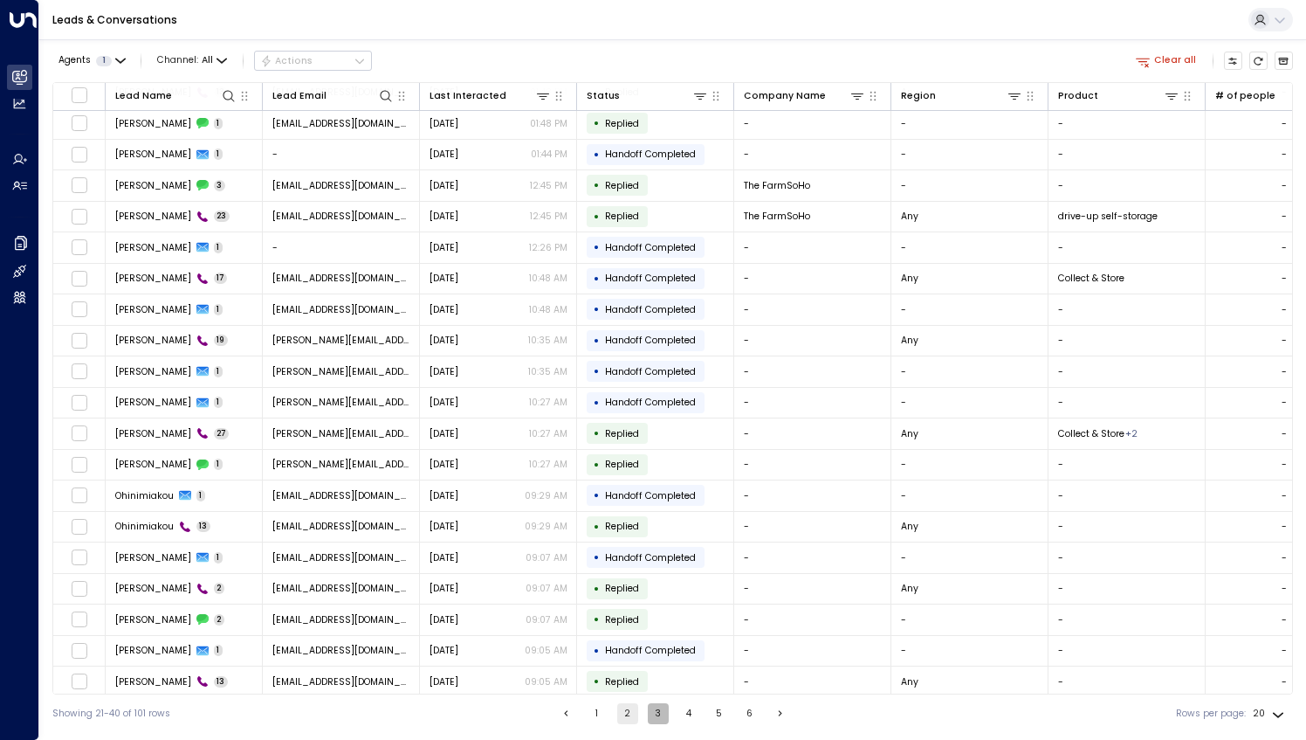
click at [660, 718] on button "3" at bounding box center [658, 713] width 21 height 21
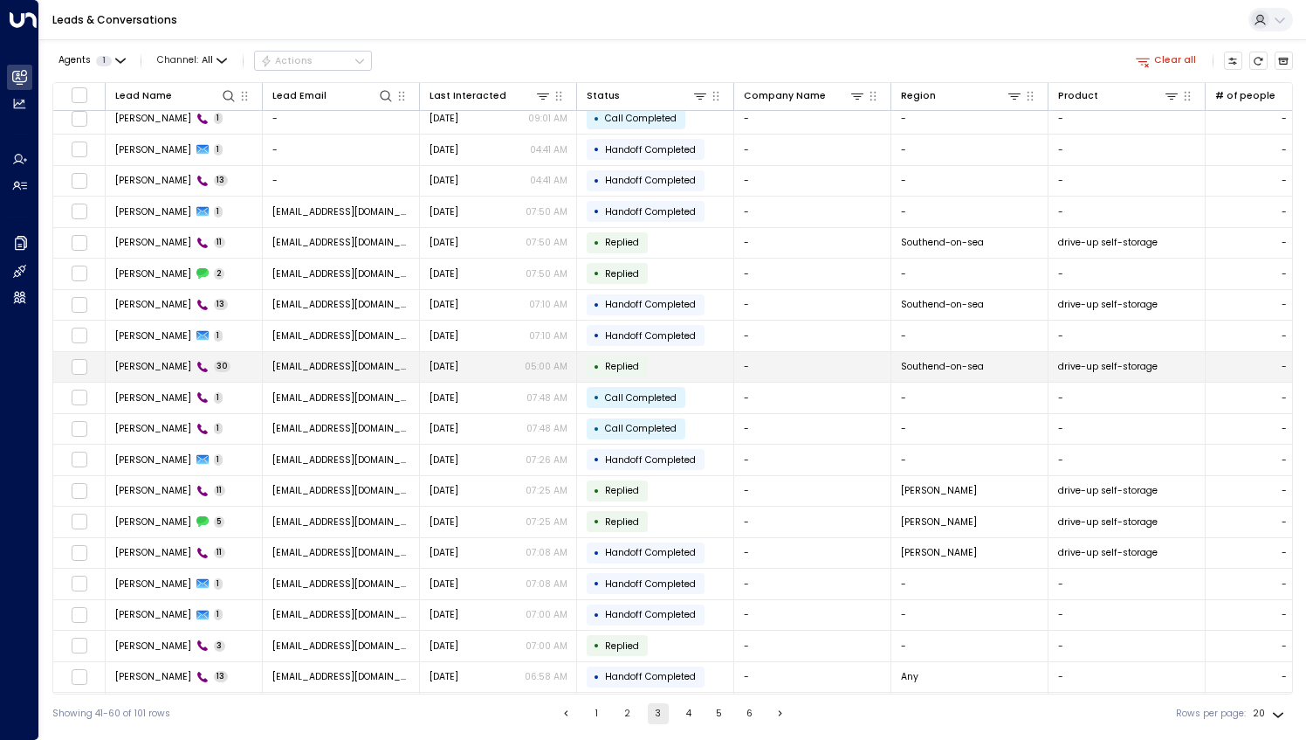
scroll to position [33, 0]
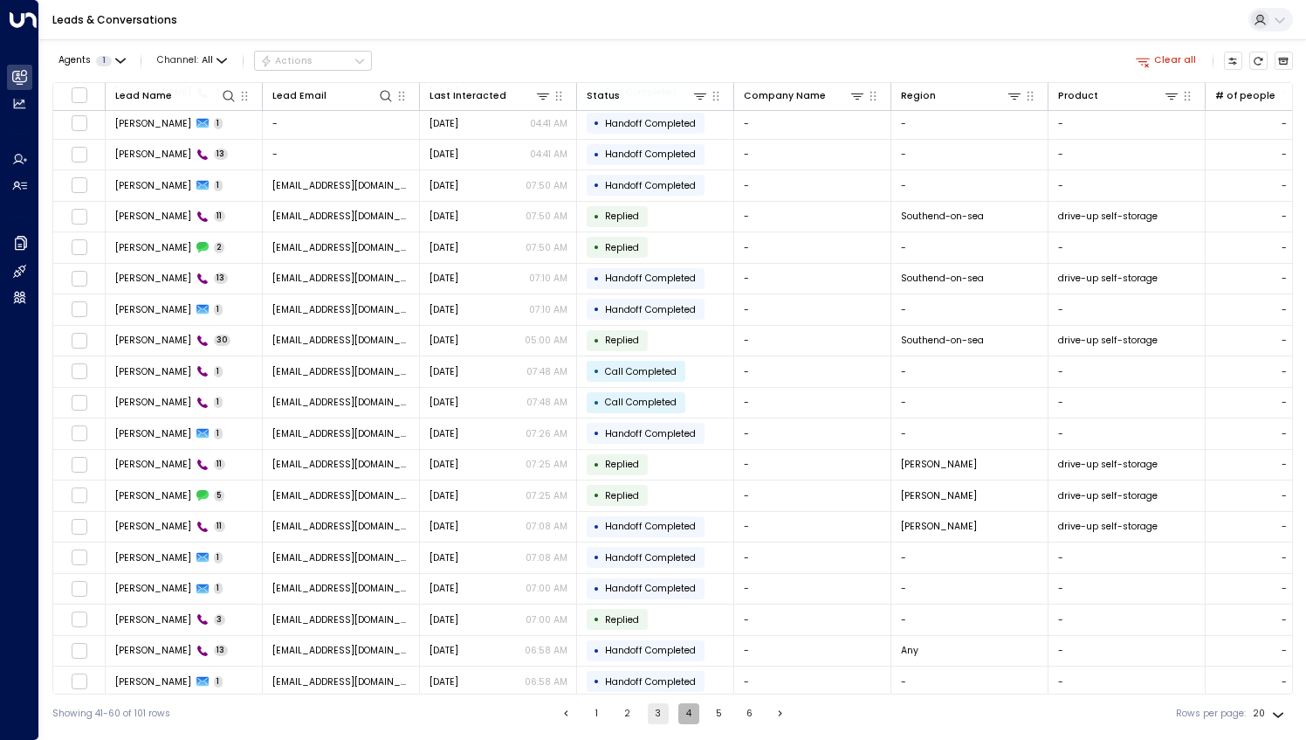
click at [683, 714] on button "4" at bounding box center [688, 713] width 21 height 21
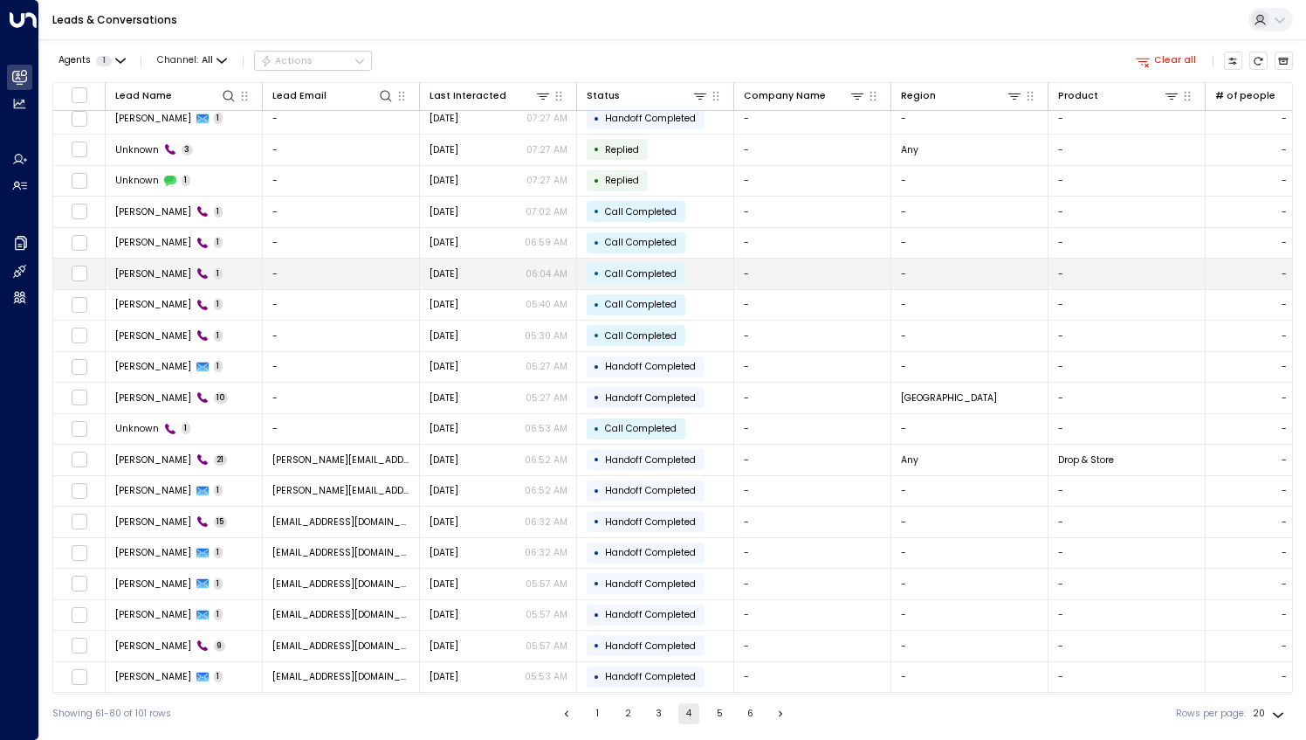
scroll to position [33, 0]
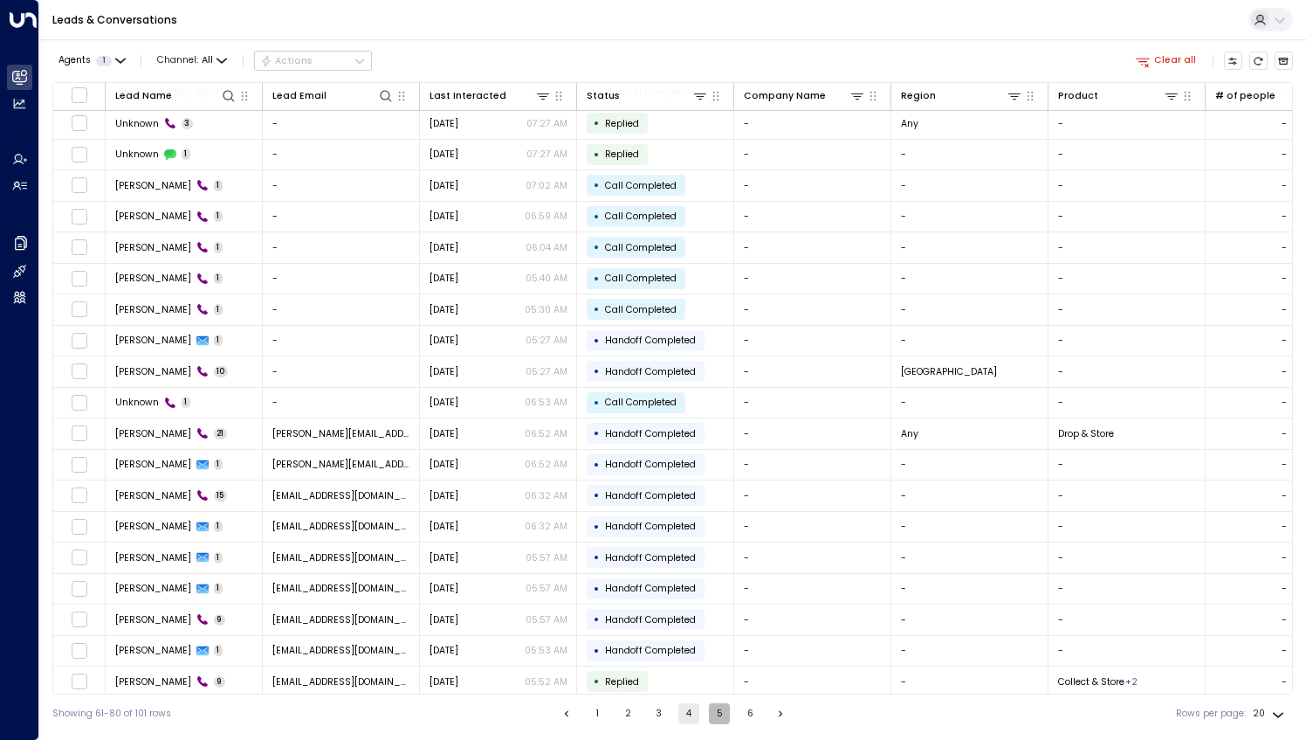
click at [713, 720] on button "5" at bounding box center [719, 713] width 21 height 21
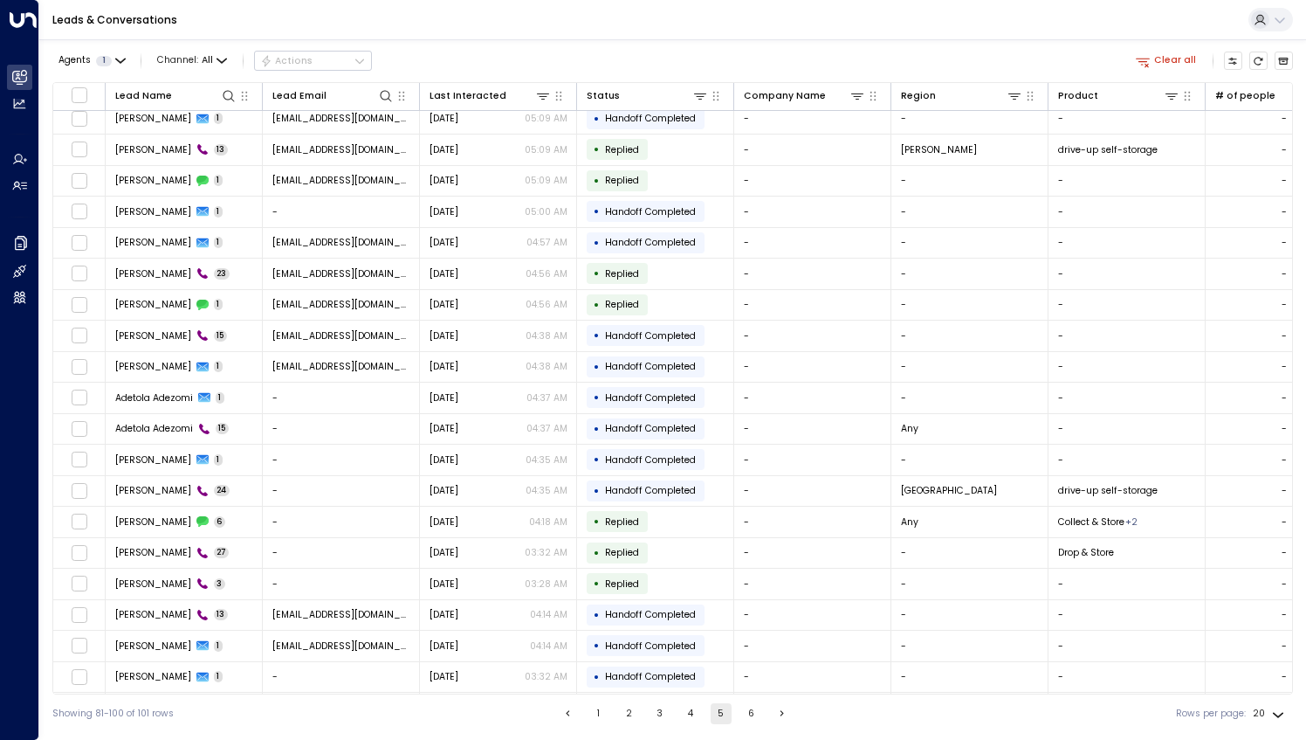
scroll to position [33, 0]
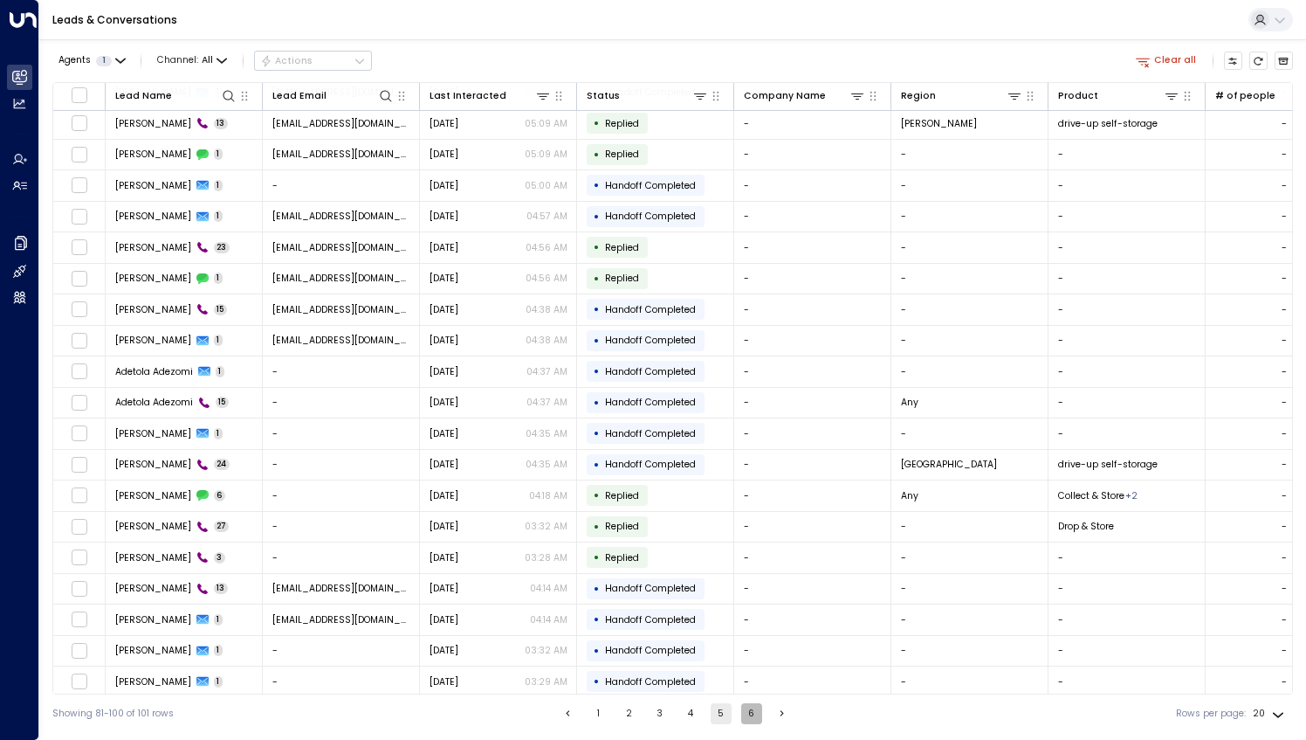
click at [743, 713] on button "6" at bounding box center [751, 713] width 21 height 21
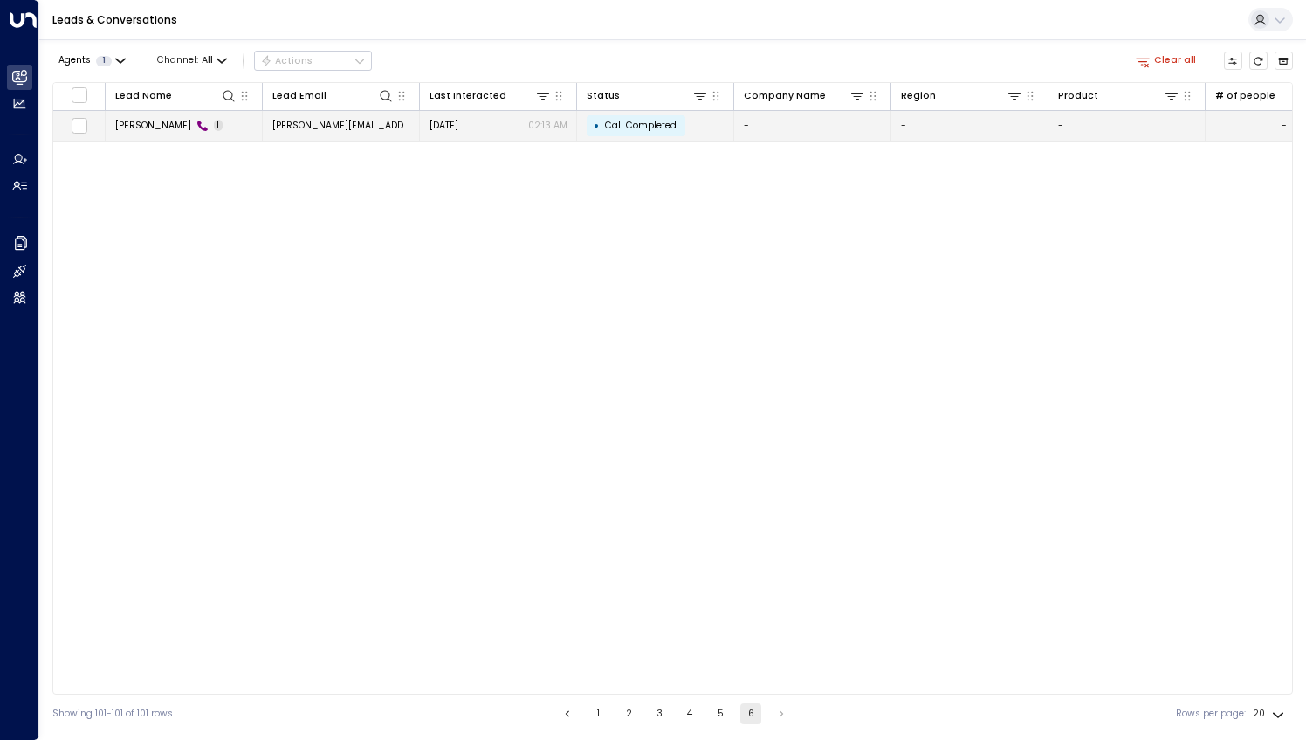
click at [161, 114] on td "[PERSON_NAME] 1" at bounding box center [184, 126] width 157 height 31
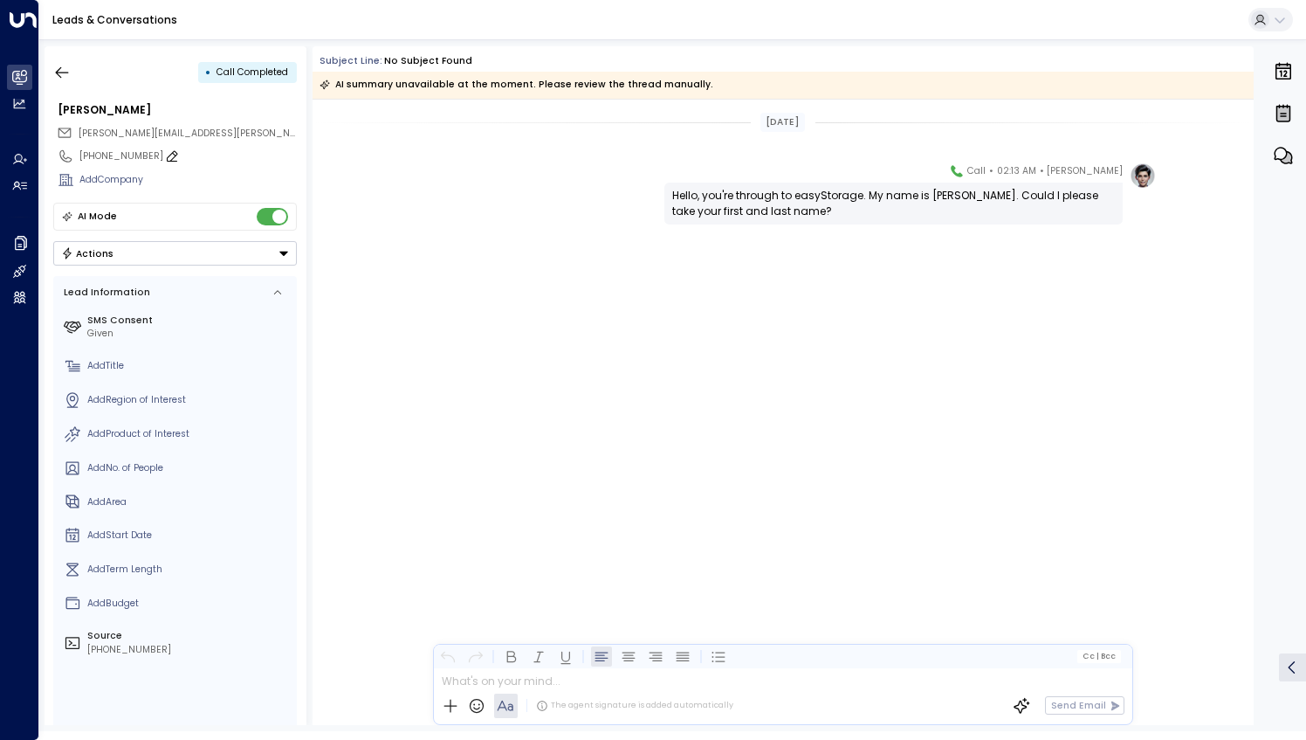
click at [143, 153] on div "[PHONE_NUMBER]" at bounding box center [187, 156] width 217 height 14
click at [143, 153] on input "**********" at bounding box center [185, 156] width 213 height 14
click at [143, 153] on input "**********" at bounding box center [184, 156] width 211 height 14
click at [500, 246] on div "[PERSON_NAME] • 02:13 AM • Call Hello, you're through to easyStorage. My name i…" at bounding box center [783, 258] width 941 height 193
click at [53, 71] on icon "button" at bounding box center [61, 72] width 17 height 17
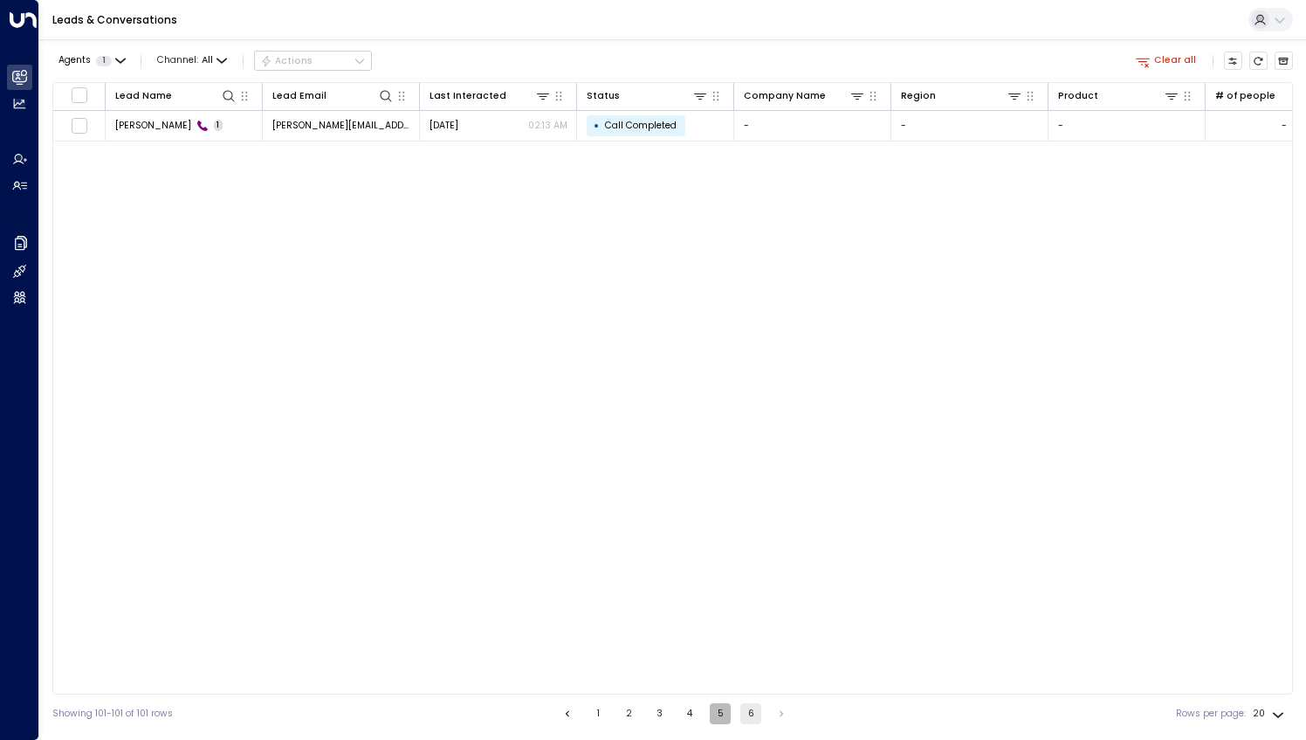
click at [713, 714] on button "5" at bounding box center [720, 713] width 21 height 21
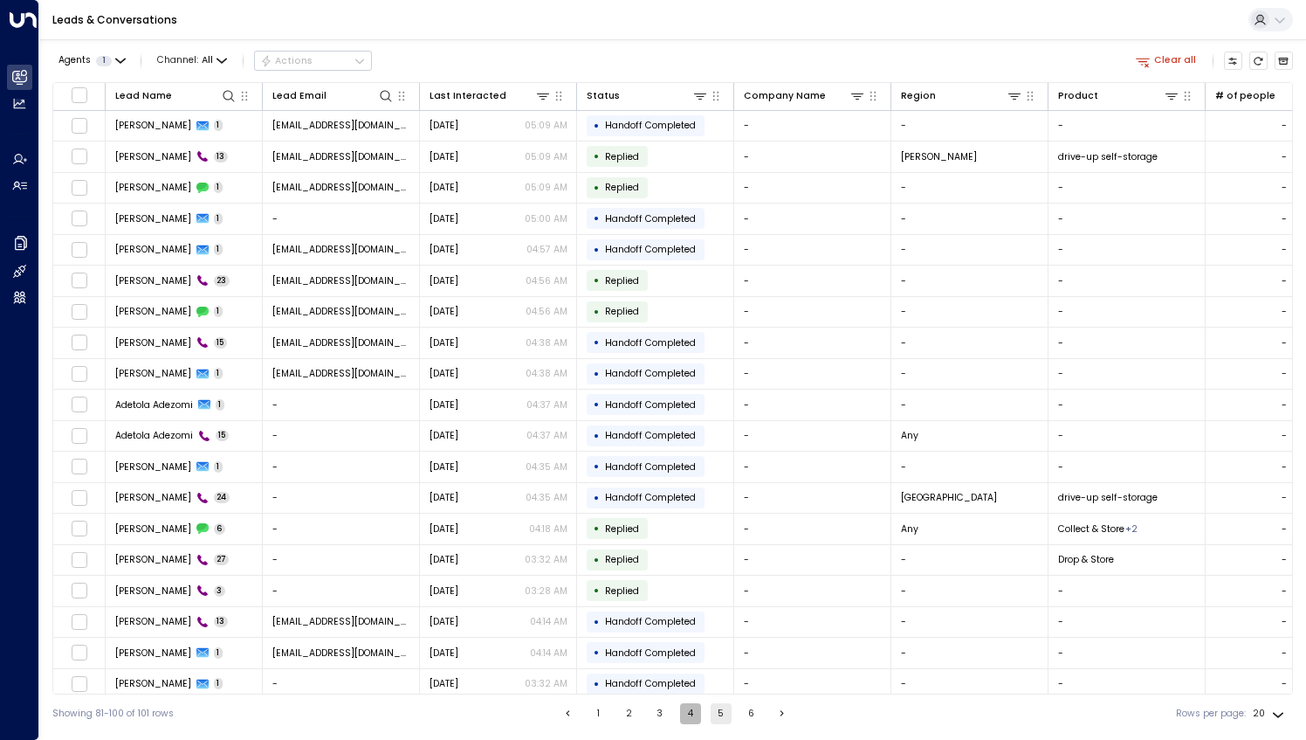
click at [683, 715] on button "4" at bounding box center [690, 713] width 21 height 21
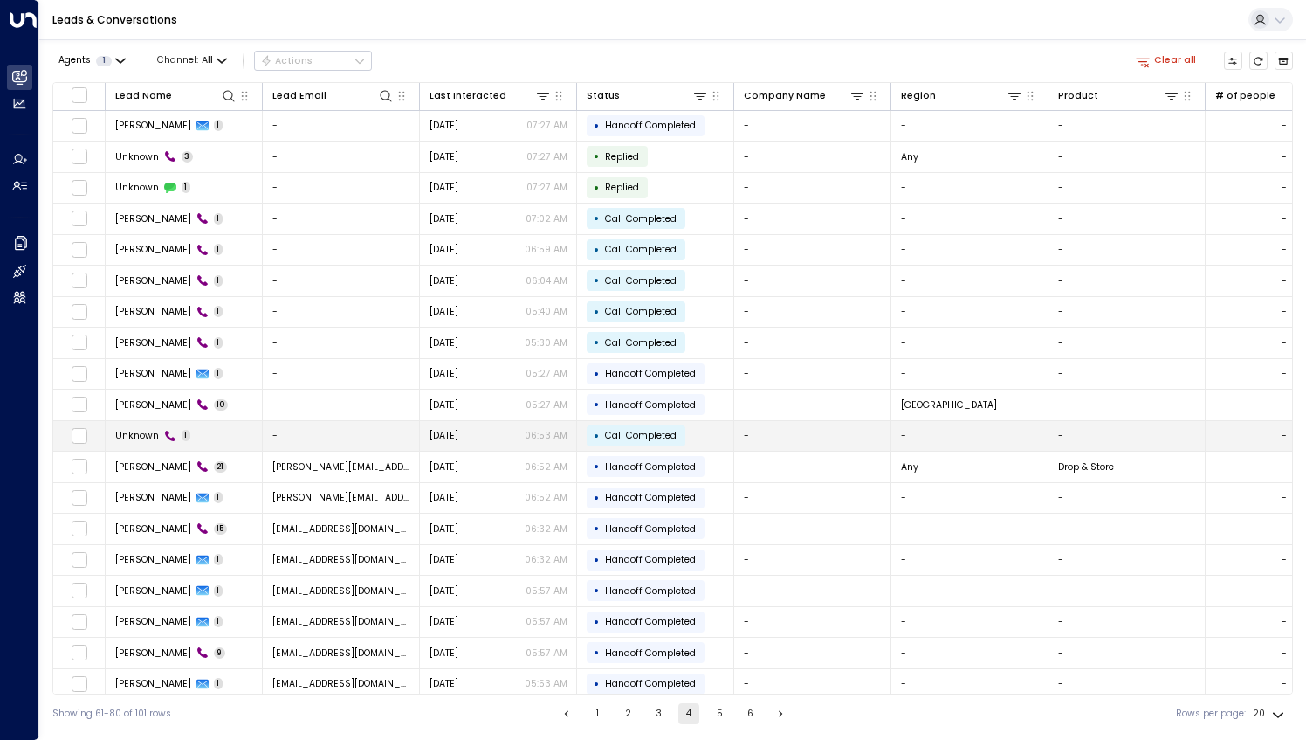
click at [214, 431] on td "Unknown 1" at bounding box center [184, 436] width 157 height 31
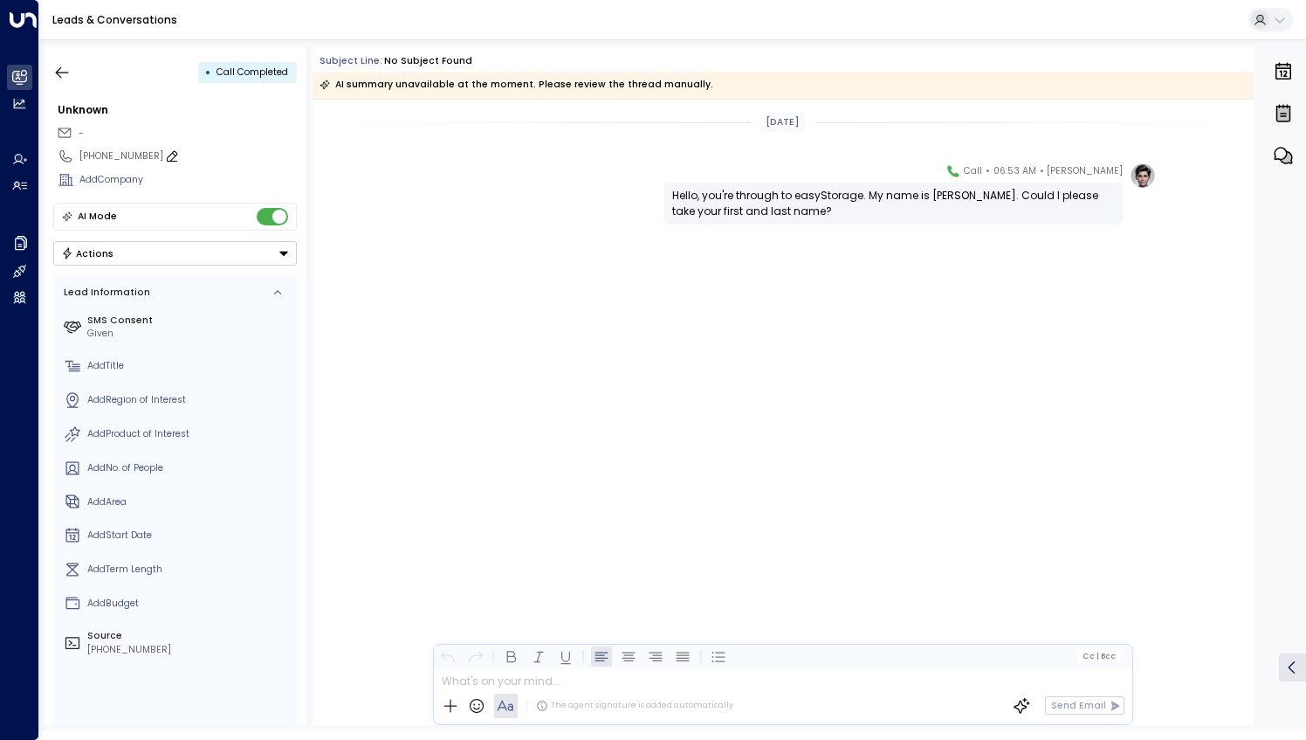
click at [134, 153] on div "[PHONE_NUMBER]" at bounding box center [187, 156] width 217 height 14
click at [134, 153] on input "**********" at bounding box center [185, 156] width 213 height 14
click at [134, 153] on input "**********" at bounding box center [184, 156] width 211 height 14
click at [56, 74] on icon "button" at bounding box center [61, 72] width 17 height 17
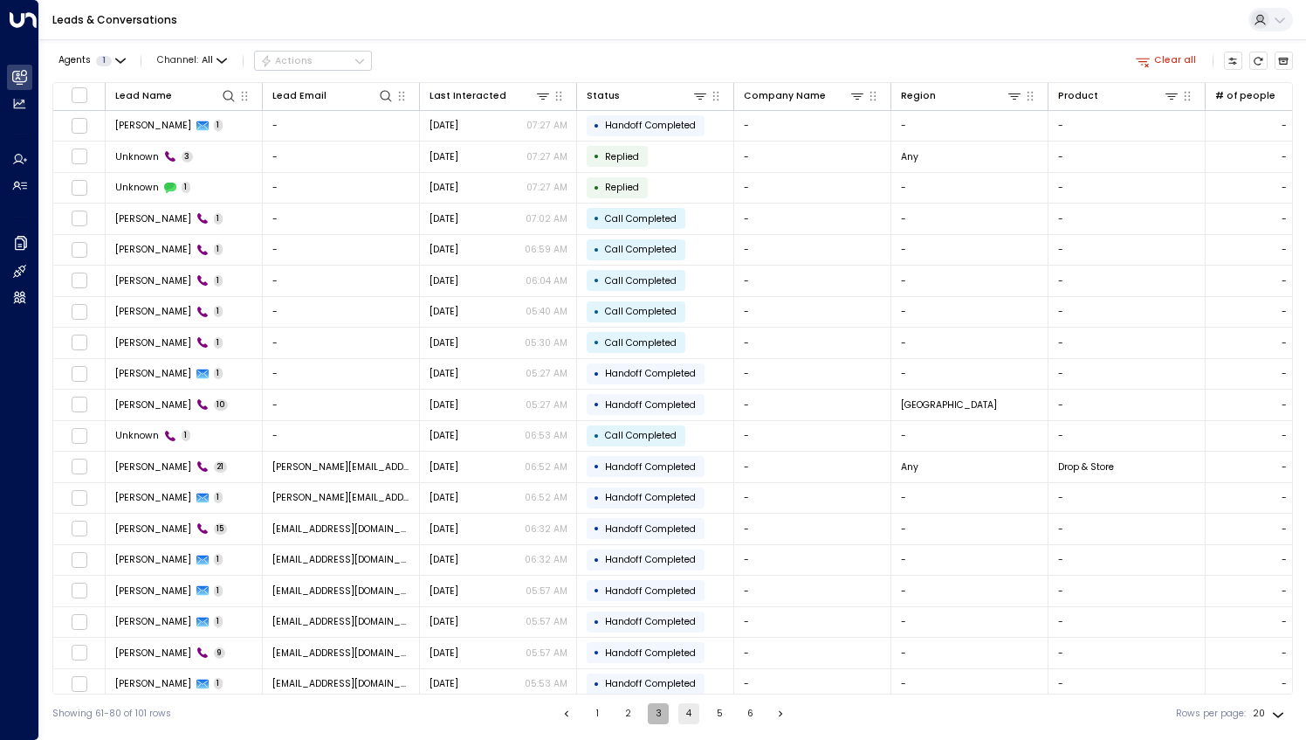
click at [658, 716] on button "3" at bounding box center [658, 713] width 21 height 21
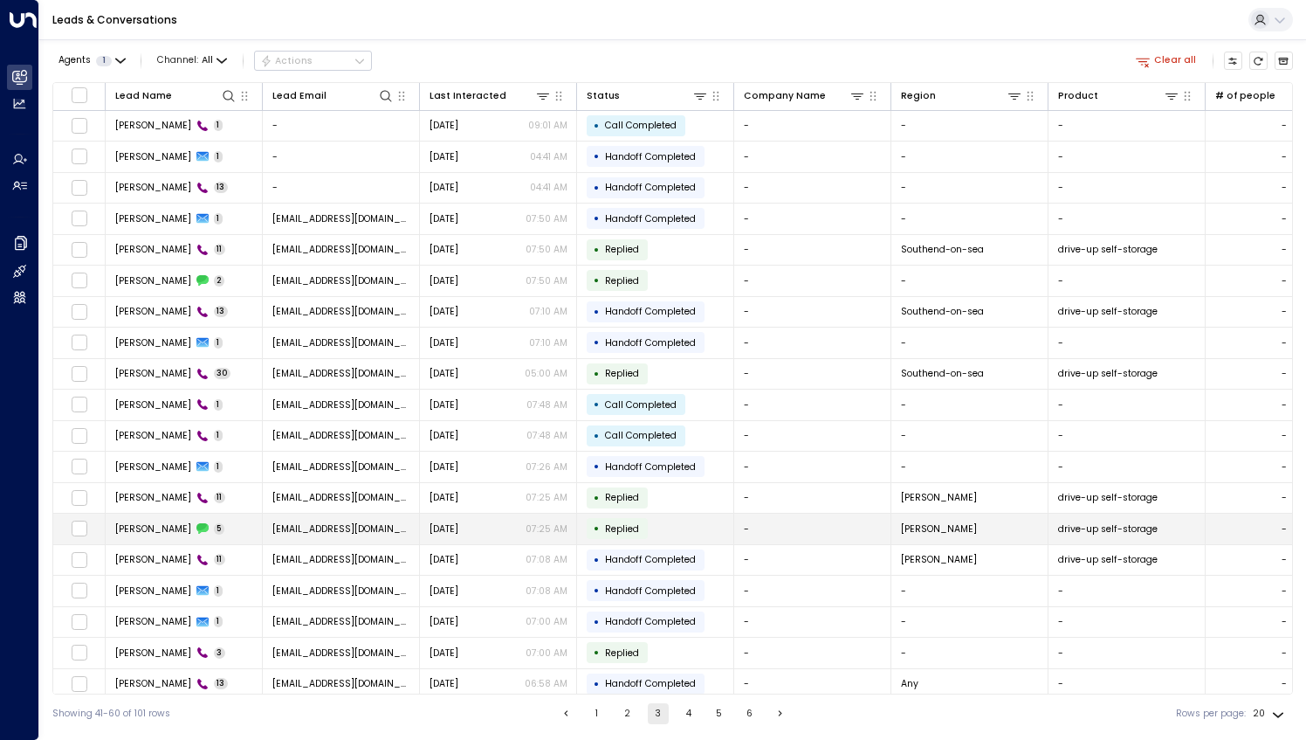
scroll to position [33, 0]
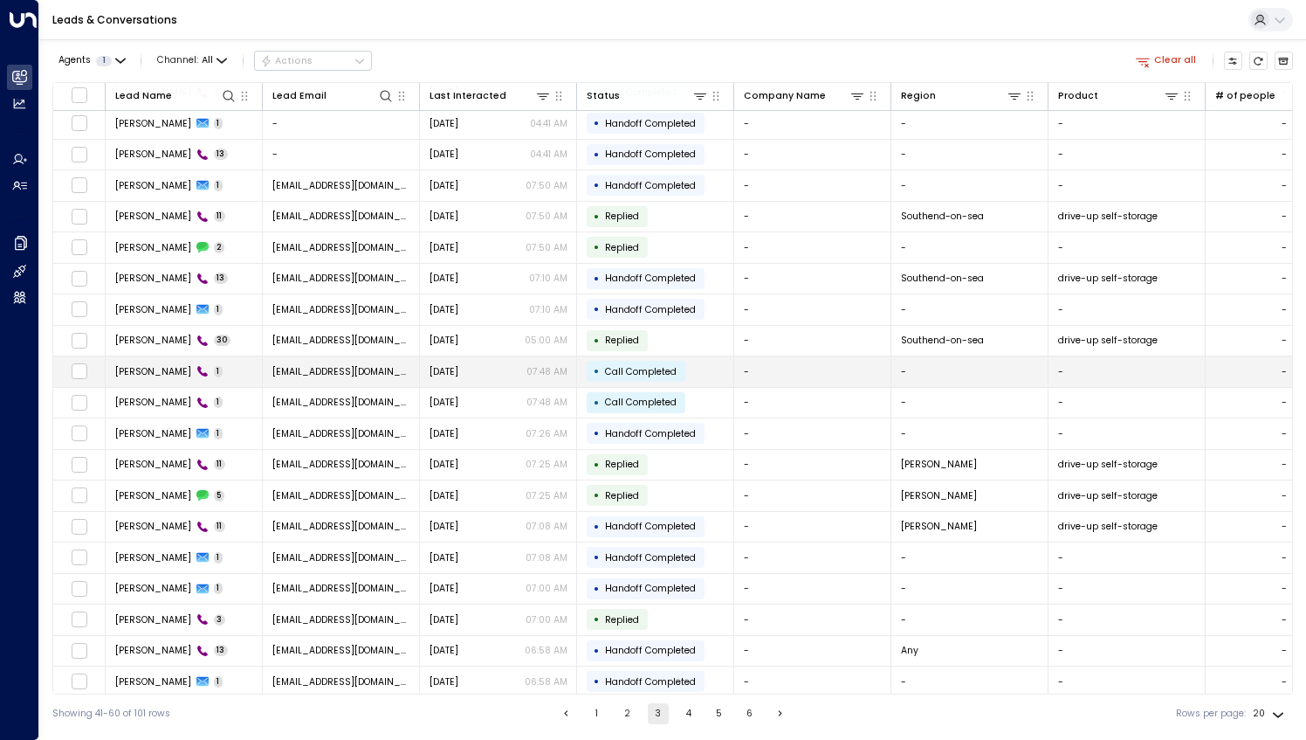
click at [161, 367] on span "[PERSON_NAME]" at bounding box center [153, 371] width 76 height 13
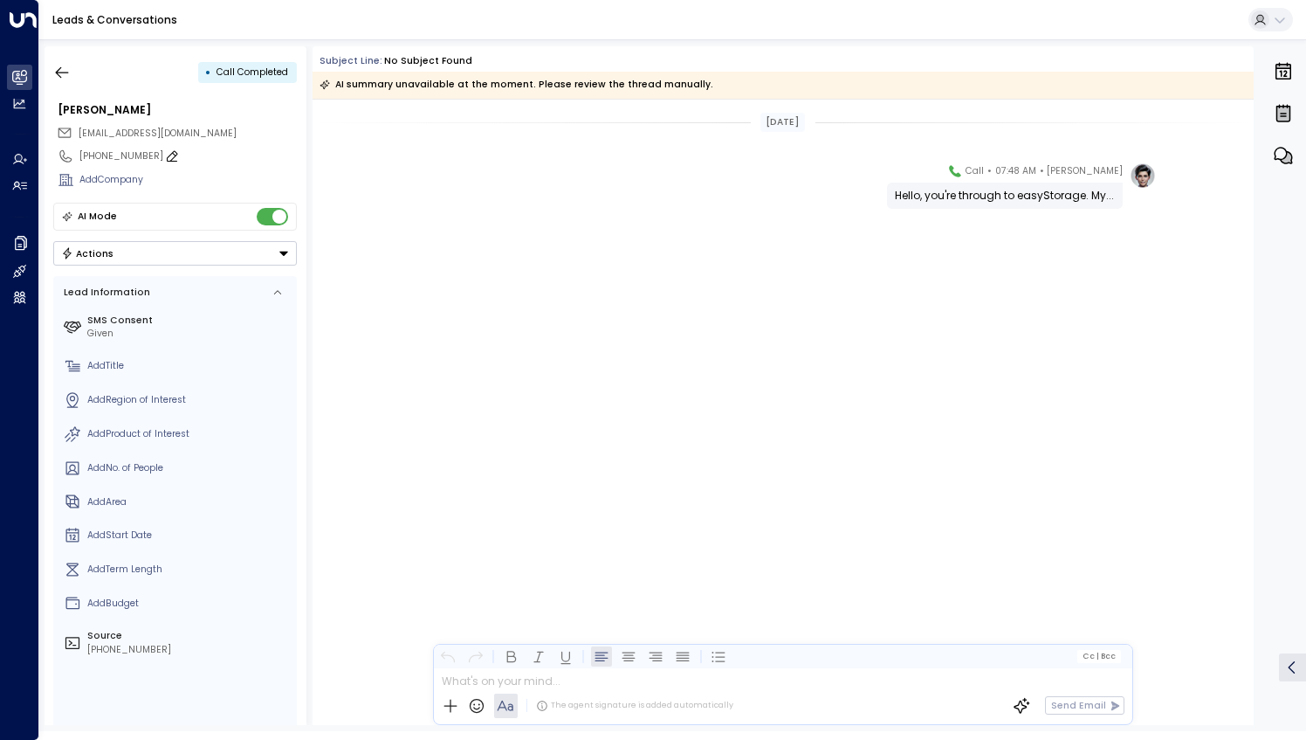
click at [165, 152] on icon at bounding box center [172, 156] width 14 height 14
click at [163, 156] on input "**********" at bounding box center [184, 156] width 211 height 14
click at [70, 65] on icon "button" at bounding box center [61, 72] width 17 height 17
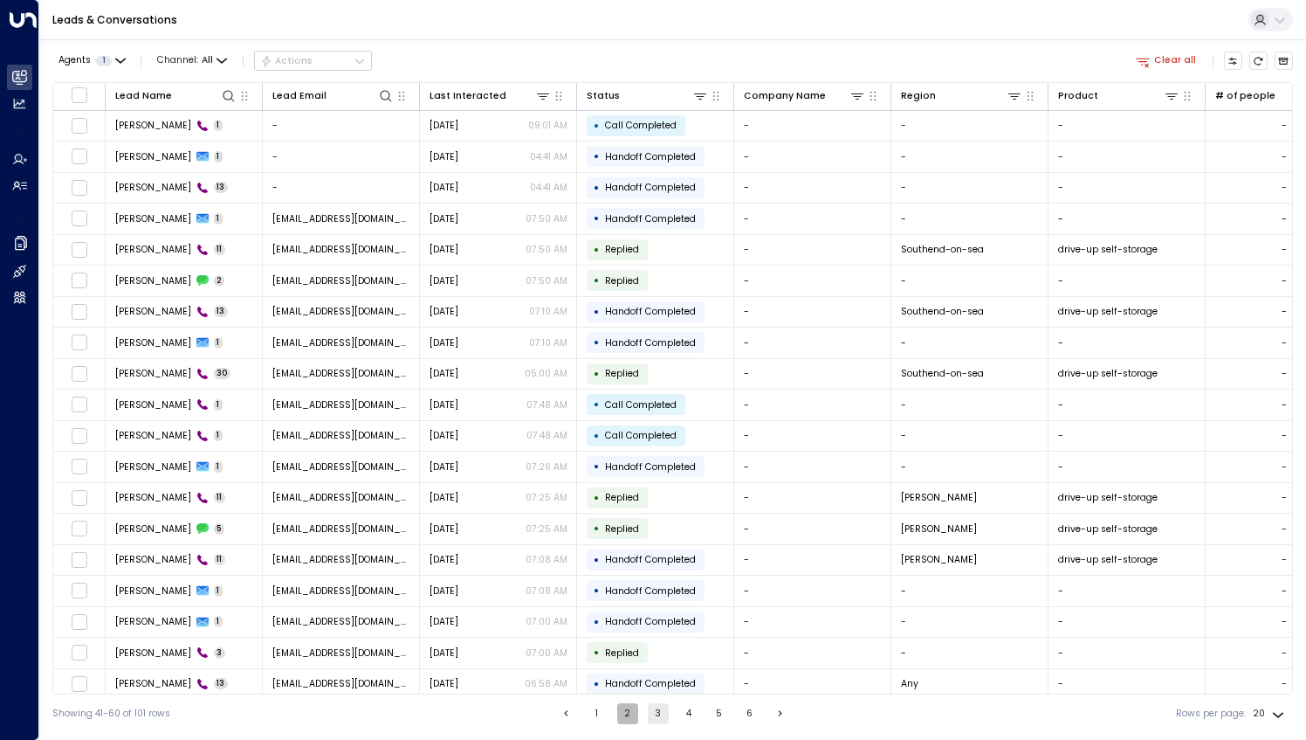
click at [622, 715] on button "2" at bounding box center [627, 713] width 21 height 21
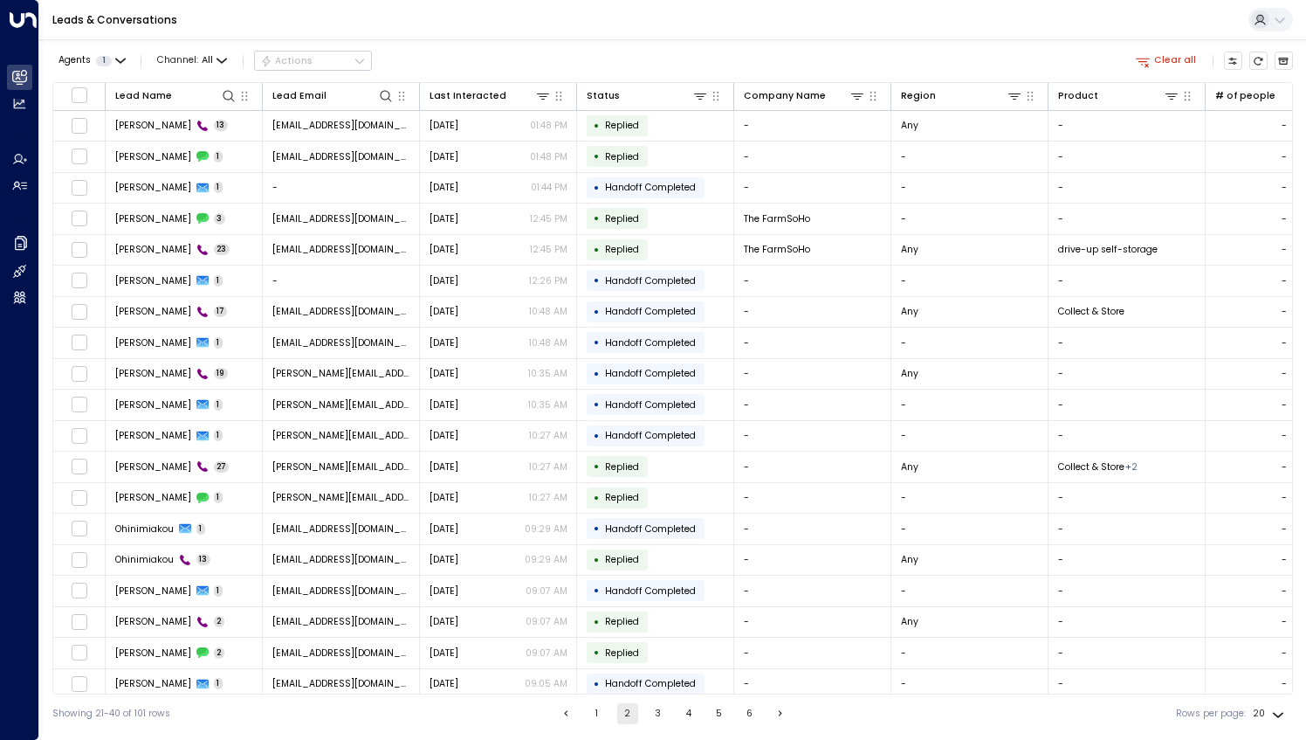
click at [659, 712] on button "3" at bounding box center [658, 713] width 21 height 21
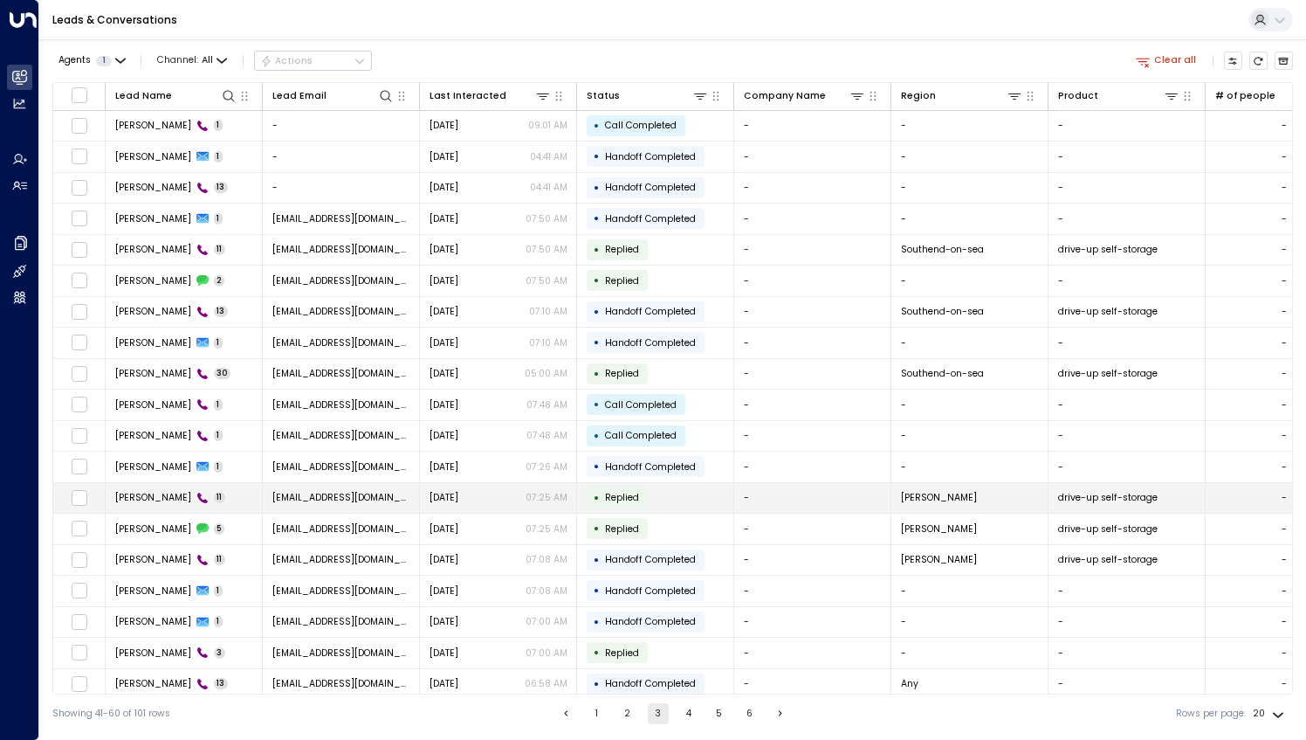
click at [164, 492] on span "[PERSON_NAME]" at bounding box center [153, 497] width 76 height 13
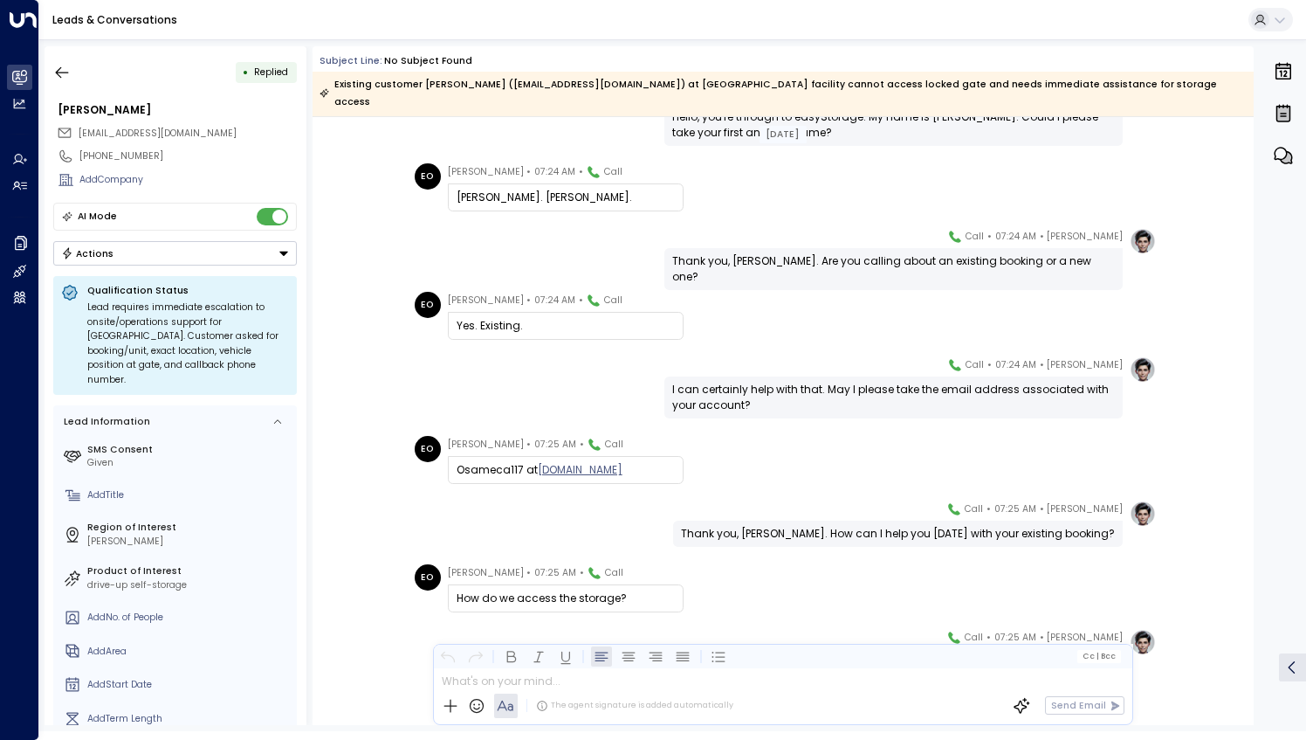
scroll to position [93, 0]
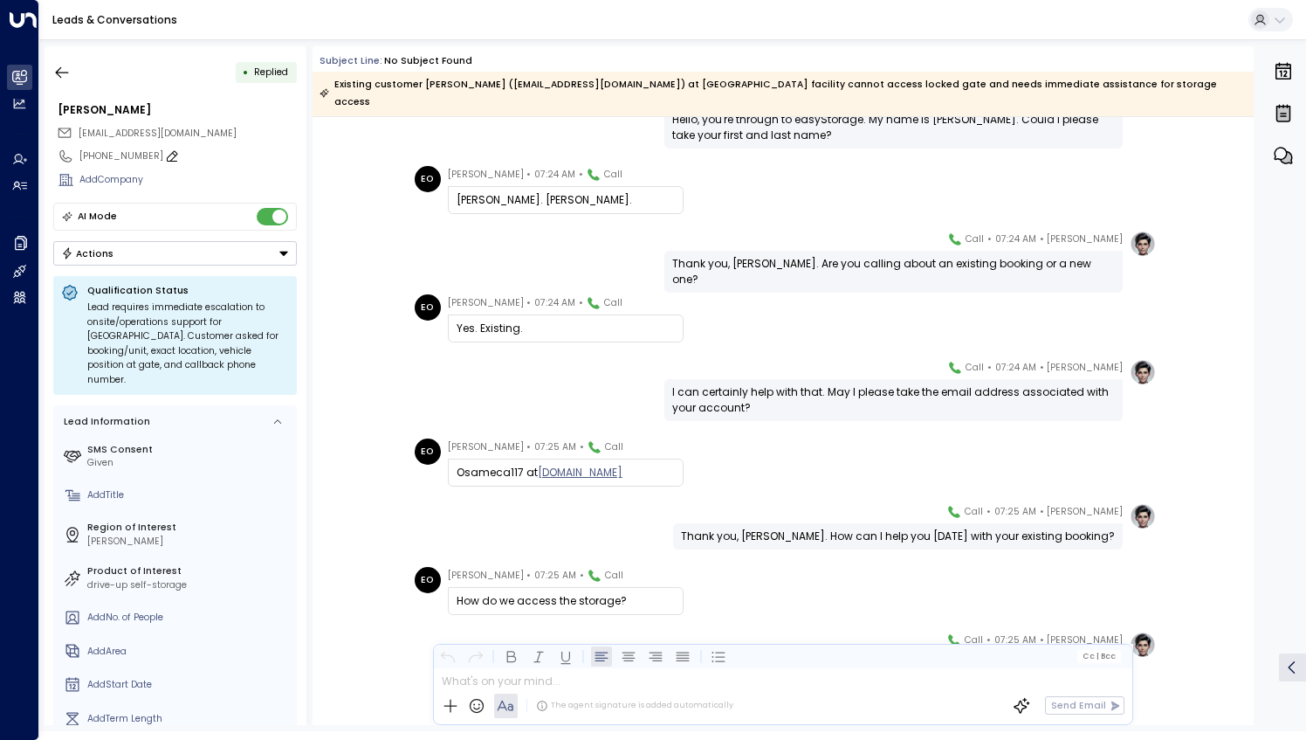
click at [165, 151] on icon at bounding box center [172, 156] width 14 height 14
click at [162, 152] on input "**********" at bounding box center [184, 156] width 211 height 14
click at [465, 465] on div "Osameca117 at [DOMAIN_NAME]" at bounding box center [566, 473] width 218 height 16
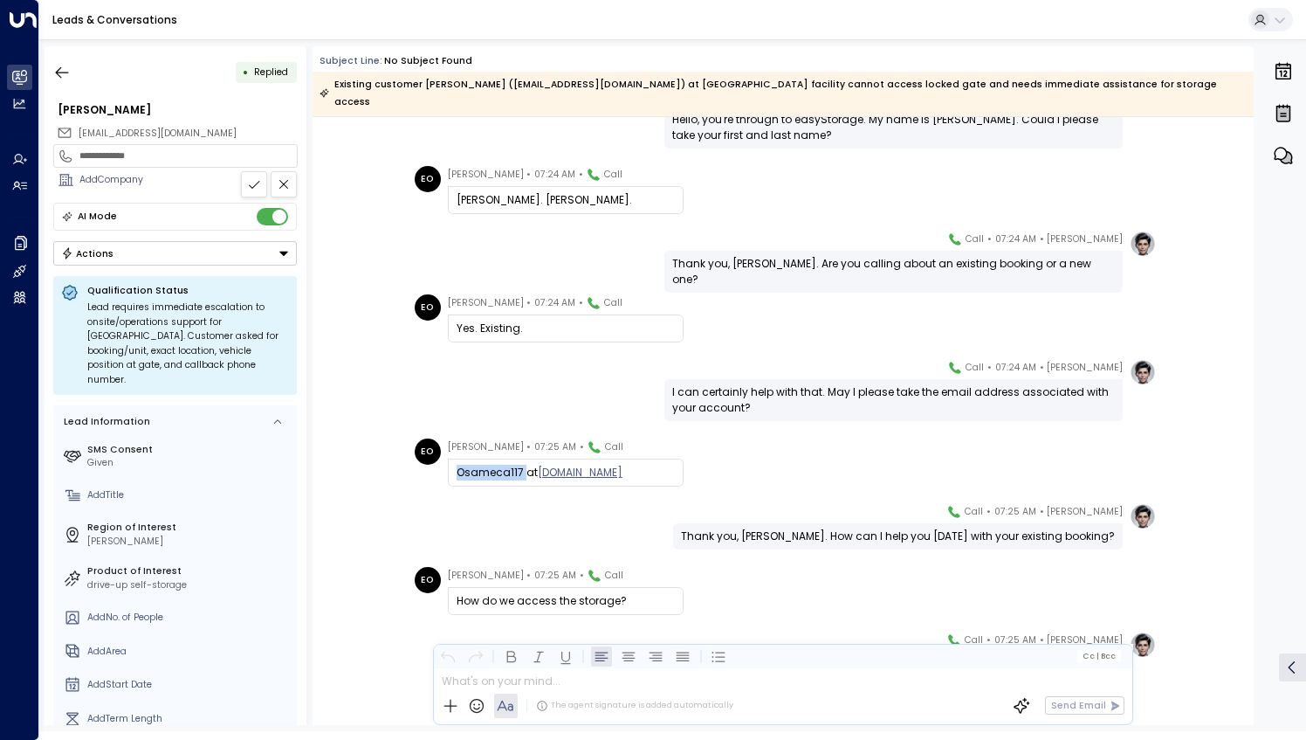
click at [465, 465] on div "Osameca117 at [DOMAIN_NAME]" at bounding box center [566, 473] width 218 height 16
drag, startPoint x: 465, startPoint y: 449, endPoint x: 623, endPoint y: 503, distance: 166.2
click at [623, 503] on div "[PERSON_NAME] • 07:25 AM • Call Thank you, [PERSON_NAME]. How can I help you [D…" at bounding box center [783, 526] width 747 height 46
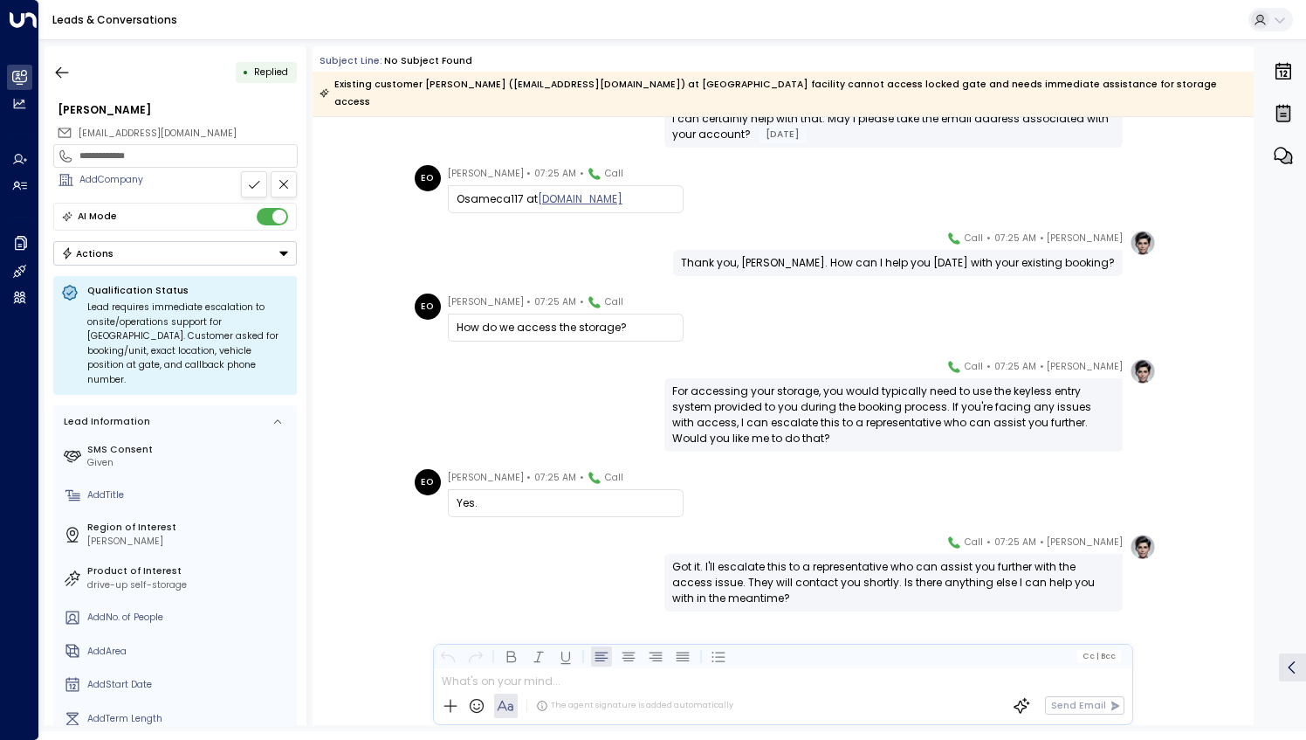
scroll to position [367, 0]
click at [133, 134] on span "[EMAIL_ADDRESS][DOMAIN_NAME]" at bounding box center [158, 133] width 158 height 13
copy div "[EMAIL_ADDRESS][DOMAIN_NAME]"
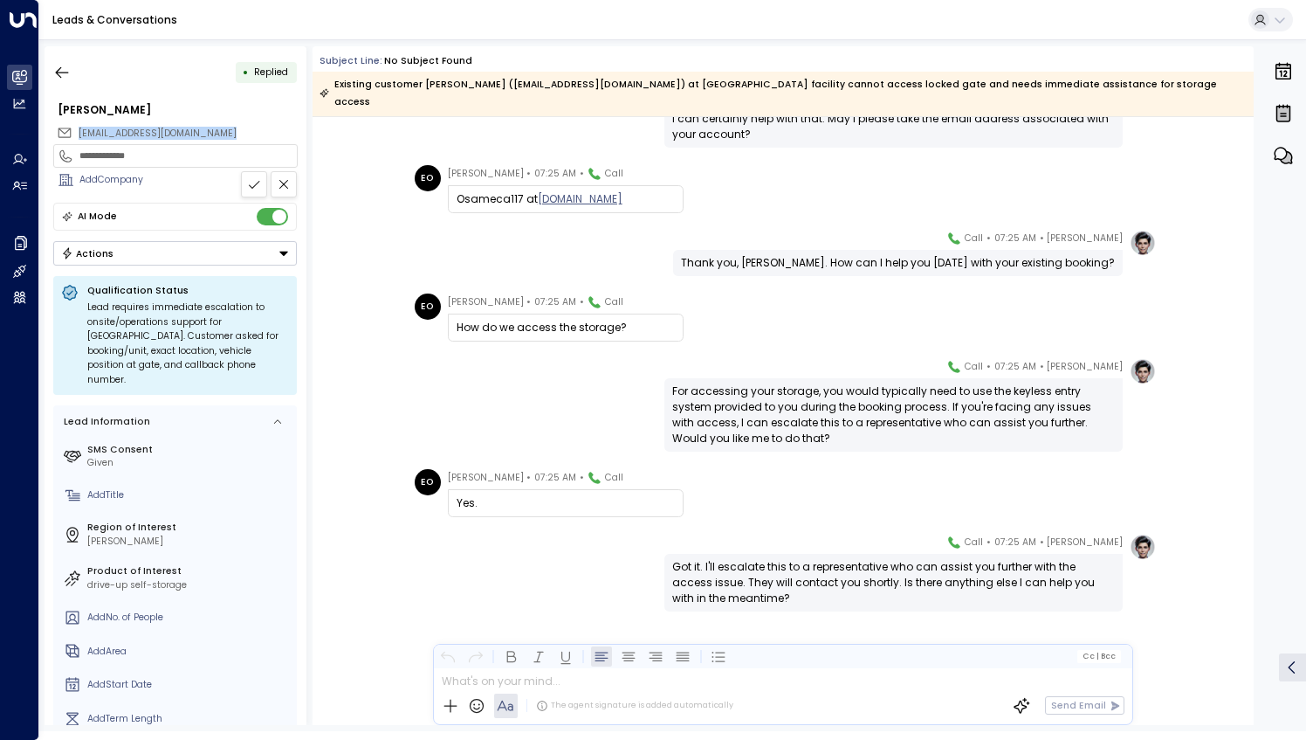
scroll to position [0, 0]
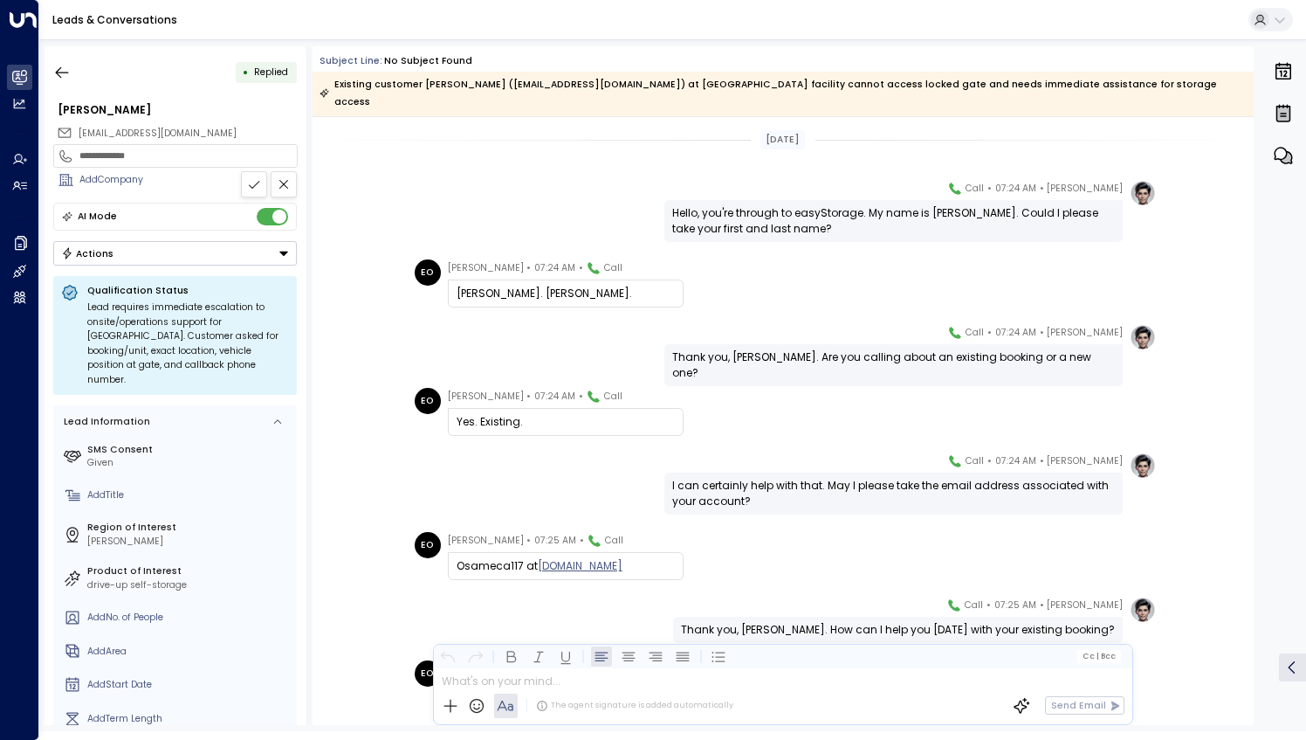
click at [180, 151] on input "**********" at bounding box center [184, 156] width 211 height 14
click at [68, 81] on button "button" at bounding box center [61, 72] width 31 height 31
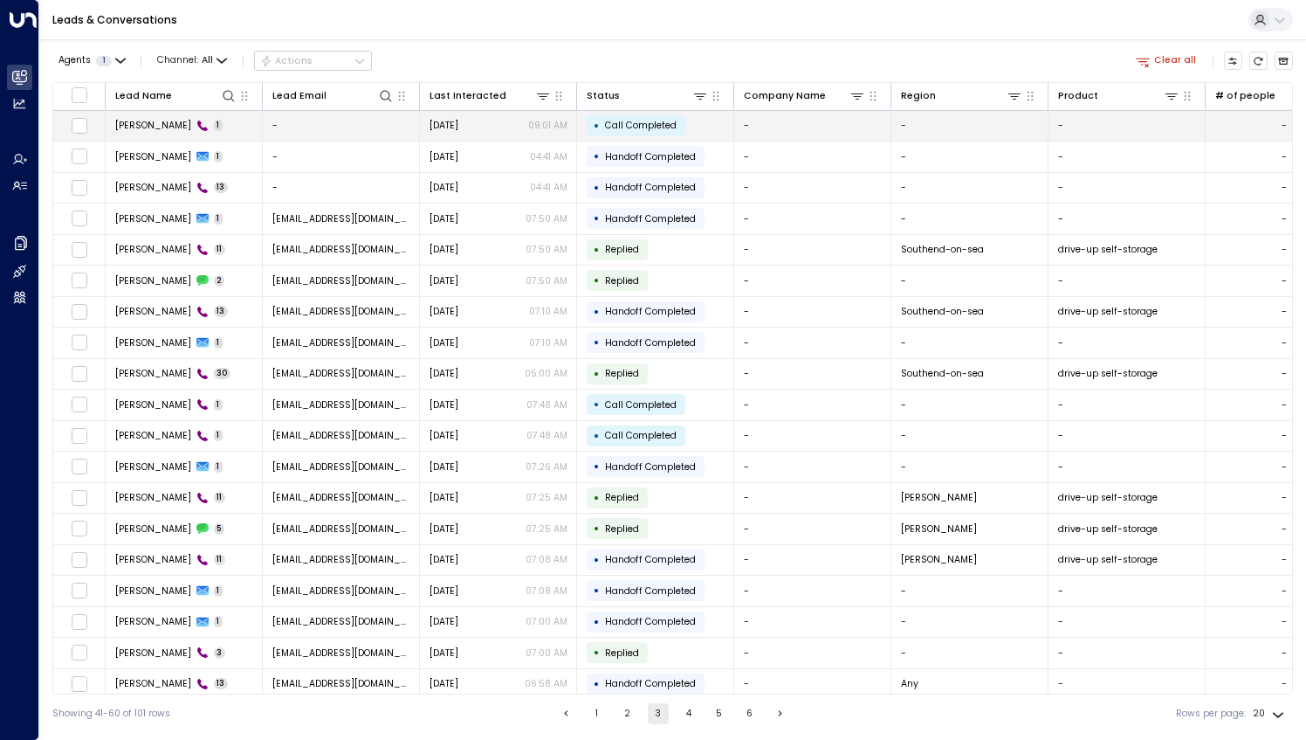
click at [143, 126] on span "[PERSON_NAME]" at bounding box center [153, 125] width 76 height 13
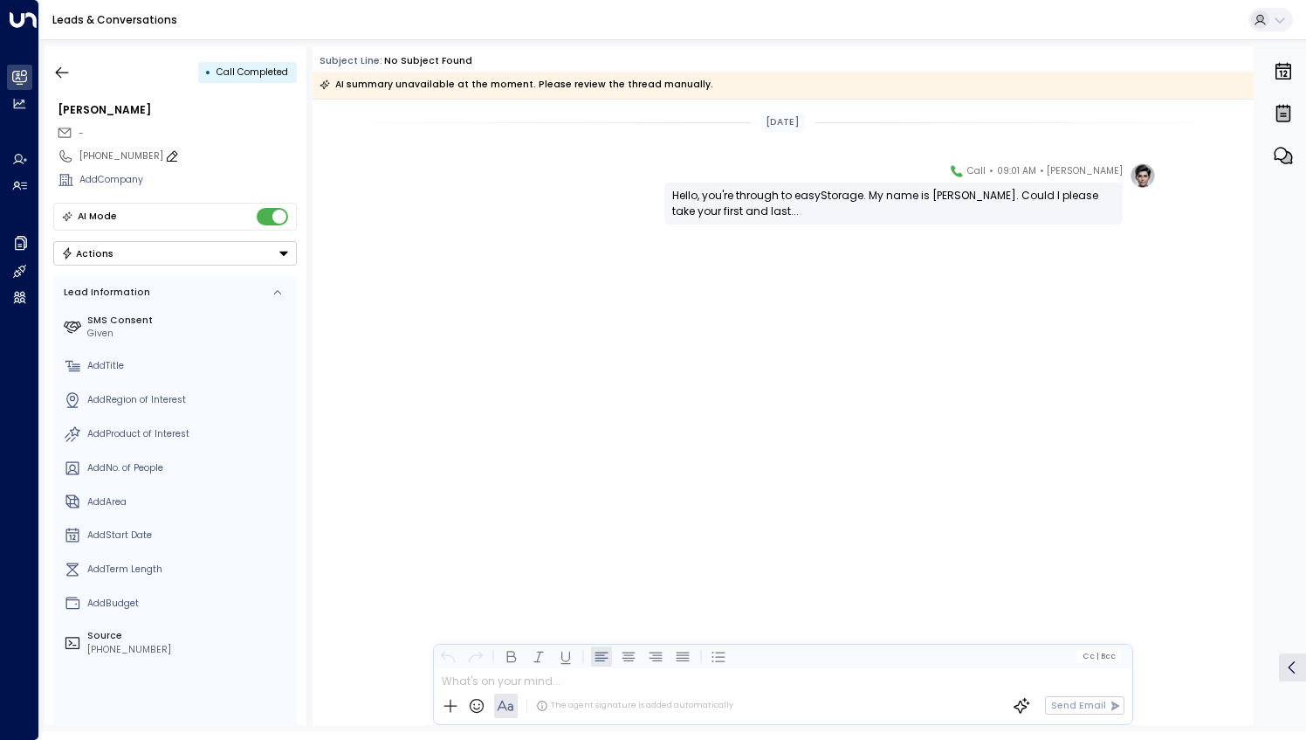
click at [165, 155] on icon at bounding box center [172, 156] width 14 height 14
click at [155, 155] on input "**********" at bounding box center [185, 156] width 213 height 14
click at [419, 165] on div "[PERSON_NAME] • 09:01 AM • Call Hello, you're through to easyStorage. My name i…" at bounding box center [783, 193] width 747 height 62
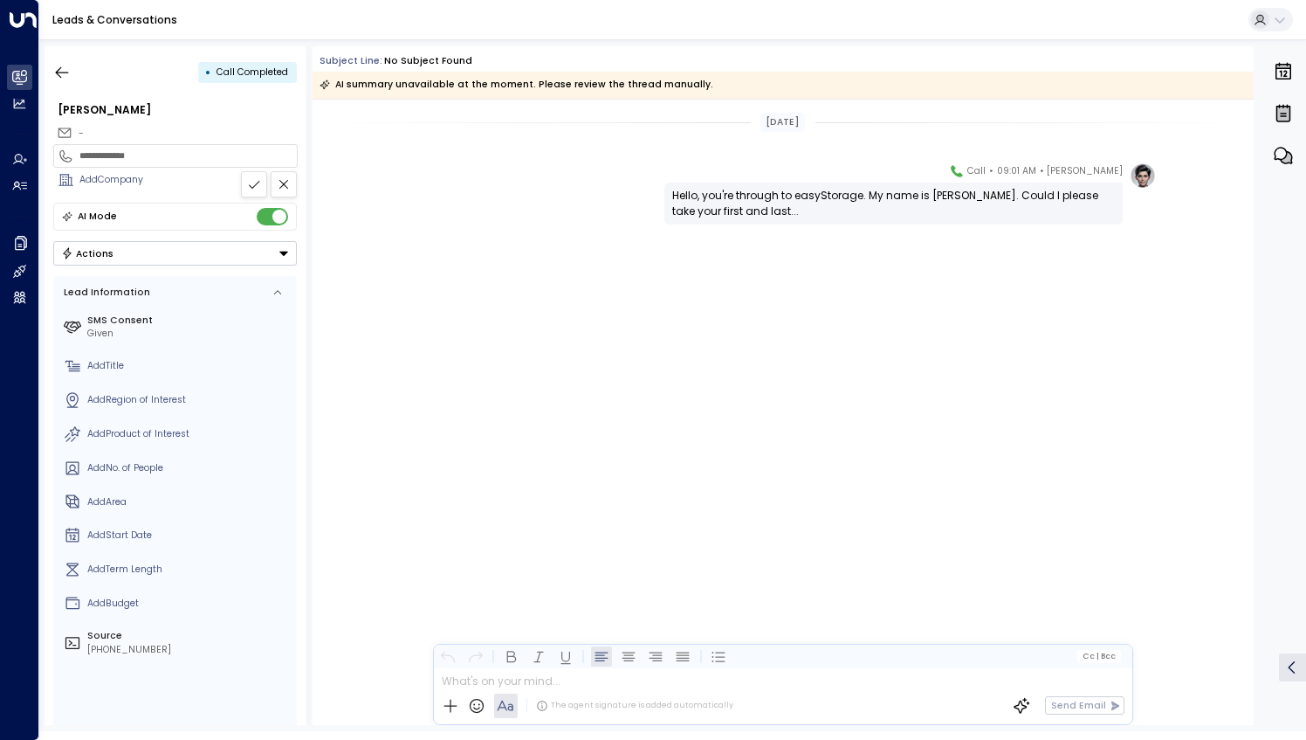
click at [841, 356] on div "[DATE] [PERSON_NAME] • 09:01 AM • Call Hello, you're through to easyStorage. My…" at bounding box center [783, 412] width 941 height 625
click at [68, 67] on icon "button" at bounding box center [61, 72] width 17 height 17
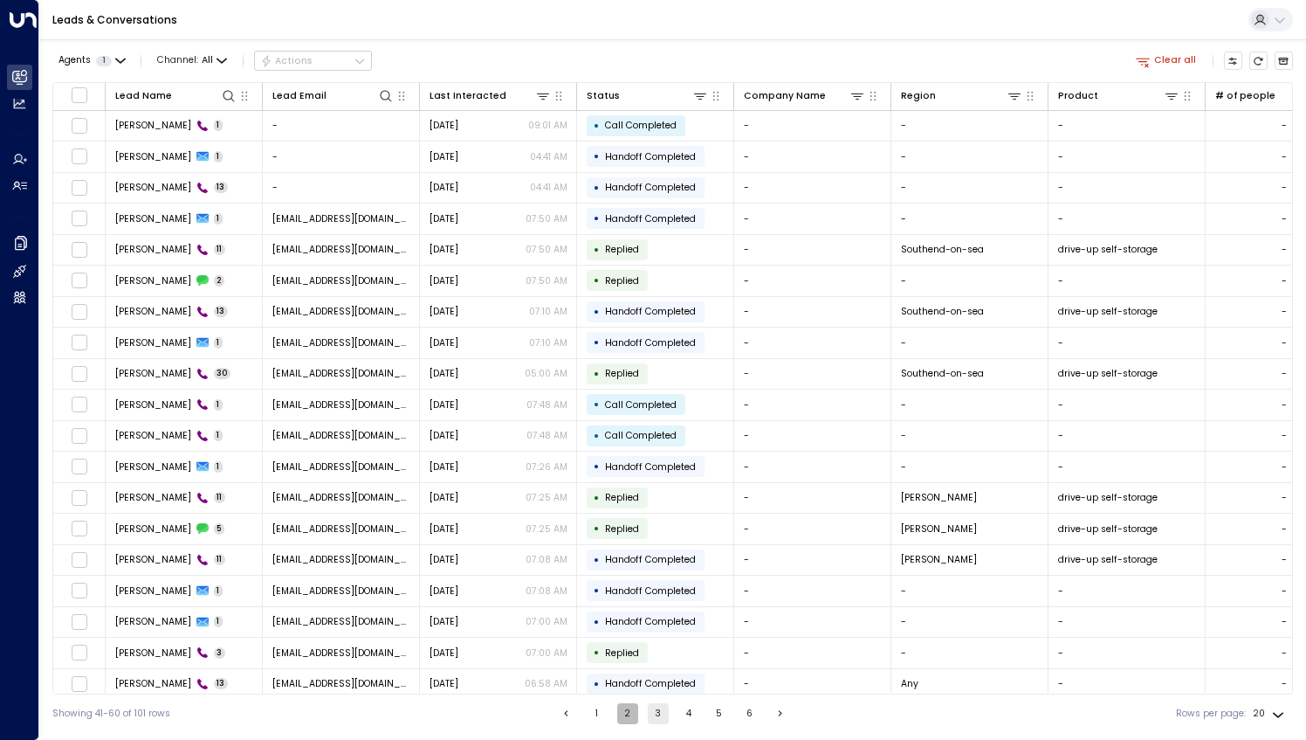
click at [635, 715] on button "2" at bounding box center [627, 713] width 21 height 21
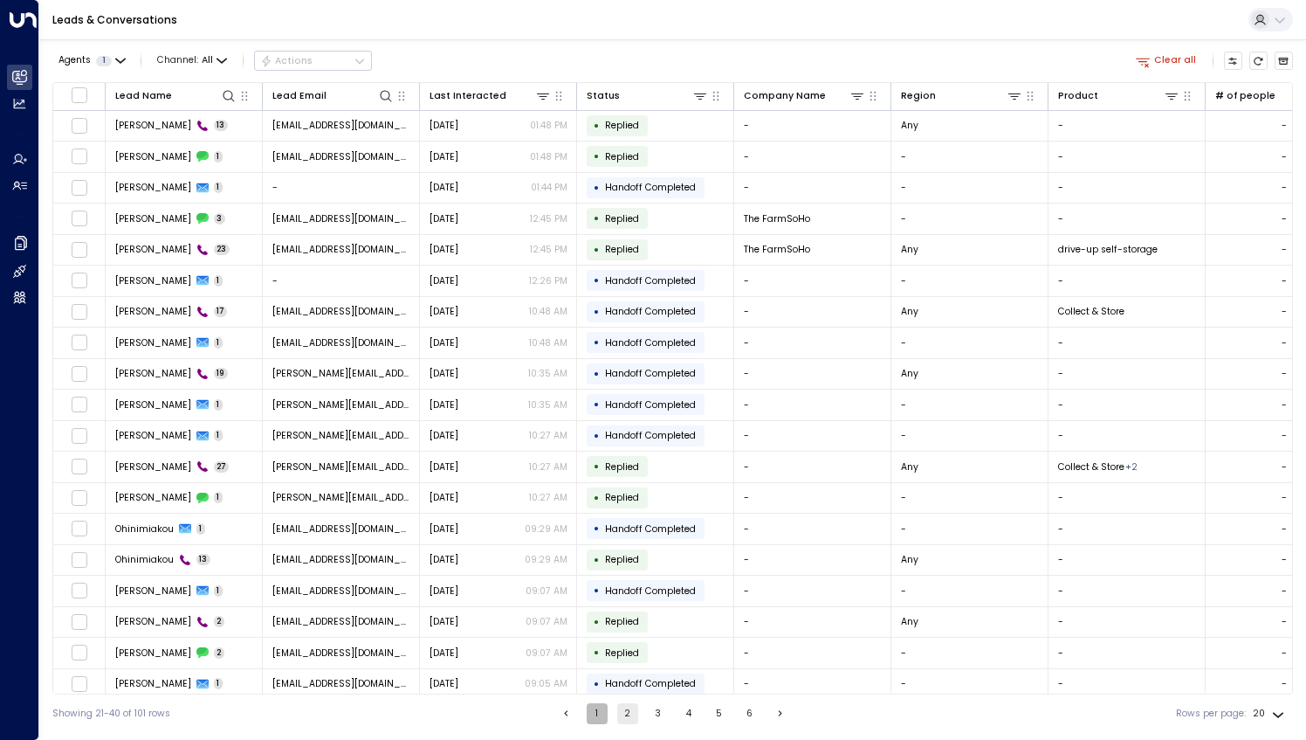
click at [600, 717] on button "1" at bounding box center [597, 713] width 21 height 21
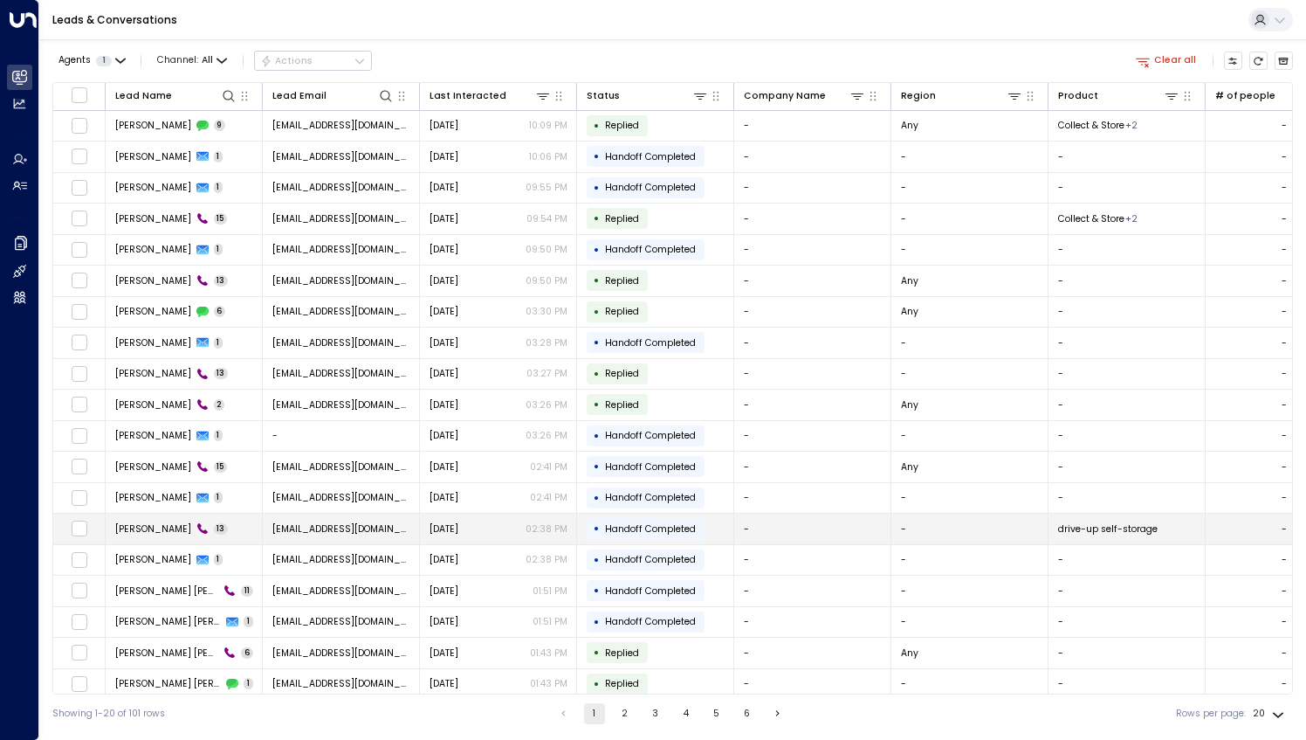
scroll to position [33, 0]
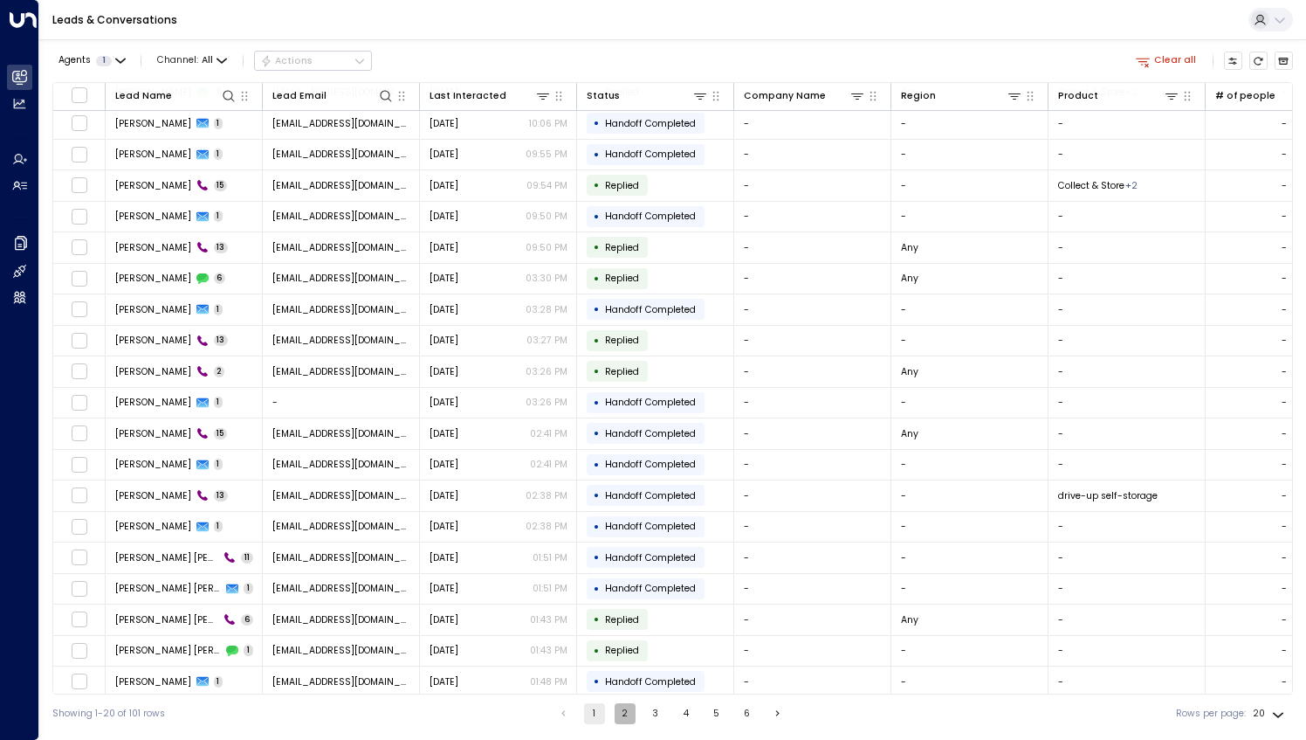
click at [615, 714] on button "2" at bounding box center [625, 713] width 21 height 21
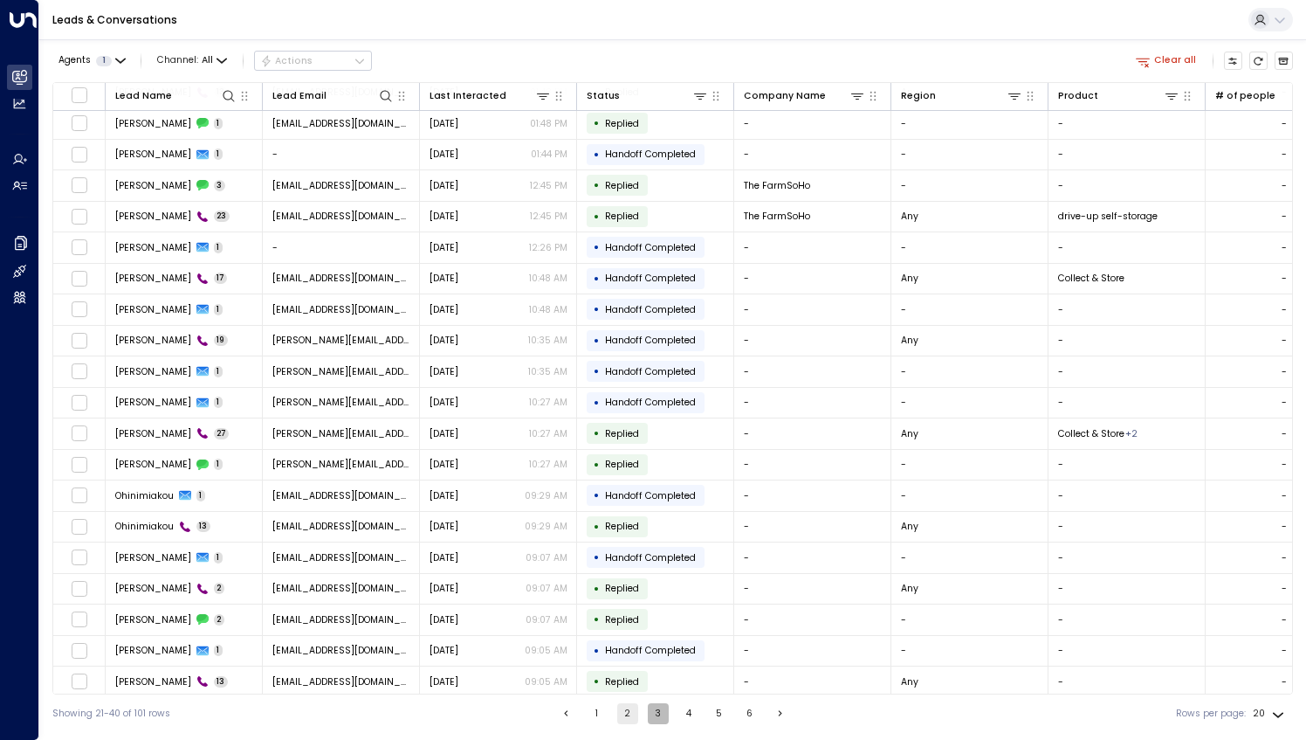
click at [655, 713] on button "3" at bounding box center [658, 713] width 21 height 21
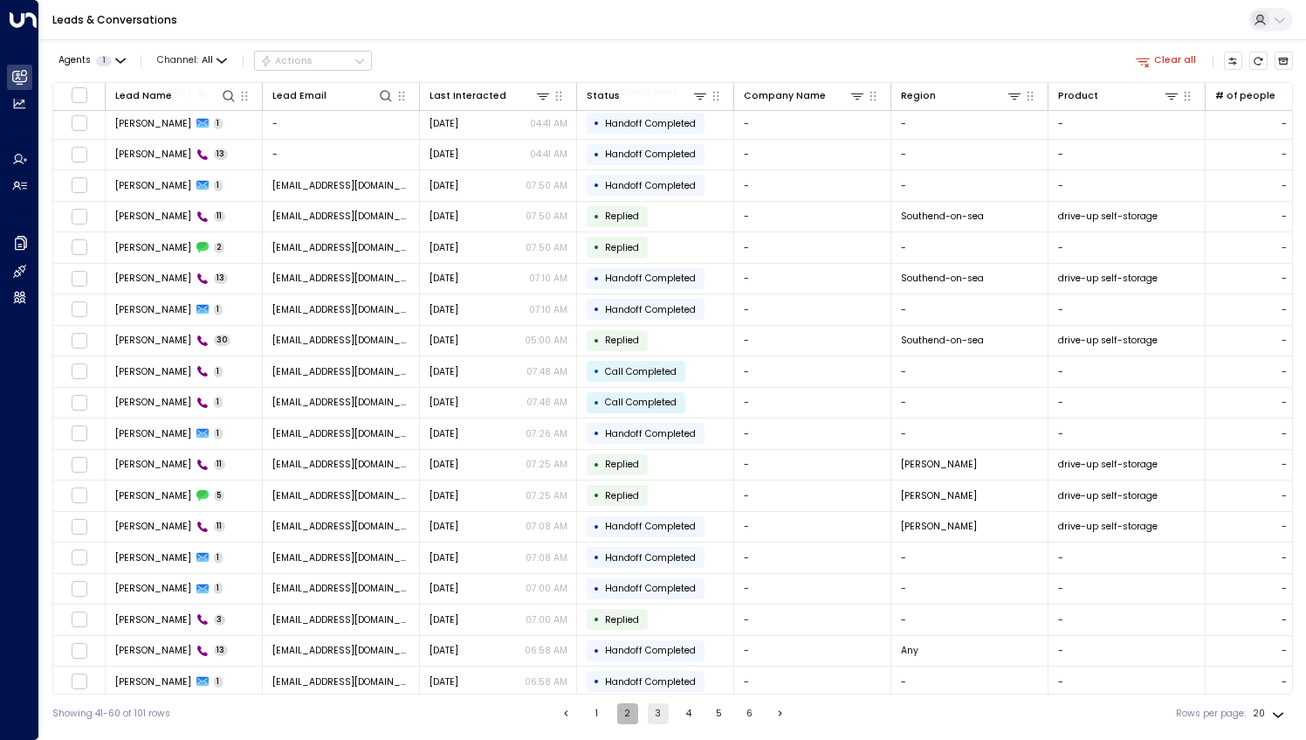
click at [625, 707] on button "2" at bounding box center [627, 713] width 21 height 21
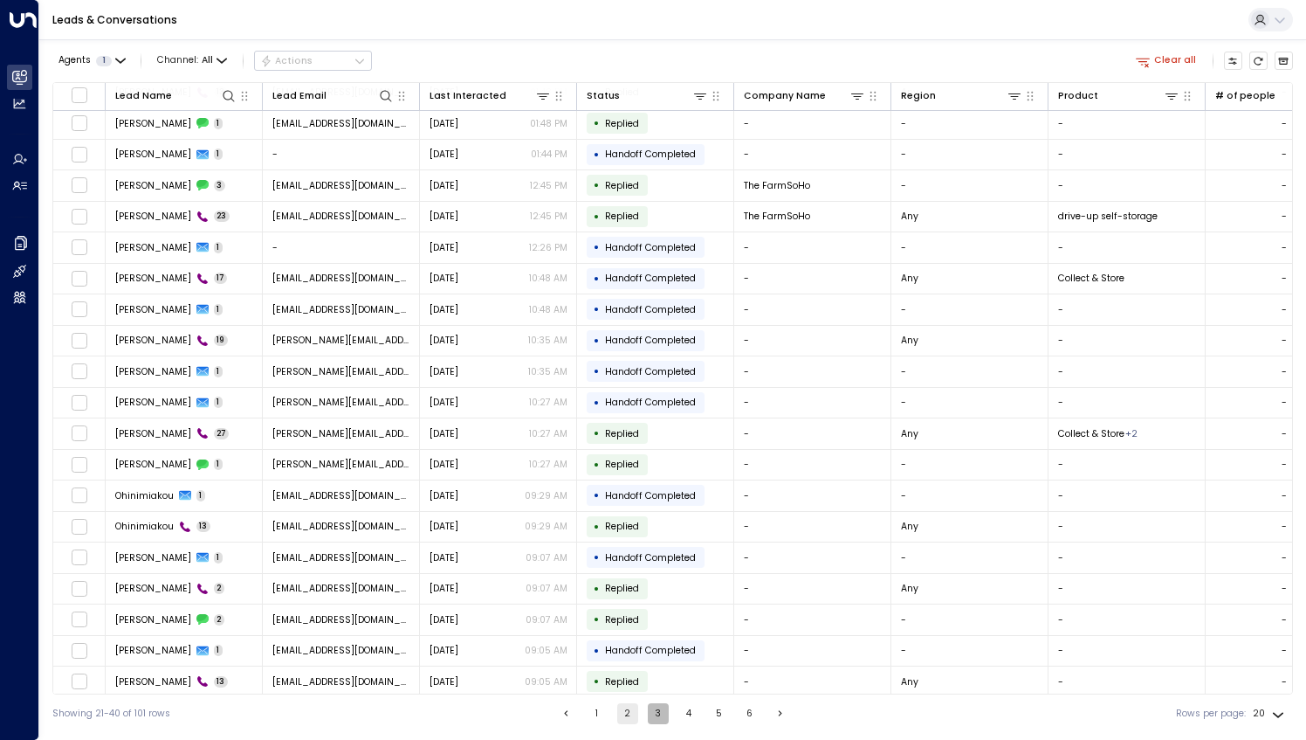
click at [657, 711] on button "3" at bounding box center [658, 713] width 21 height 21
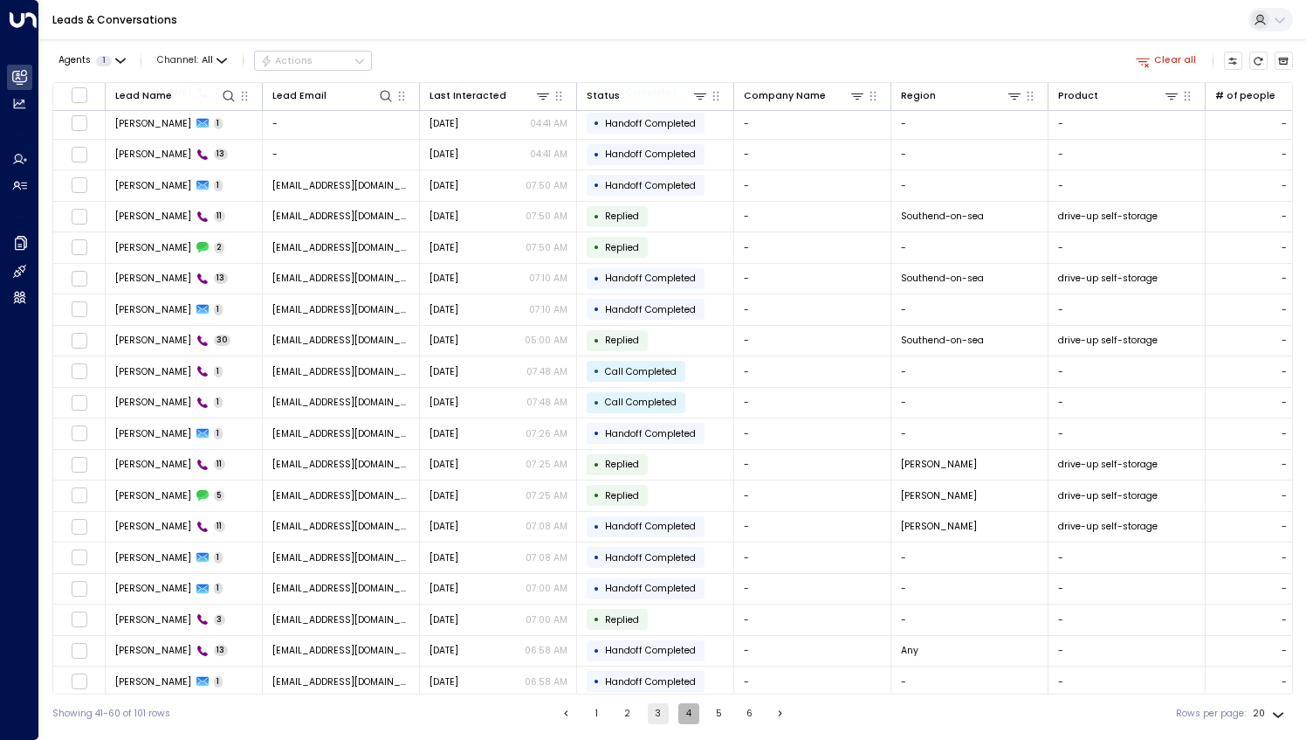
click at [688, 707] on button "4" at bounding box center [688, 713] width 21 height 21
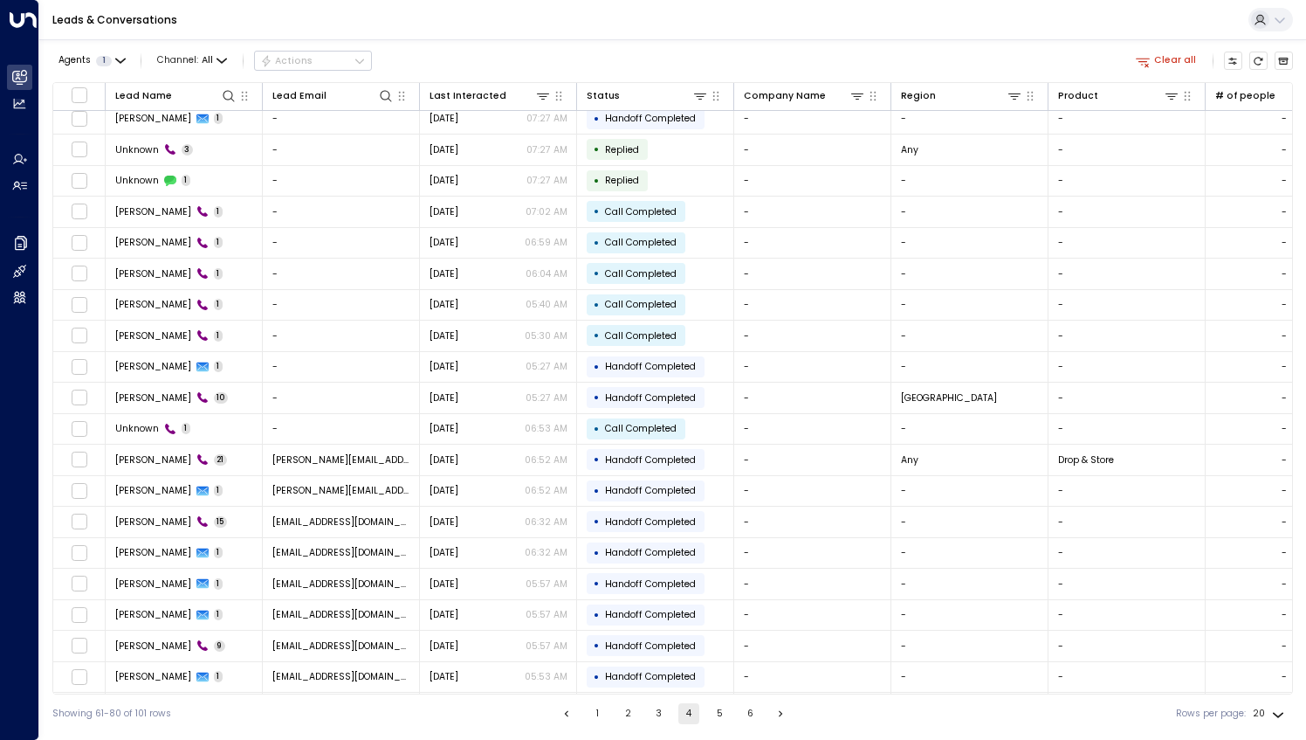
scroll to position [33, 0]
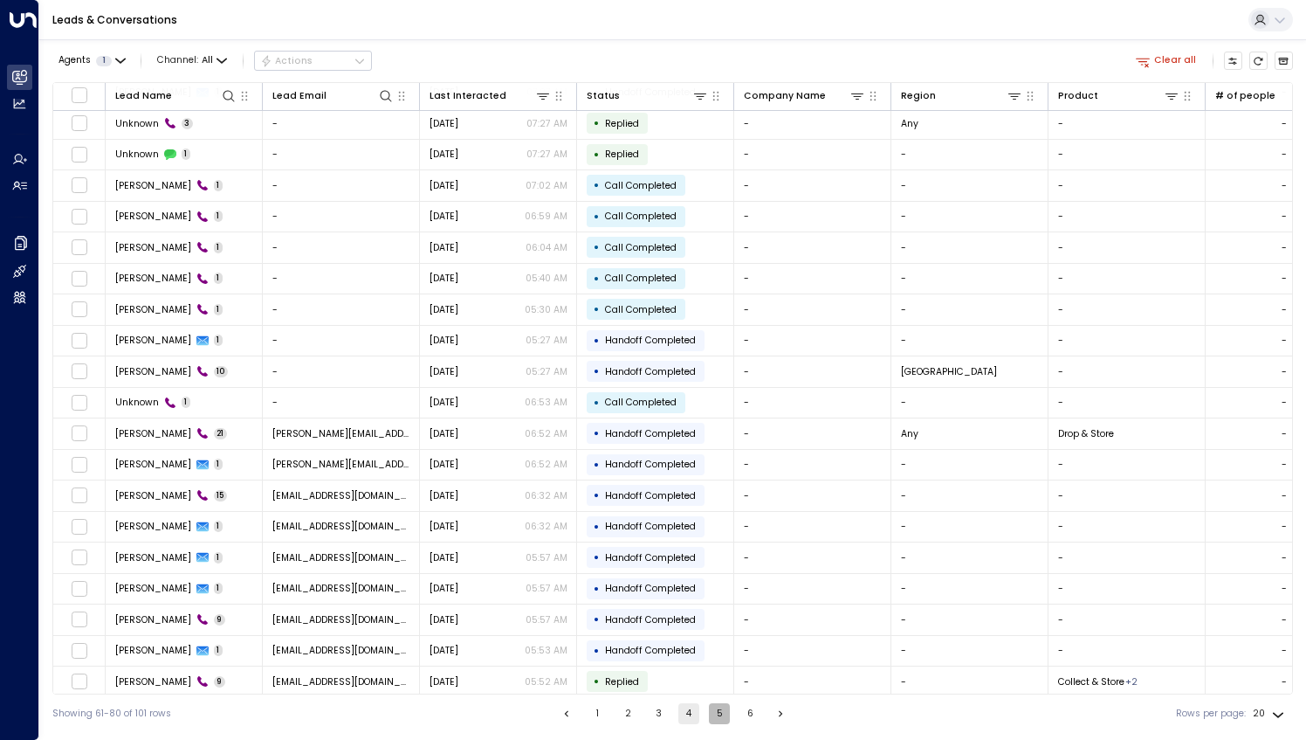
click at [714, 716] on button "5" at bounding box center [719, 713] width 21 height 21
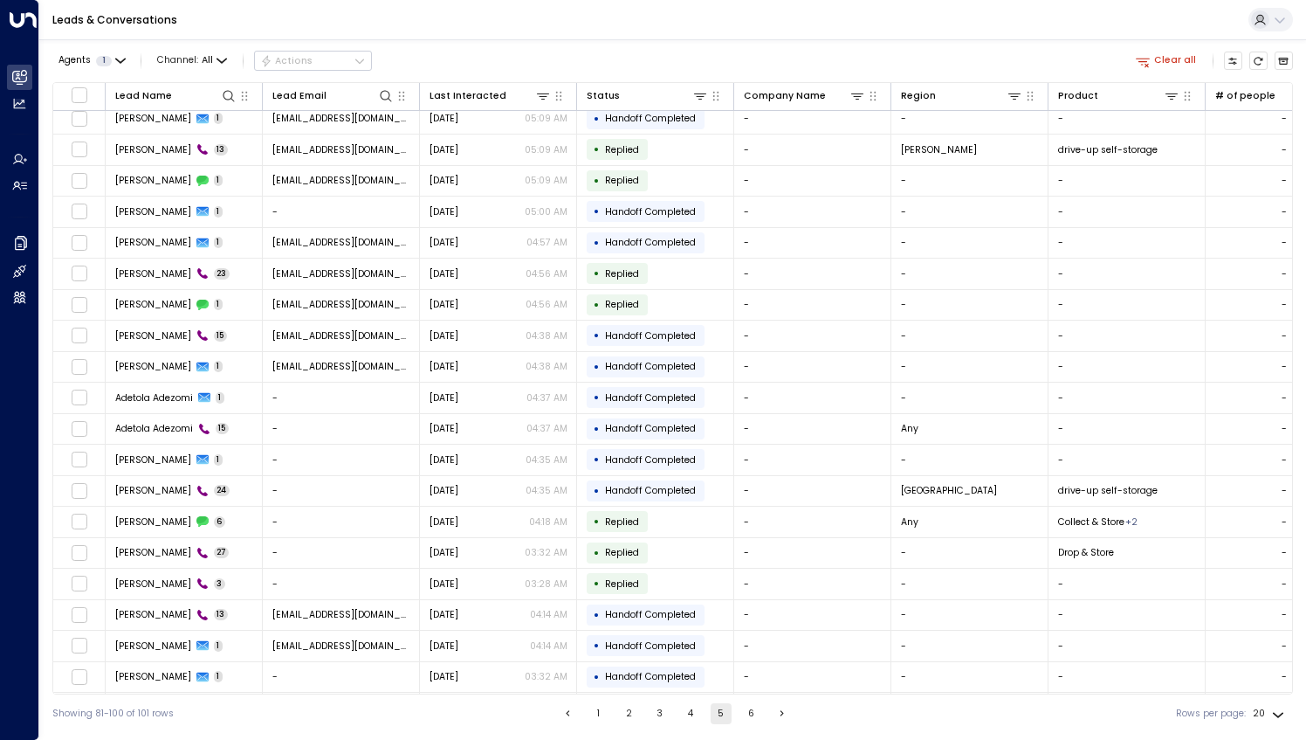
scroll to position [33, 0]
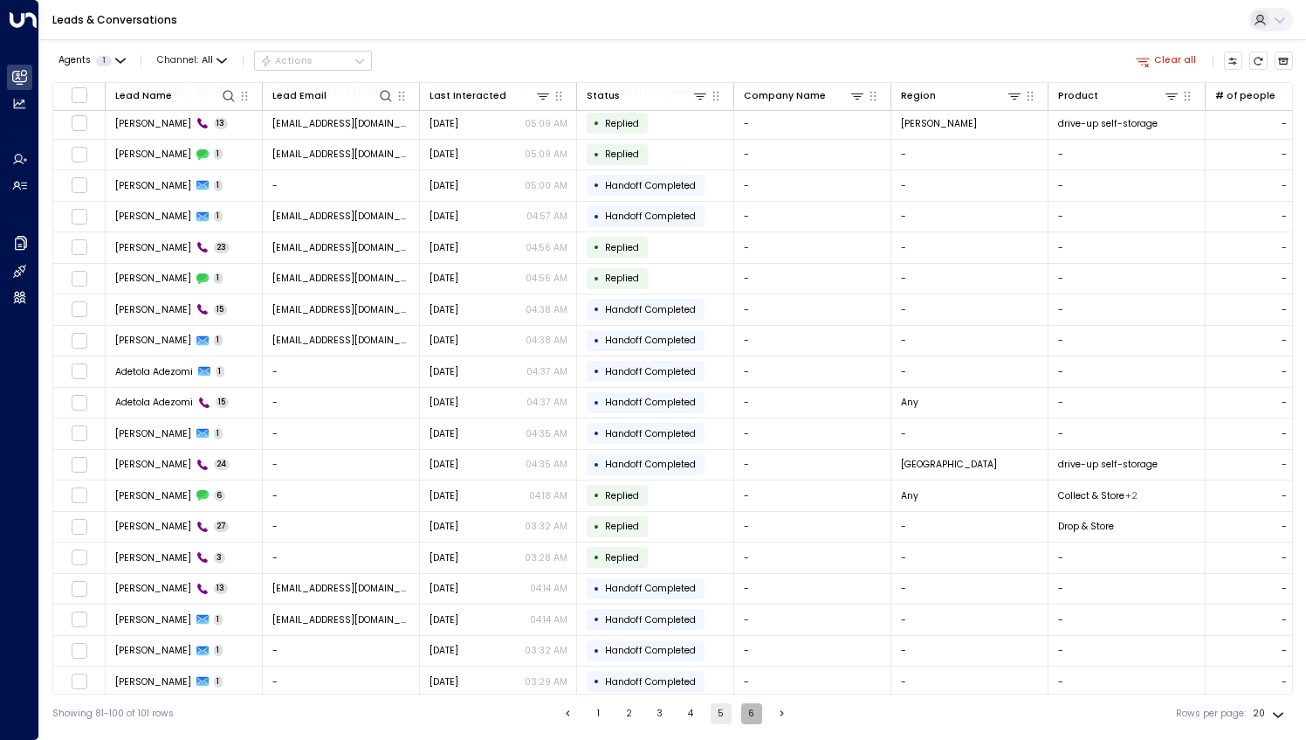
click at [755, 714] on button "6" at bounding box center [751, 713] width 21 height 21
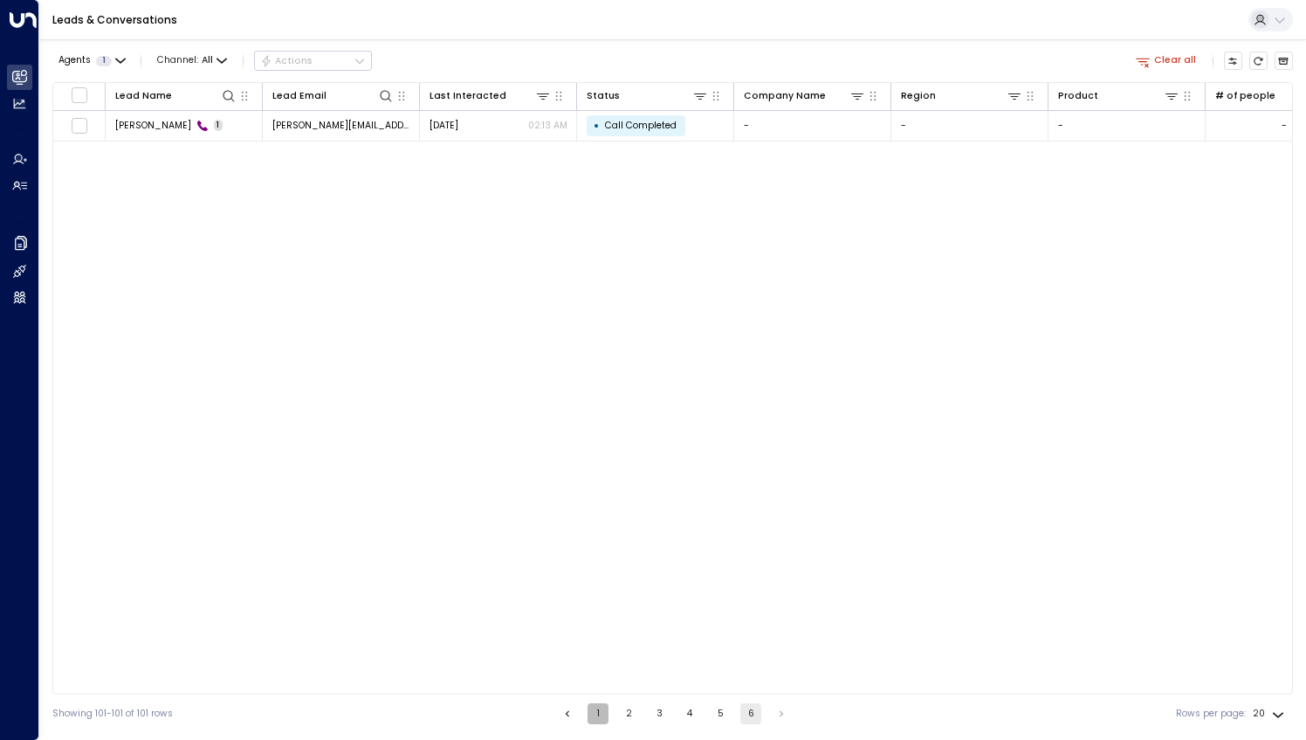
click at [596, 713] on button "1" at bounding box center [598, 713] width 21 height 21
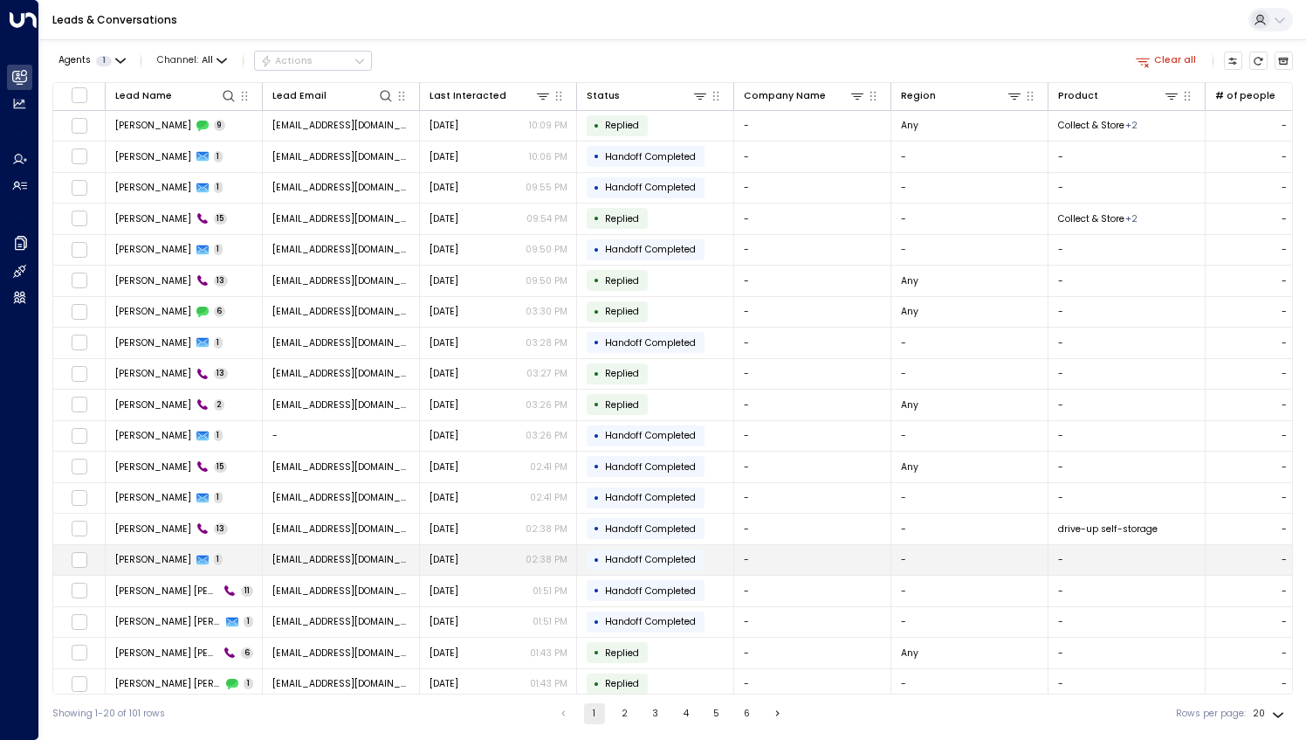
scroll to position [33, 0]
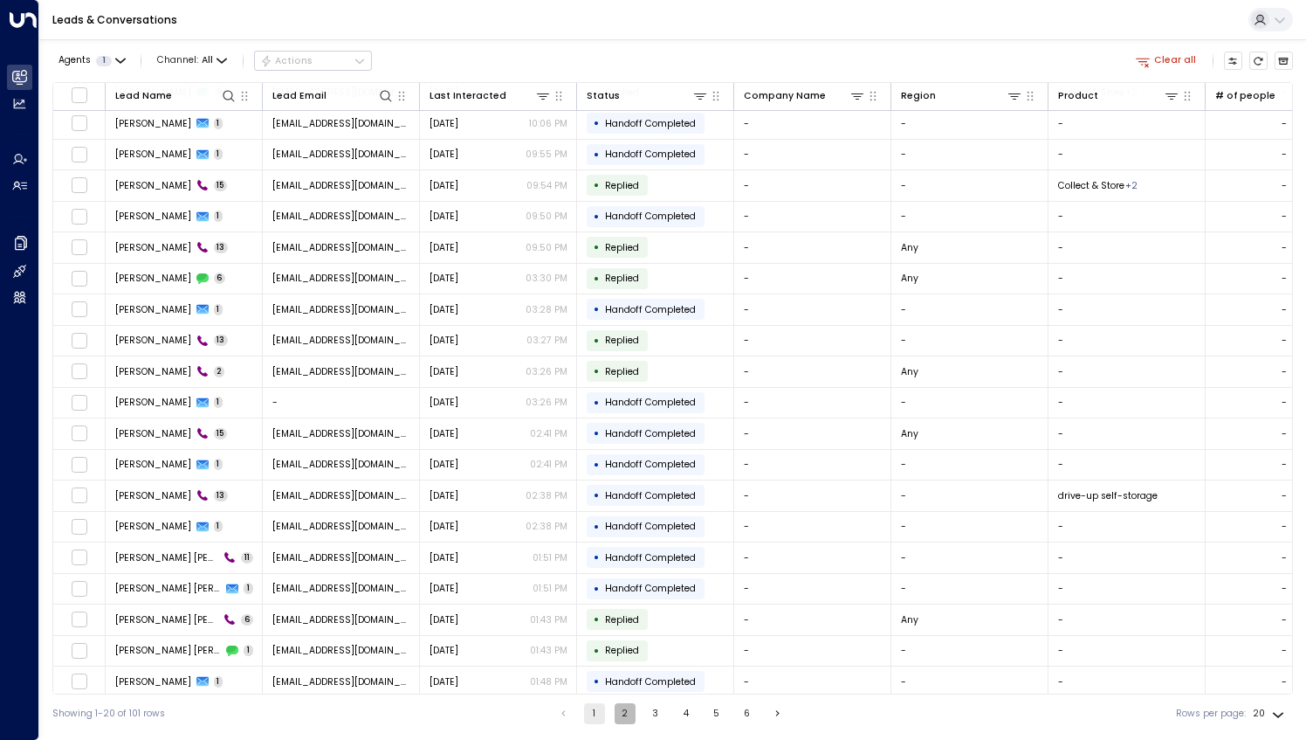
click at [618, 716] on button "2" at bounding box center [625, 713] width 21 height 21
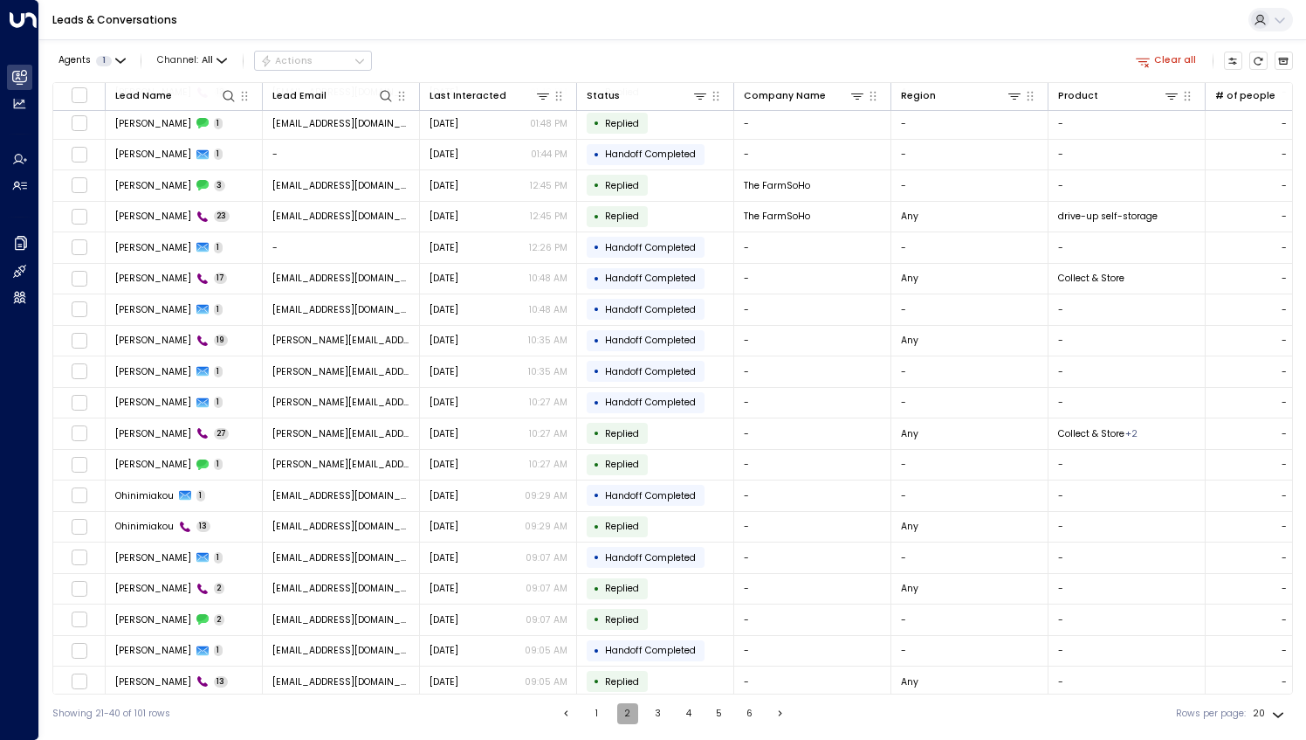
click at [618, 716] on button "2" at bounding box center [627, 713] width 21 height 21
click at [662, 709] on button "3" at bounding box center [658, 713] width 21 height 21
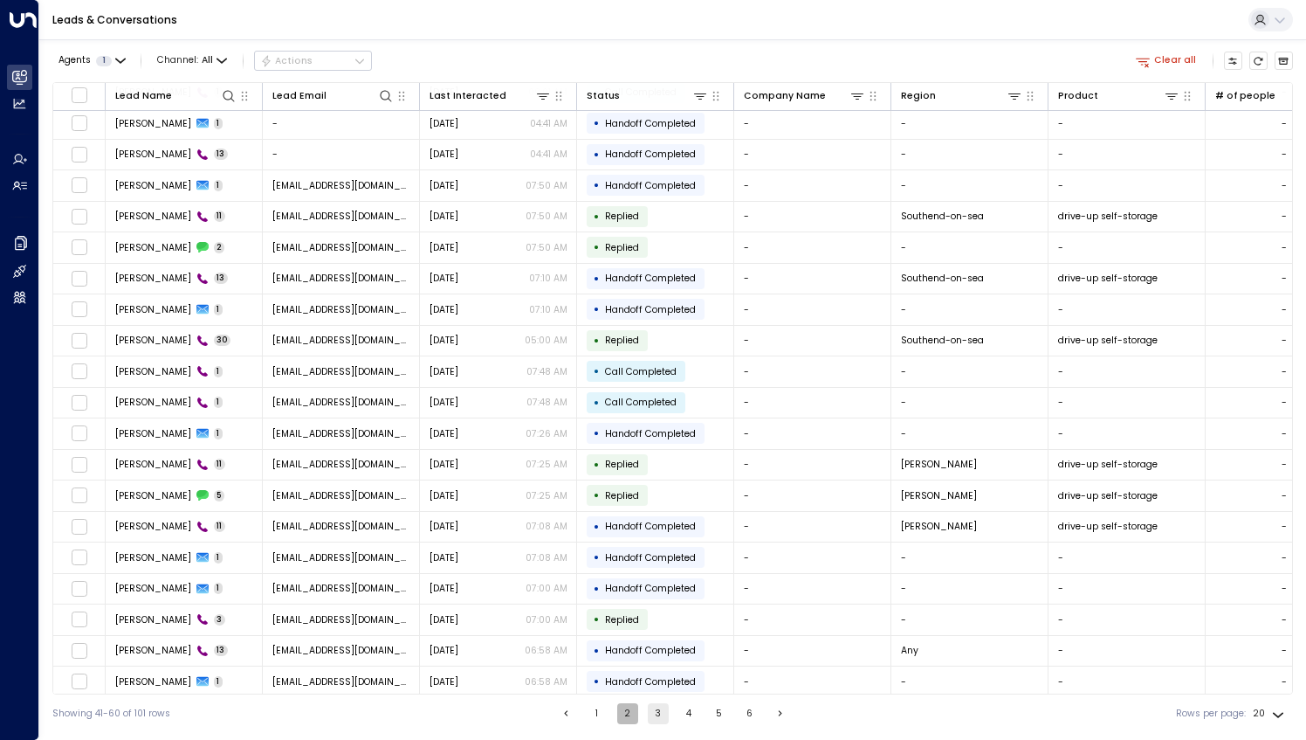
click at [629, 720] on button "2" at bounding box center [627, 713] width 21 height 21
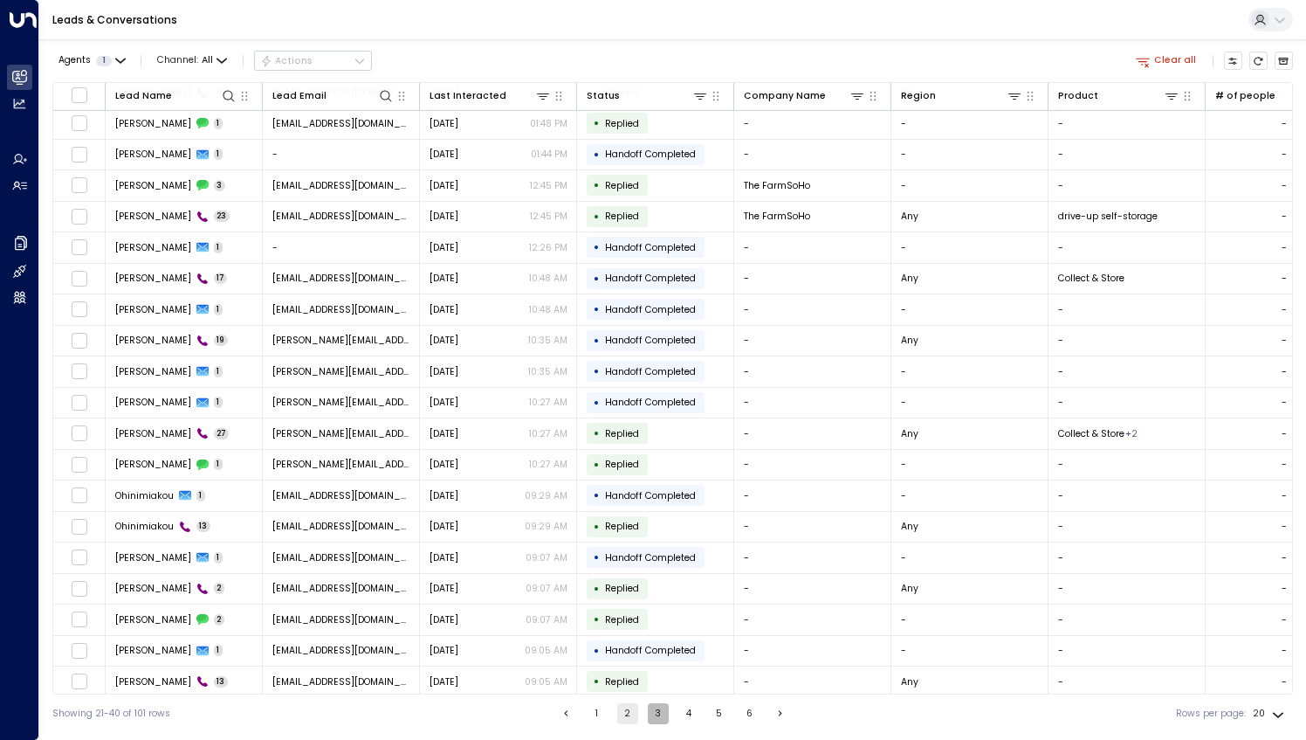
click at [658, 720] on button "3" at bounding box center [658, 713] width 21 height 21
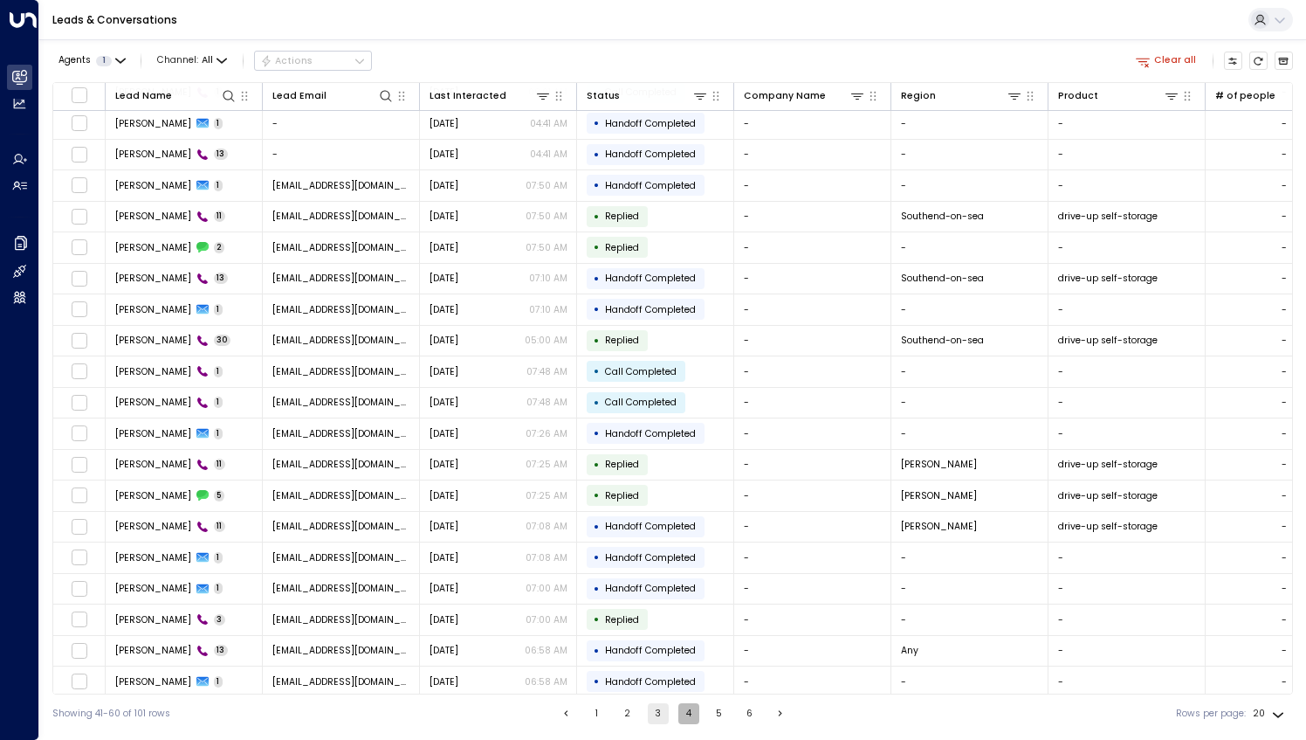
click at [692, 715] on button "4" at bounding box center [688, 713] width 21 height 21
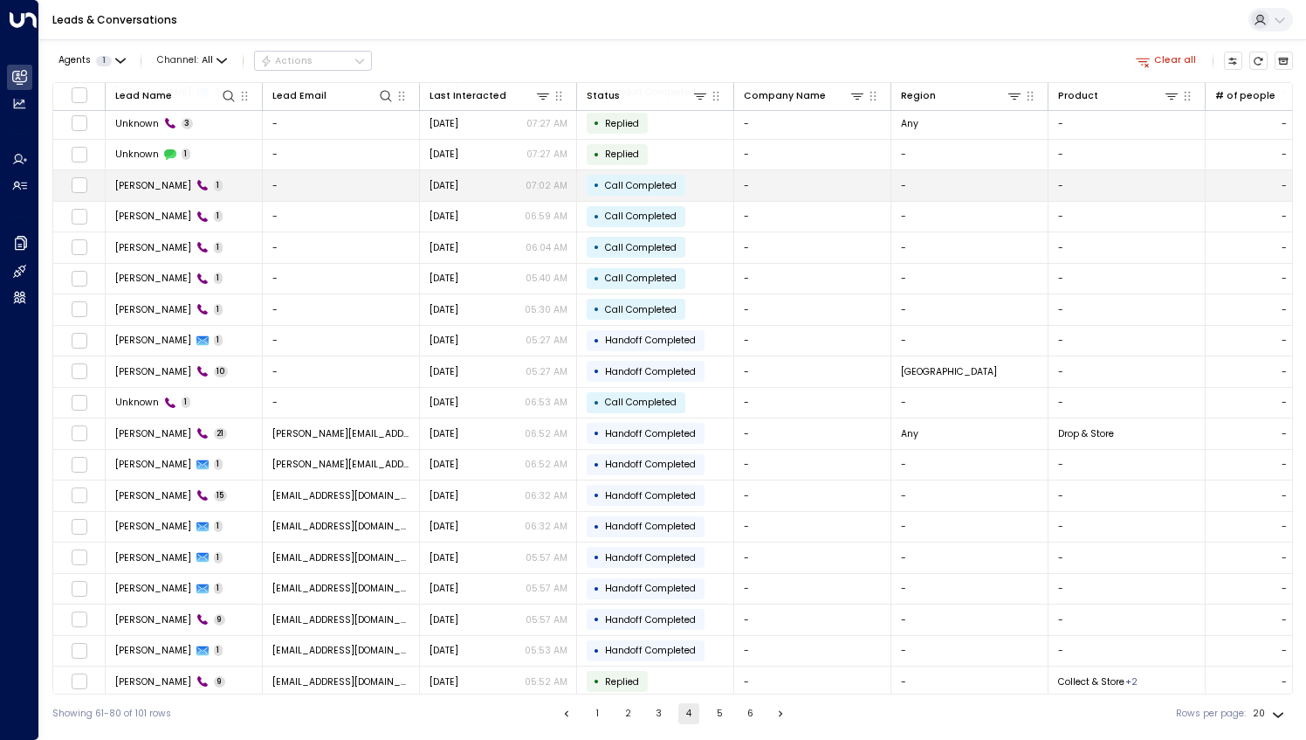
click at [155, 179] on span "[PERSON_NAME]" at bounding box center [153, 185] width 76 height 13
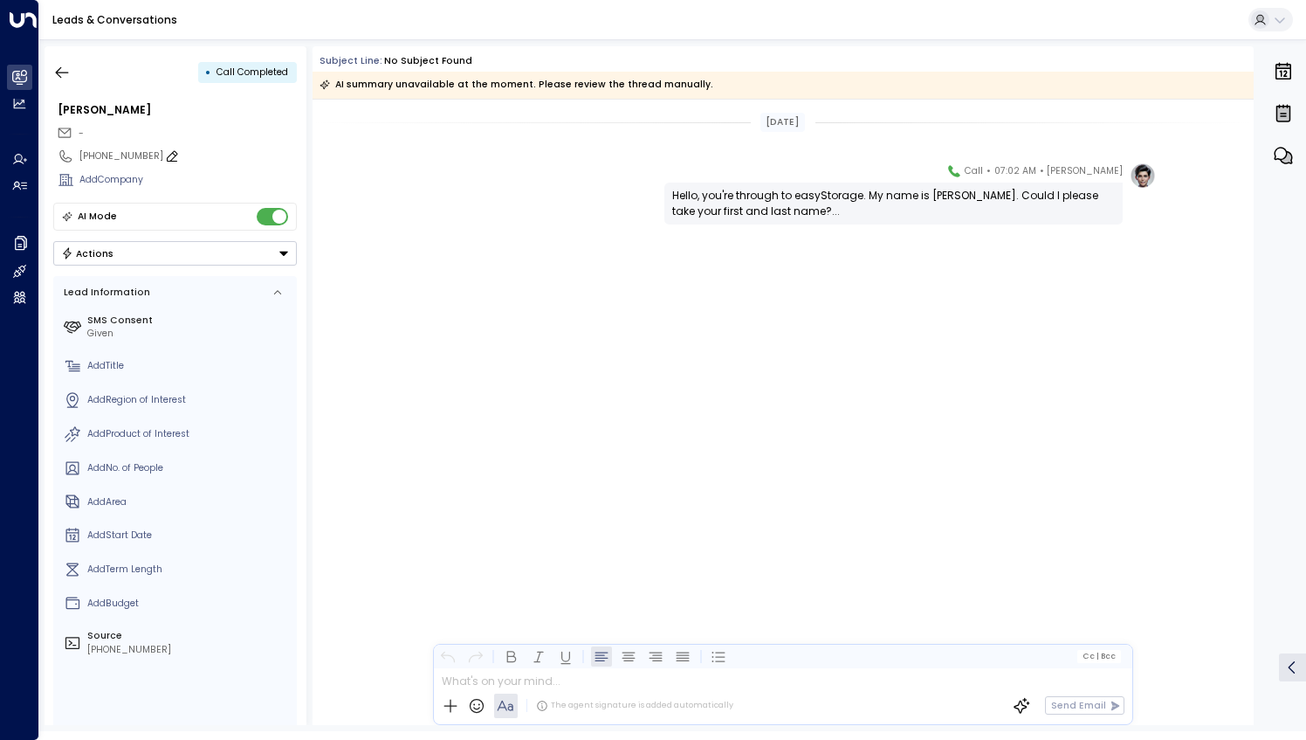
click at [165, 152] on icon at bounding box center [172, 156] width 14 height 14
click at [160, 152] on input "**********" at bounding box center [184, 156] width 211 height 14
click at [59, 71] on icon "button" at bounding box center [61, 72] width 17 height 17
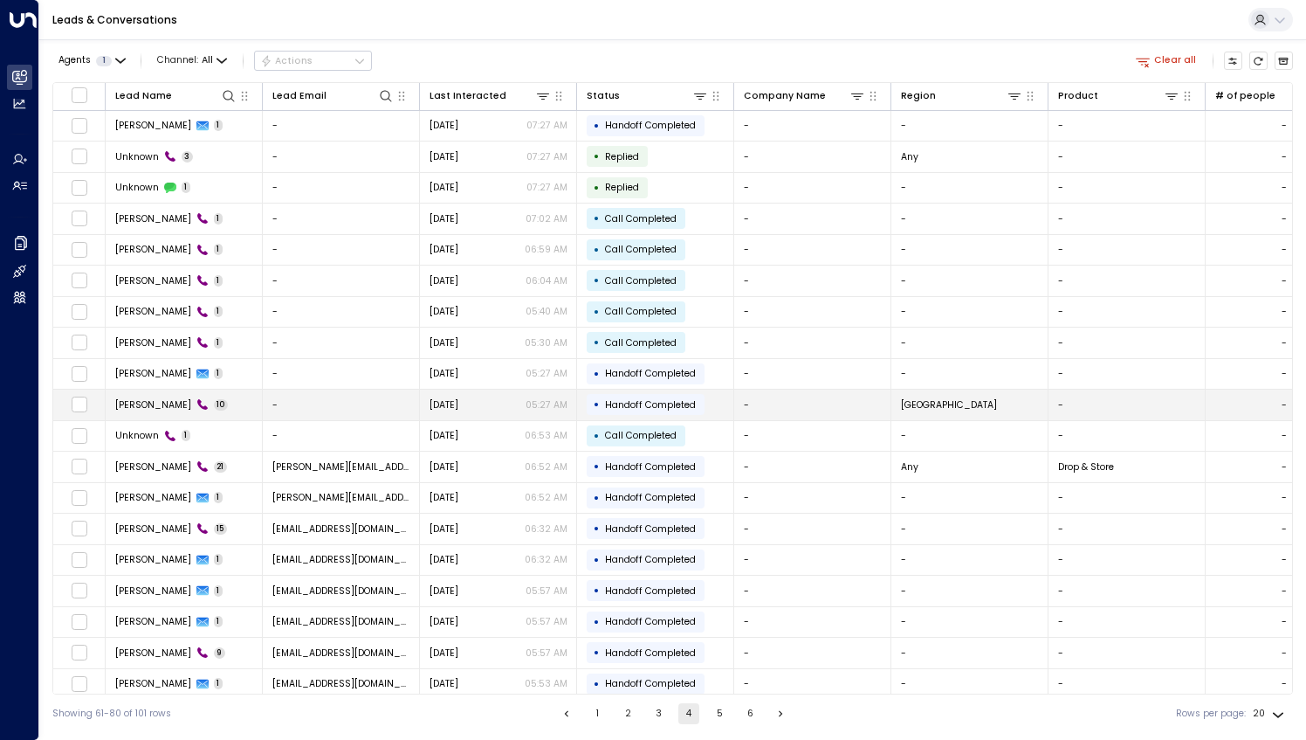
click at [228, 406] on td "[PERSON_NAME] 10" at bounding box center [184, 404] width 157 height 31
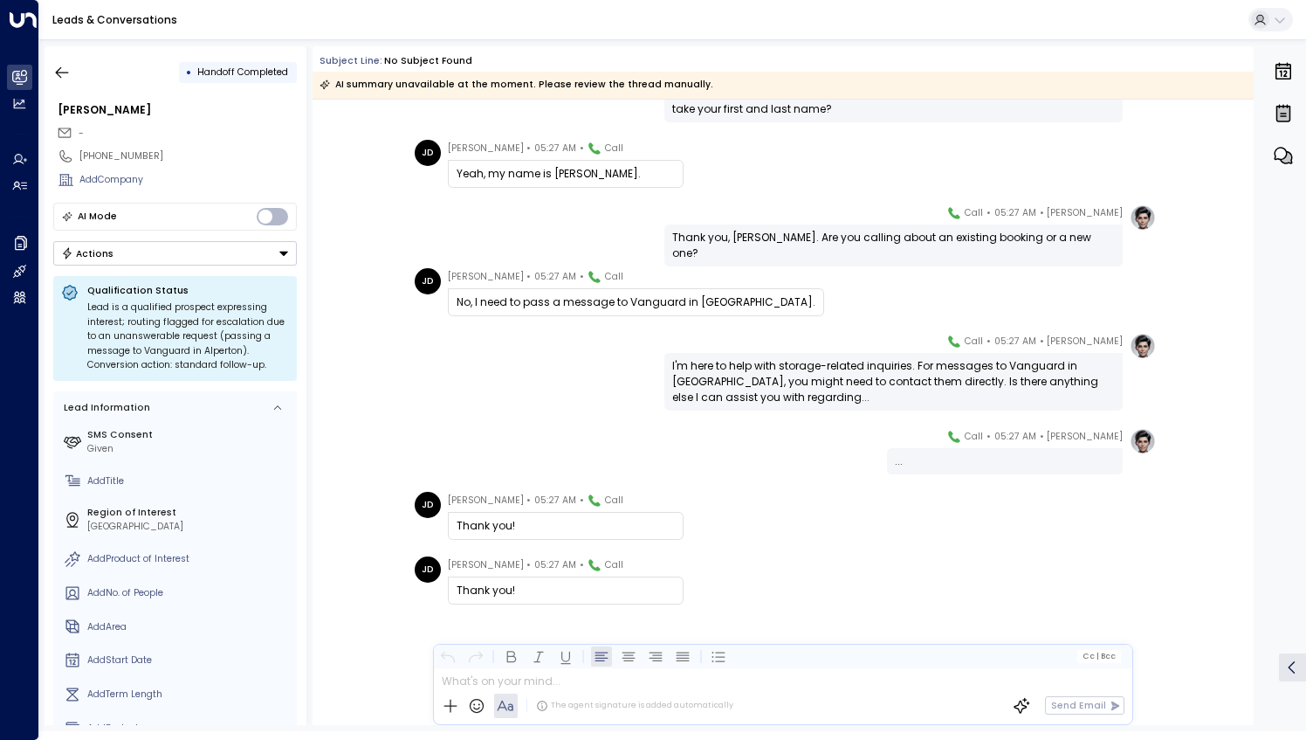
scroll to position [240, 0]
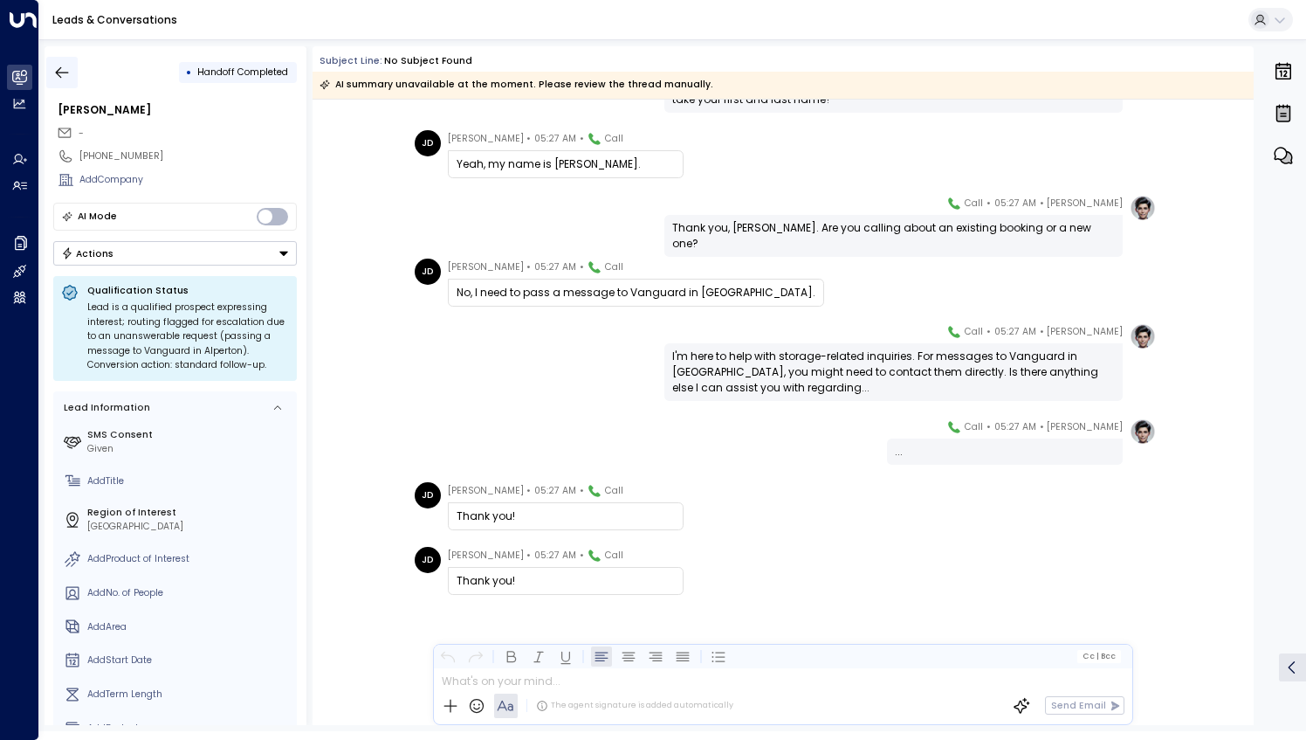
click at [59, 72] on icon "button" at bounding box center [62, 71] width 13 height 11
